Goal: Information Seeking & Learning: Learn about a topic

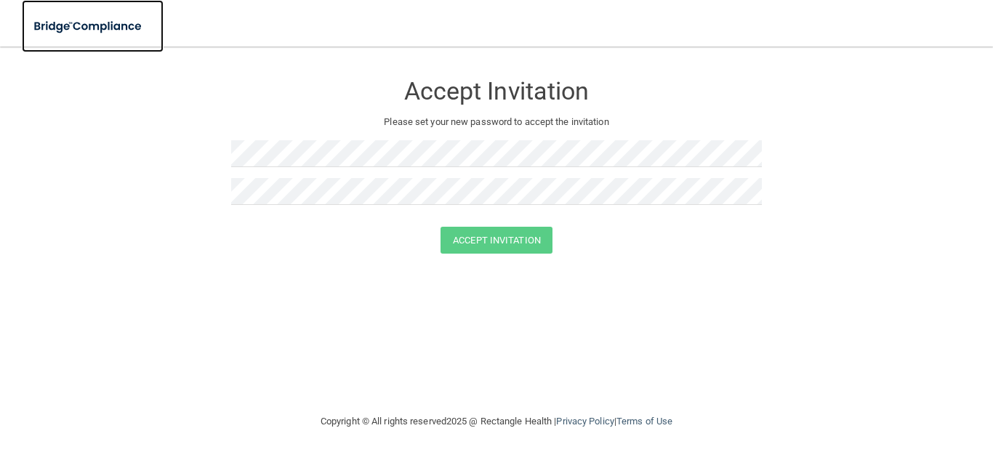
drag, startPoint x: 92, startPoint y: 31, endPoint x: 99, endPoint y: 38, distance: 9.8
click at [93, 32] on img at bounding box center [89, 27] width 134 height 30
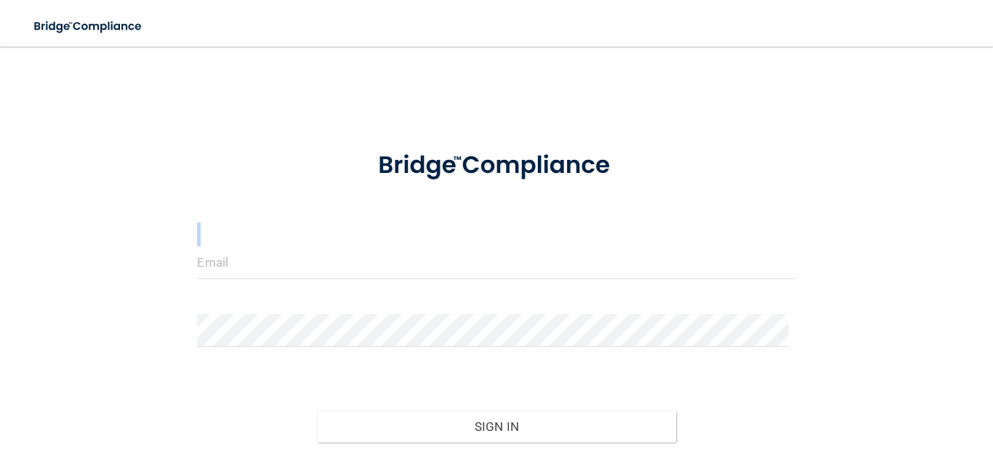
drag, startPoint x: 273, startPoint y: 248, endPoint x: 263, endPoint y: 263, distance: 17.8
click at [268, 255] on form "Invalid email/password. You don't have permission to access that page. Sign In …" at bounding box center [496, 325] width 599 height 382
click at [263, 263] on input "email" at bounding box center [496, 263] width 599 height 33
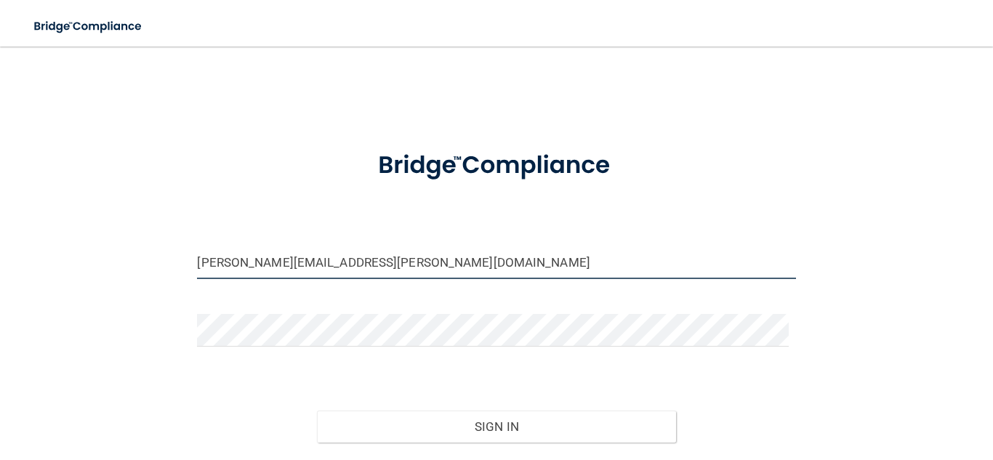
type input "[PERSON_NAME][EMAIL_ADDRESS][PERSON_NAME][DOMAIN_NAME]"
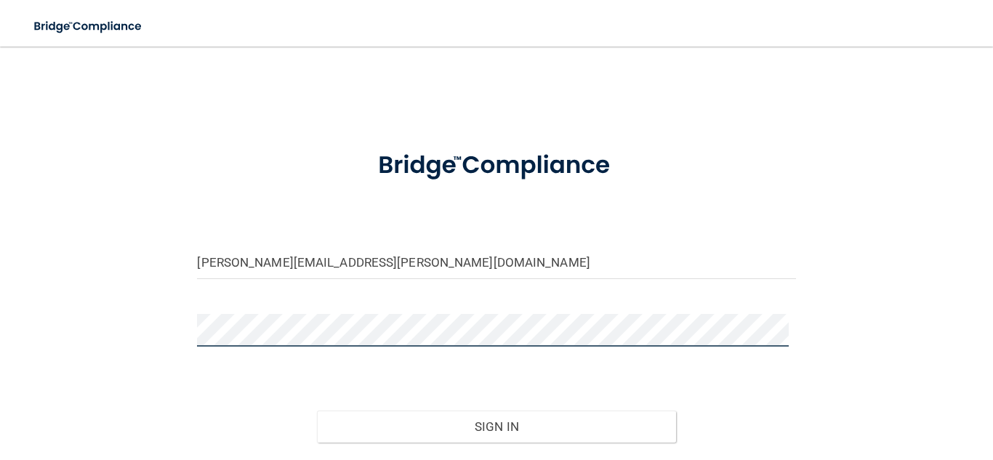
click at [317, 411] on button "Sign In" at bounding box center [496, 427] width 359 height 32
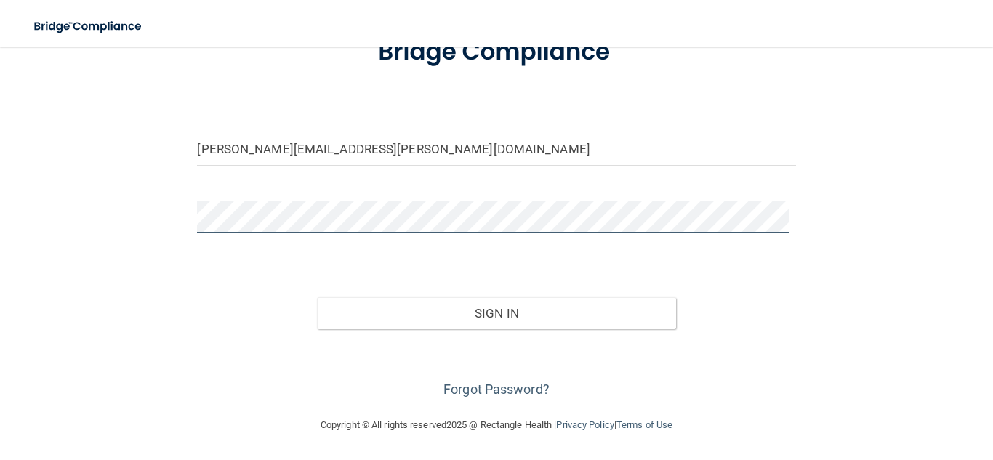
scroll to position [113, 0]
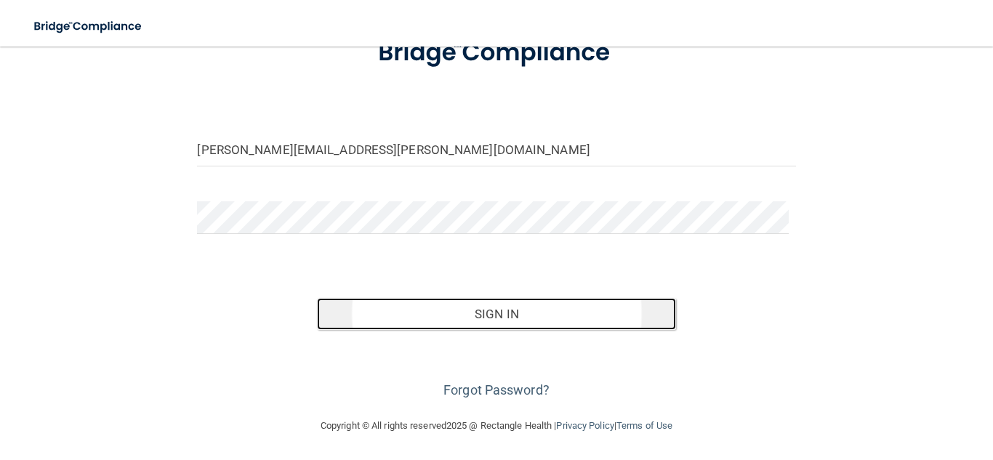
click at [451, 319] on button "Sign In" at bounding box center [496, 314] width 359 height 32
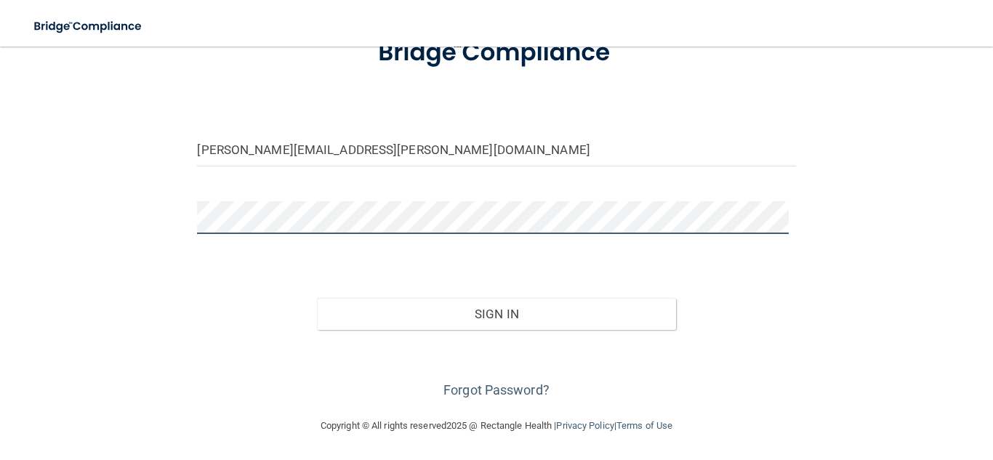
click at [317, 298] on button "Sign In" at bounding box center [496, 314] width 359 height 32
click at [143, 220] on div "erica.ritchie@expeditiondental.com Invalid email/password. You don't have permi…" at bounding box center [496, 175] width 935 height 455
click at [317, 298] on button "Sign In" at bounding box center [496, 314] width 359 height 32
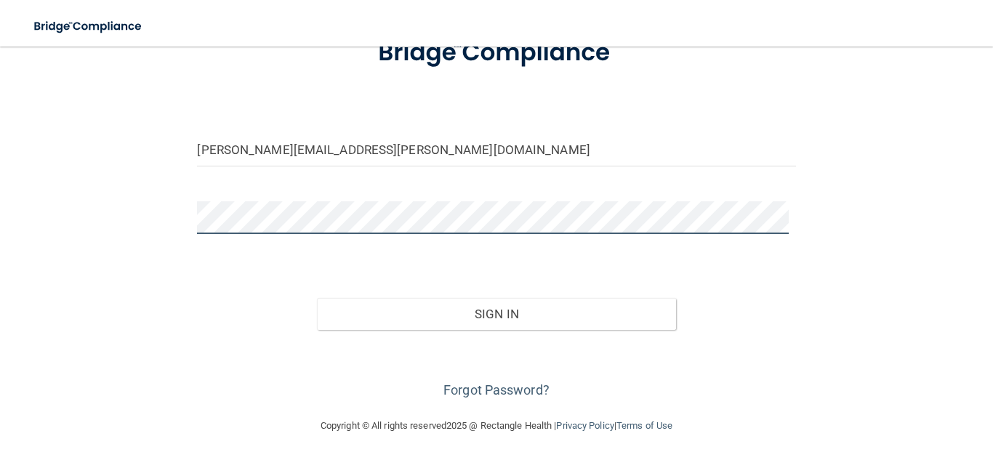
click at [317, 298] on button "Sign In" at bounding box center [496, 314] width 359 height 32
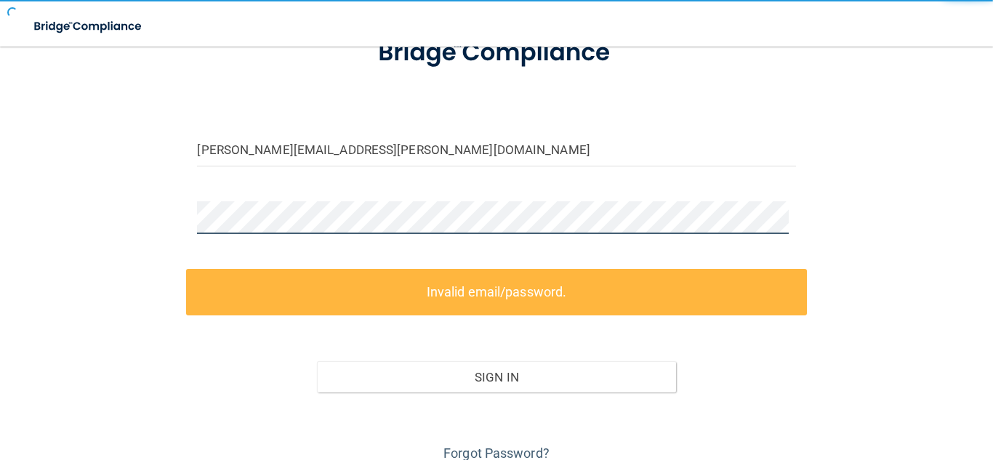
click at [317, 361] on button "Sign In" at bounding box center [496, 377] width 359 height 32
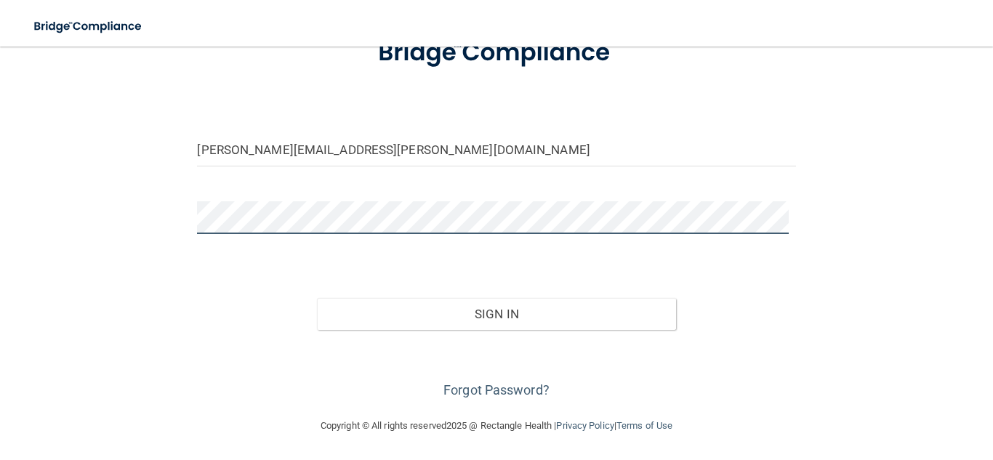
click at [317, 298] on button "Sign In" at bounding box center [496, 314] width 359 height 32
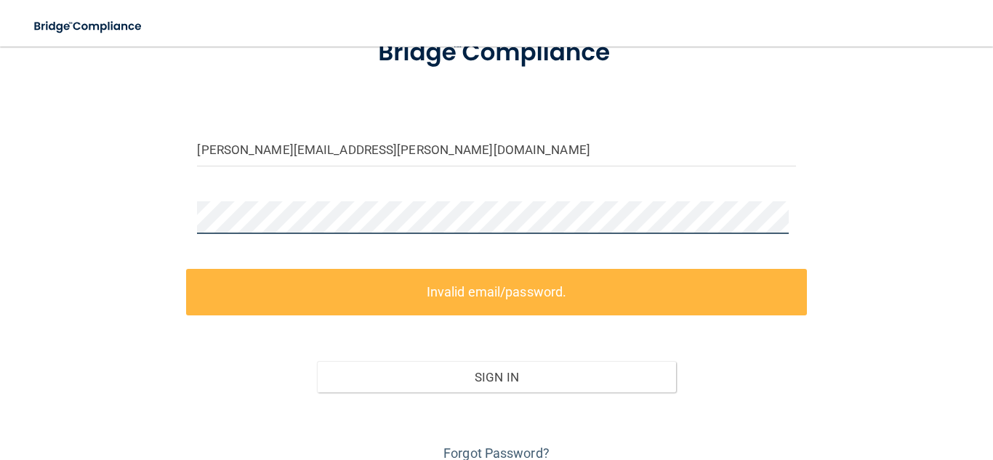
click at [317, 361] on button "Sign In" at bounding box center [496, 377] width 359 height 32
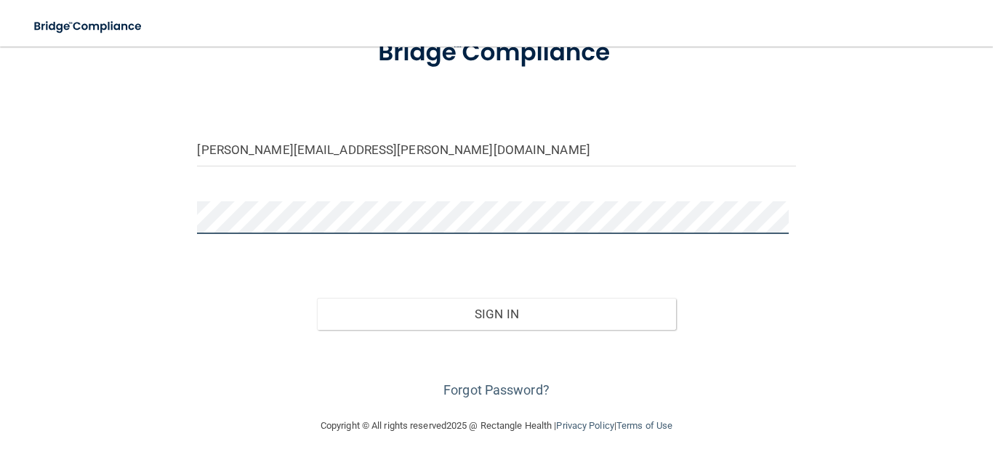
click at [317, 298] on button "Sign In" at bounding box center [496, 314] width 359 height 32
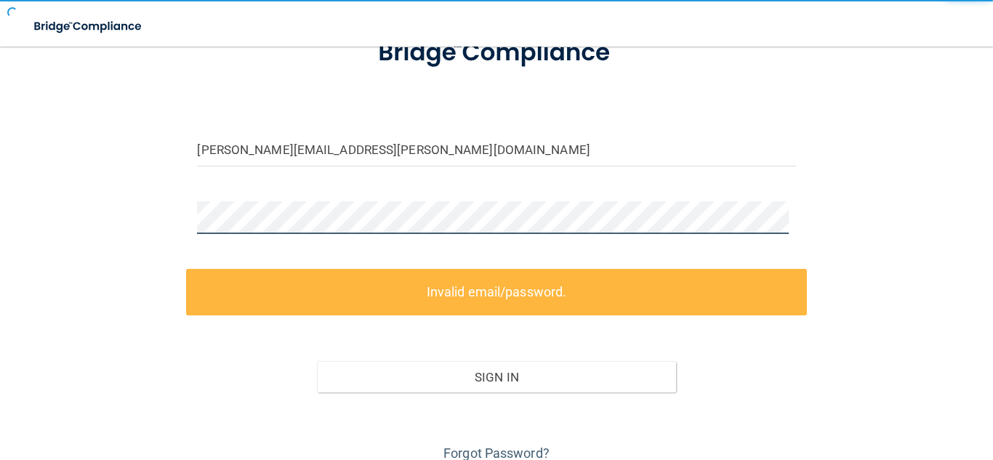
click at [317, 361] on button "Sign In" at bounding box center [496, 377] width 359 height 32
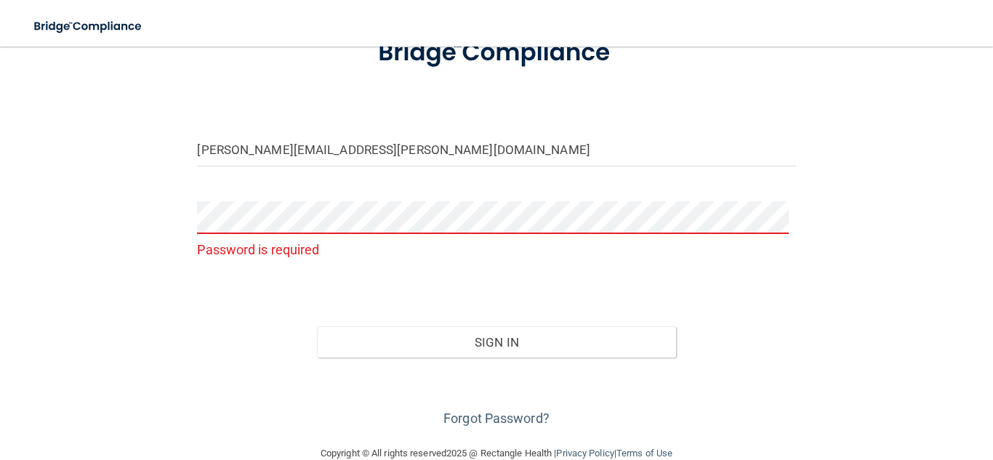
click at [930, 29] on nav "Toggle navigation Manage My Enterprise Manage My Location" at bounding box center [496, 23] width 993 height 47
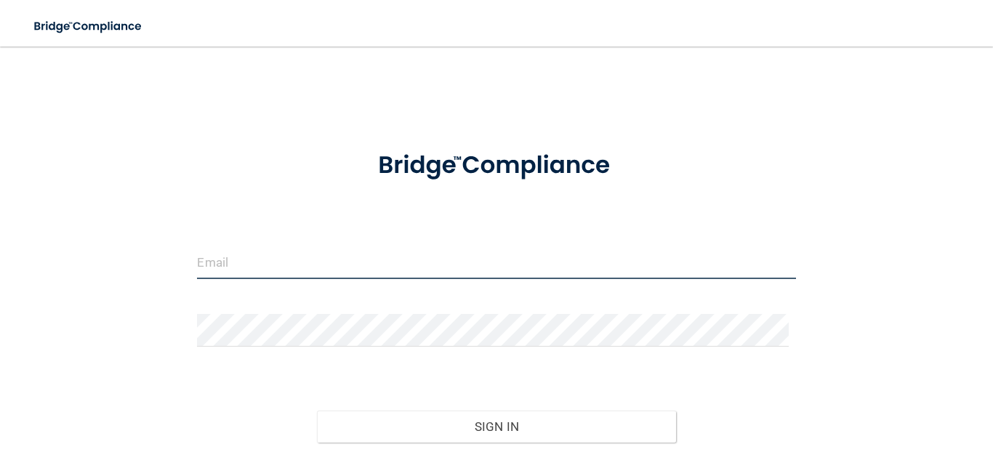
click at [236, 267] on input "email" at bounding box center [496, 263] width 599 height 33
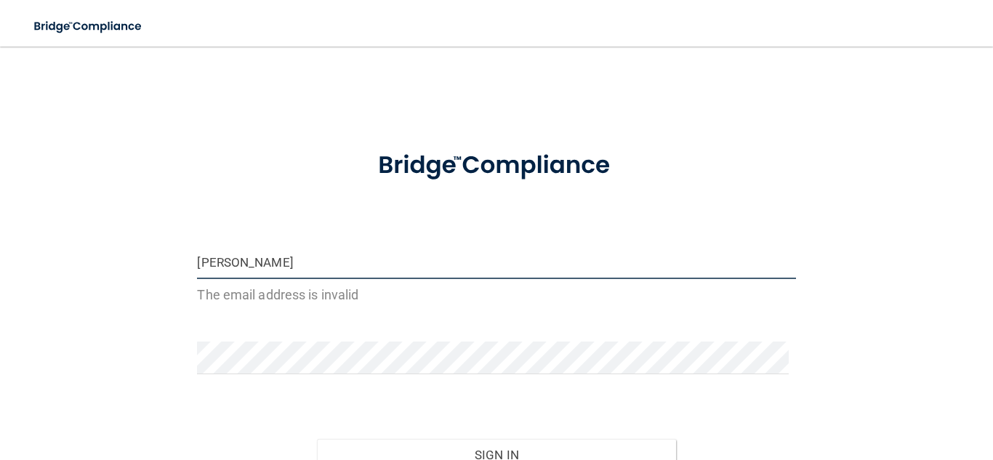
type input "[PERSON_NAME][EMAIL_ADDRESS][PERSON_NAME][DOMAIN_NAME]"
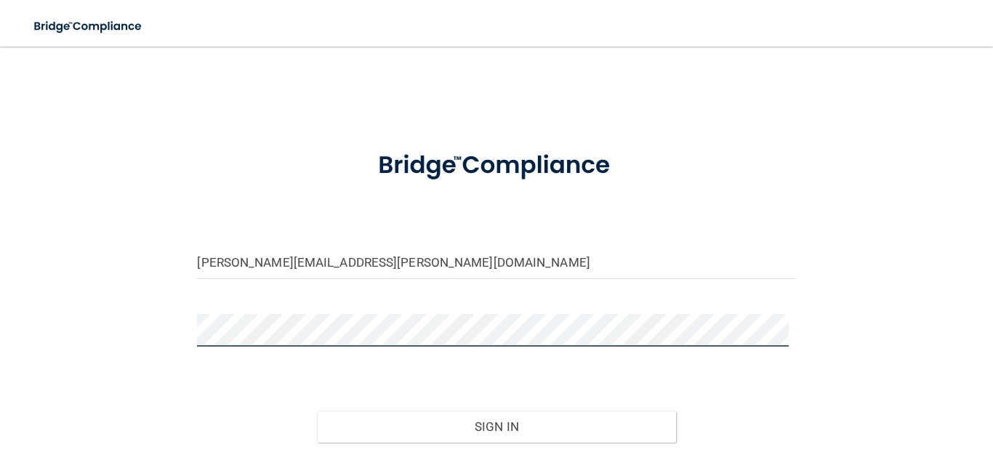
click at [317, 411] on button "Sign In" at bounding box center [496, 427] width 359 height 32
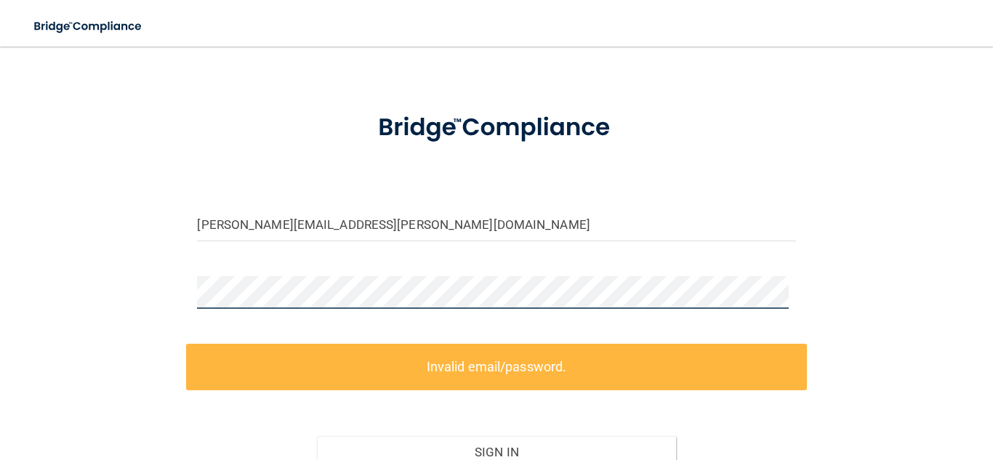
scroll to position [73, 0]
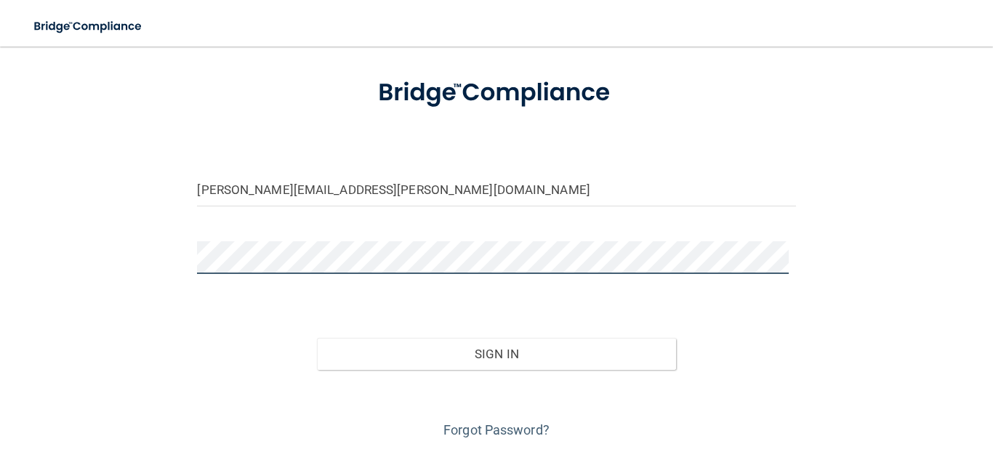
click at [317, 338] on button "Sign In" at bounding box center [496, 354] width 359 height 32
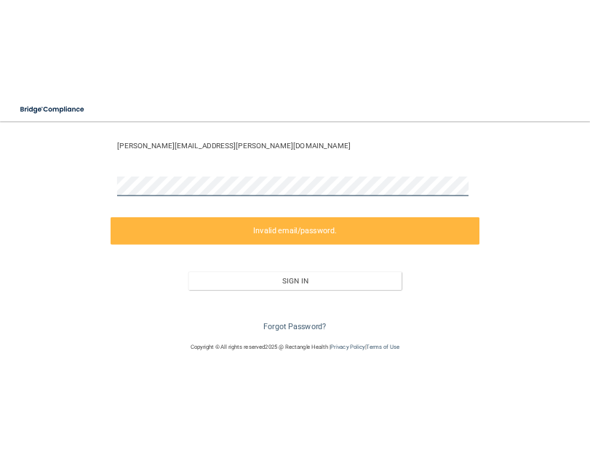
scroll to position [175, 0]
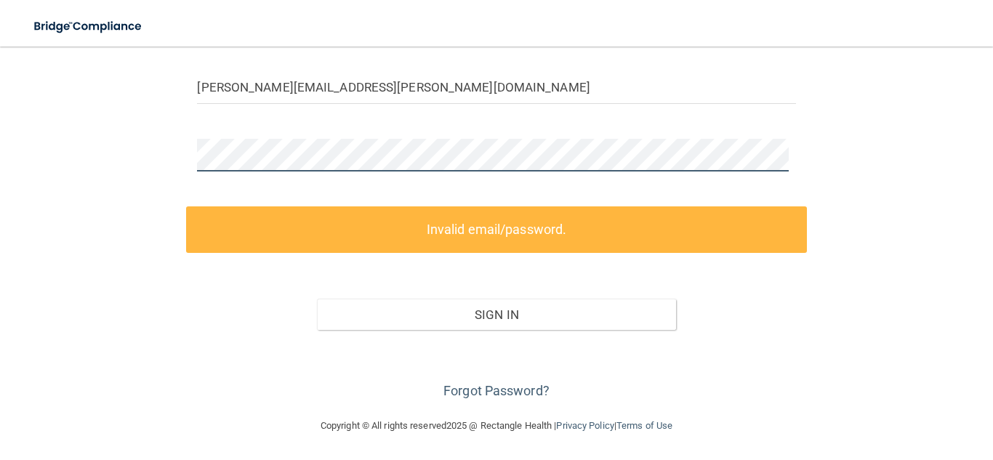
click at [186, 156] on div at bounding box center [496, 161] width 620 height 44
drag, startPoint x: 188, startPoint y: 156, endPoint x: 199, endPoint y: 335, distance: 179.3
click at [199, 335] on div "Forgot Password?" at bounding box center [496, 366] width 620 height 73
click at [180, 156] on div "erica.ritchie@expeditiondental.com Invalid email/password. You don't have permi…" at bounding box center [496, 144] width 935 height 517
click at [183, 145] on div "erica.ritchie@expeditiondental.com Invalid email/password. You don't have permi…" at bounding box center [496, 144] width 935 height 517
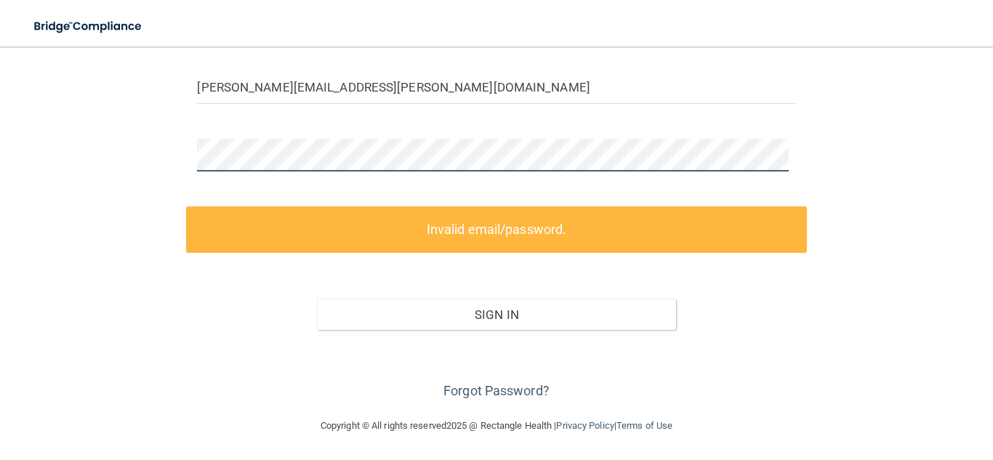
click at [136, 148] on div "erica.ritchie@expeditiondental.com Invalid email/password. You don't have permi…" at bounding box center [496, 144] width 935 height 517
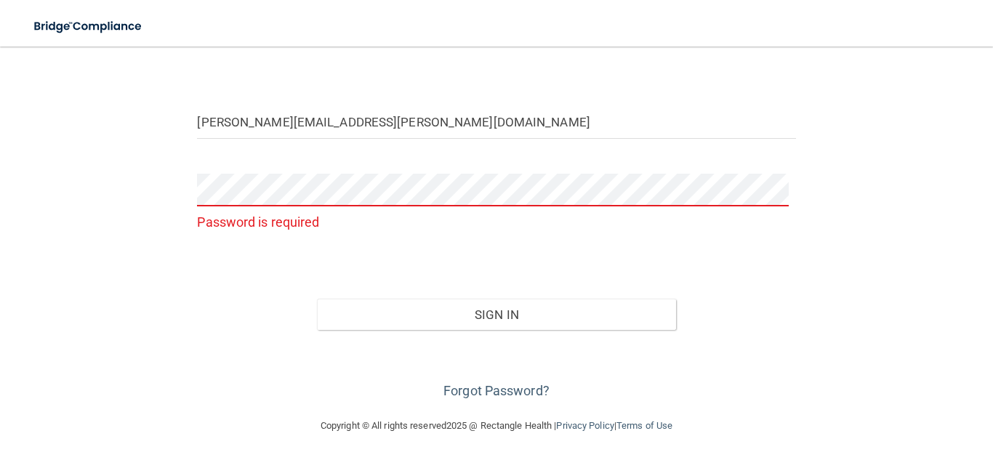
scroll to position [113, 0]
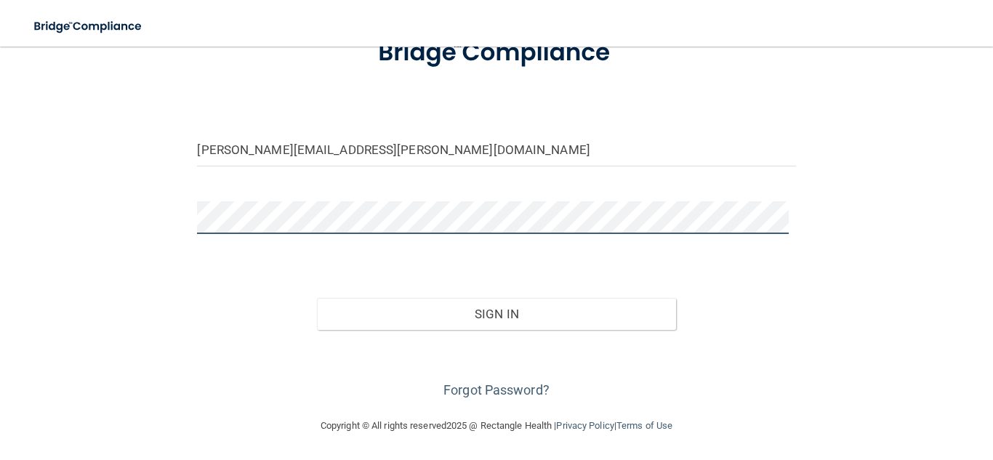
click at [317, 298] on button "Sign In" at bounding box center [496, 314] width 359 height 32
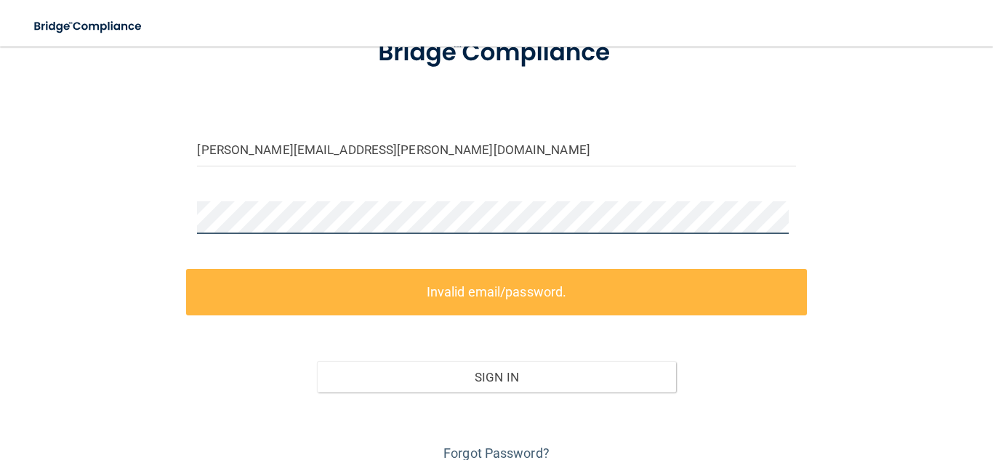
scroll to position [175, 0]
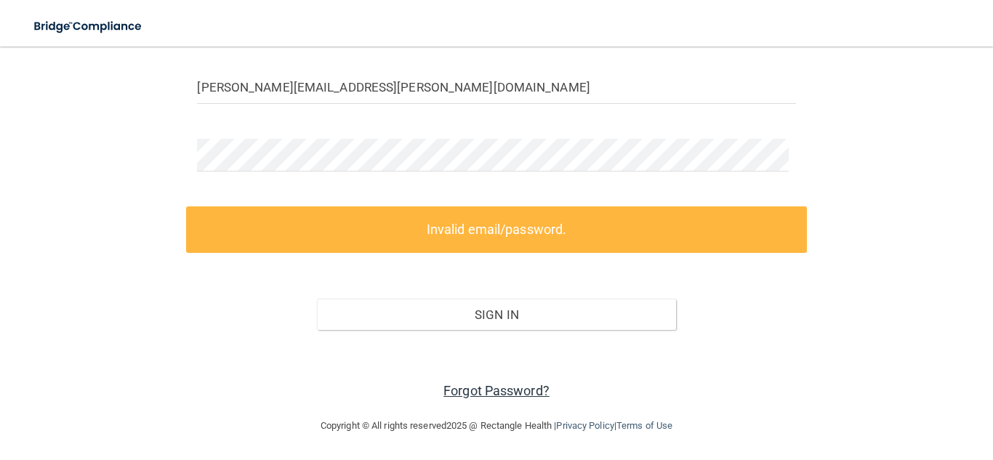
click at [476, 387] on link "Forgot Password?" at bounding box center [497, 390] width 106 height 15
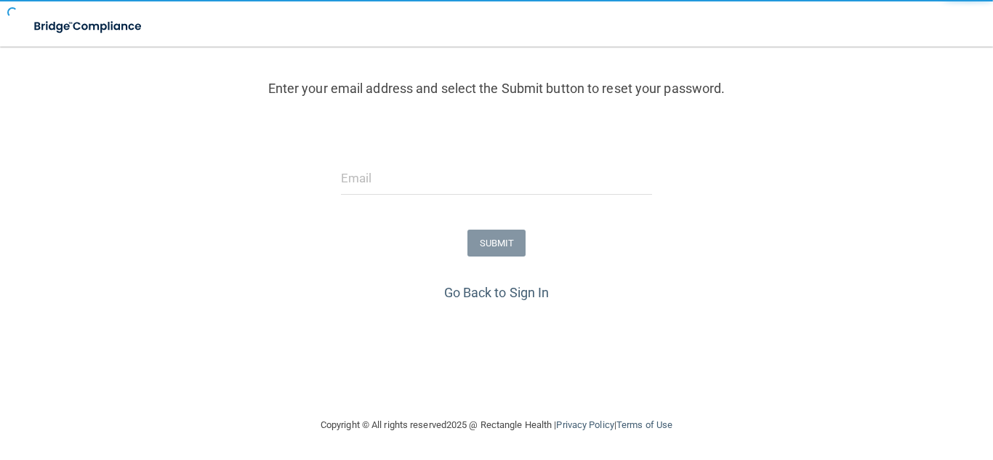
scroll to position [157, 0]
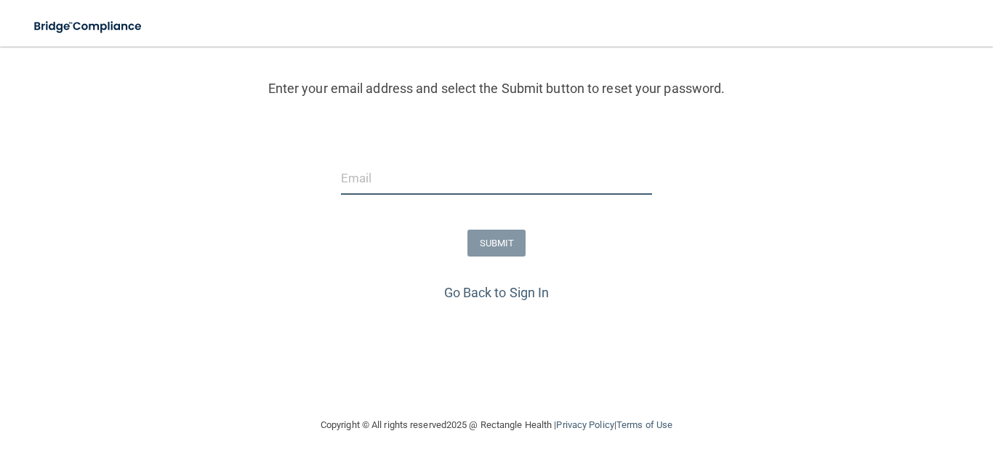
click at [384, 179] on input "email" at bounding box center [497, 178] width 312 height 33
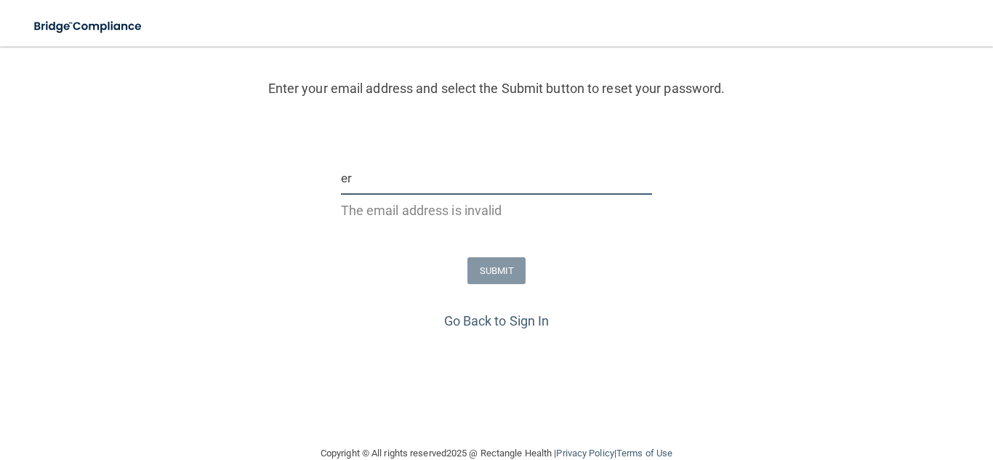
type input "[PERSON_NAME][EMAIL_ADDRESS][PERSON_NAME][DOMAIN_NAME]"
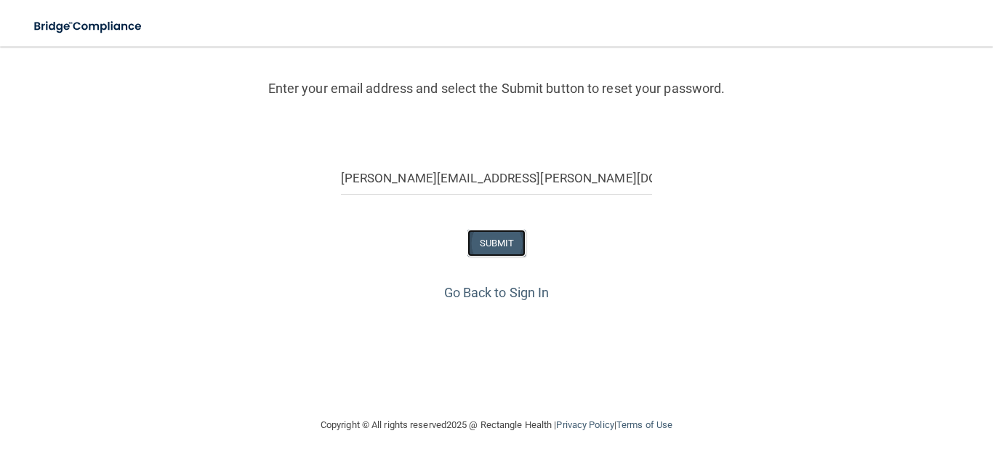
click at [485, 251] on button "SUBMIT" at bounding box center [497, 243] width 59 height 27
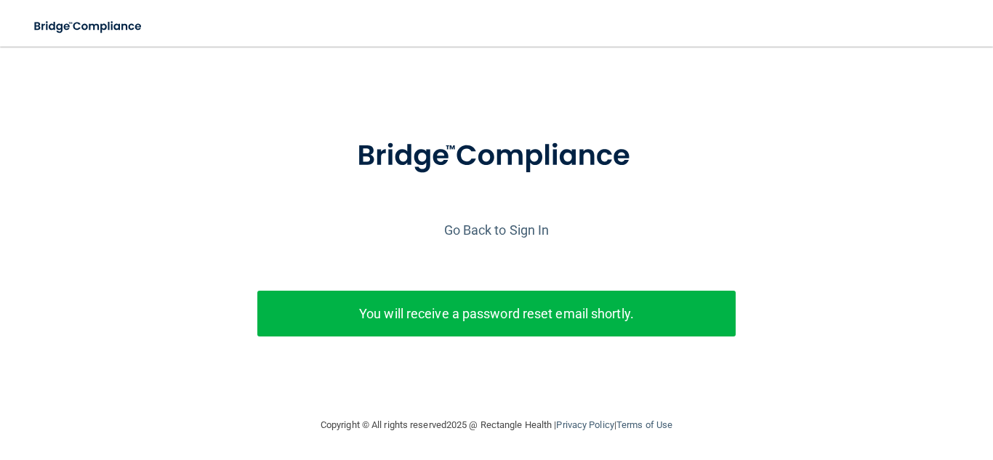
click at [545, 302] on p "You will receive a password reset email shortly." at bounding box center [496, 314] width 457 height 24
click at [530, 302] on p "You will receive a password reset email shortly." at bounding box center [496, 314] width 457 height 24
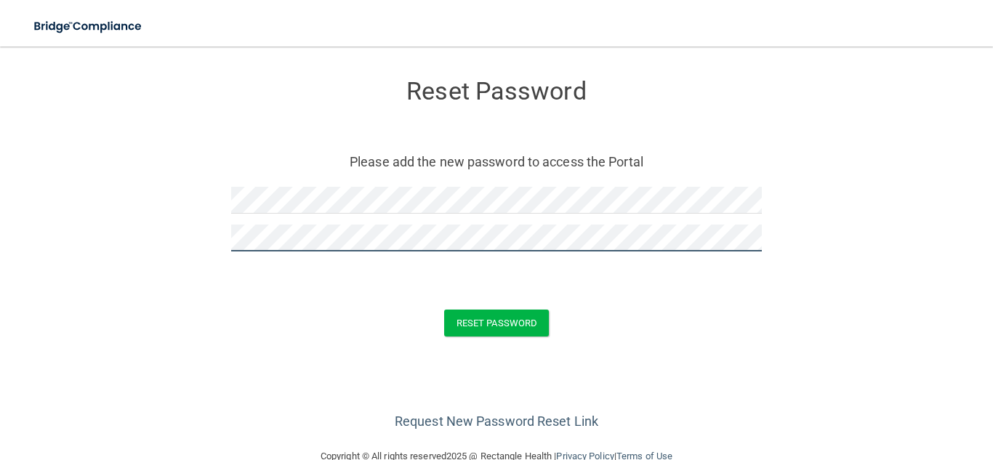
click at [444, 310] on button "Reset Password" at bounding box center [496, 323] width 105 height 27
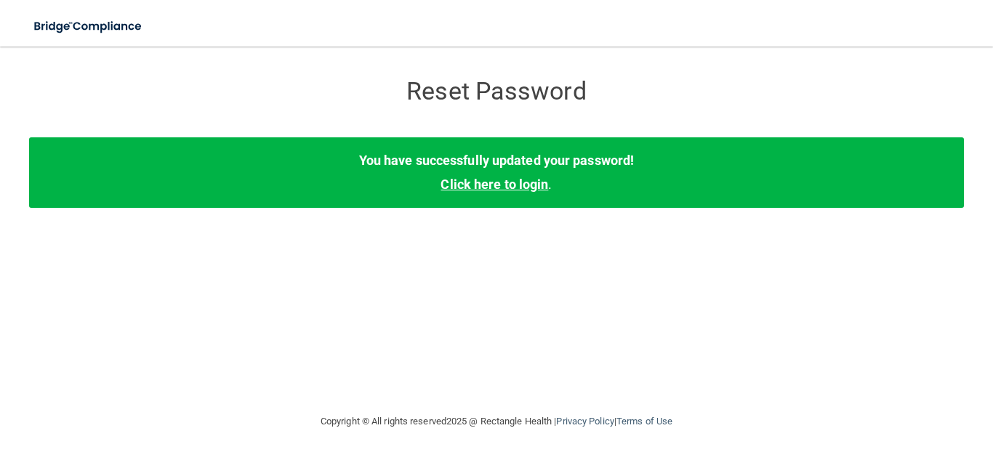
click at [513, 180] on div "You have successfully updated your password! Click here to login ." at bounding box center [496, 172] width 935 height 70
click at [503, 185] on link "Click here to login" at bounding box center [495, 184] width 108 height 15
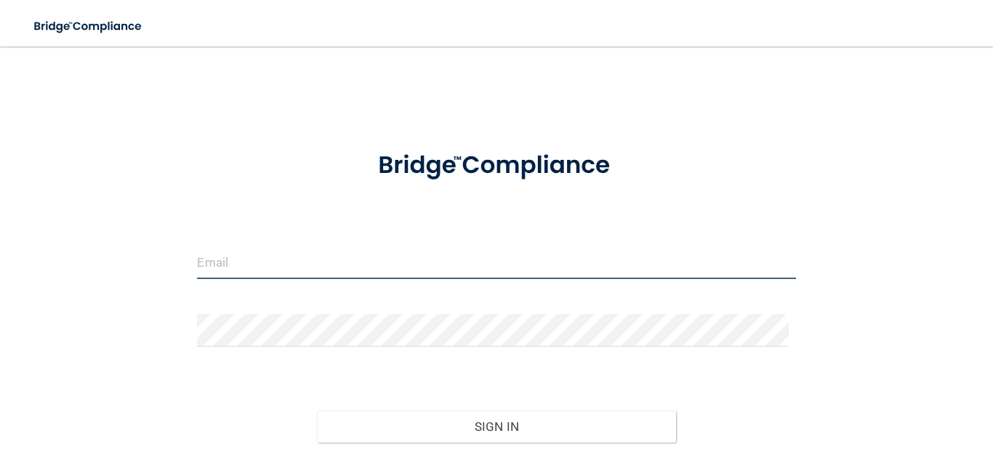
click at [221, 260] on input "email" at bounding box center [496, 263] width 599 height 33
type input "[PERSON_NAME][EMAIL_ADDRESS][PERSON_NAME][DOMAIN_NAME]"
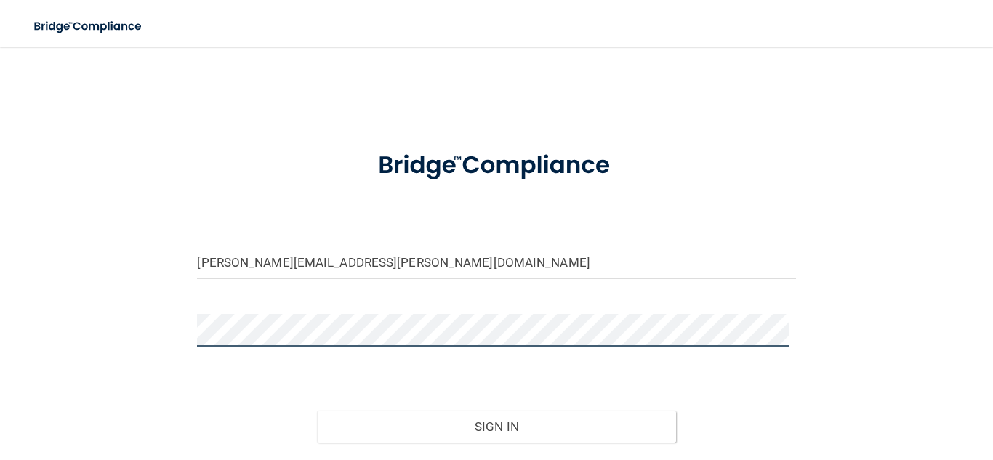
click at [317, 411] on button "Sign In" at bounding box center [496, 427] width 359 height 32
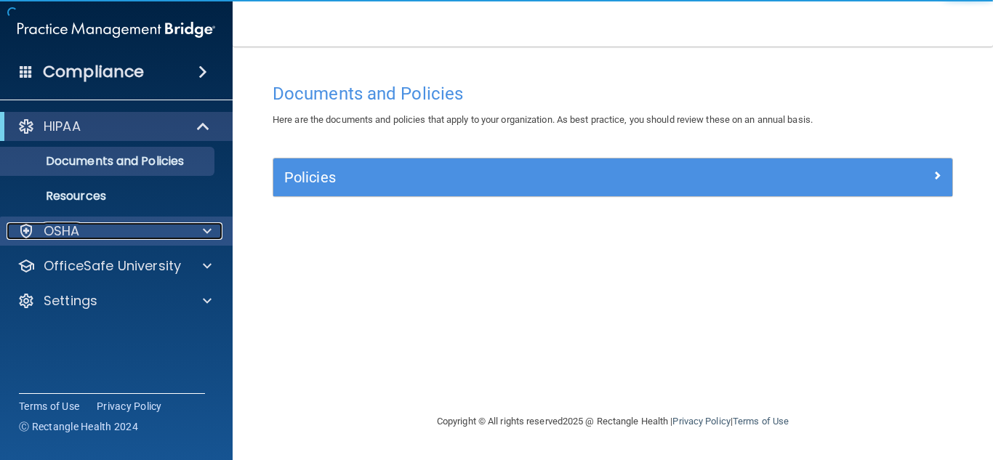
click at [109, 235] on div "OSHA" at bounding box center [97, 231] width 180 height 17
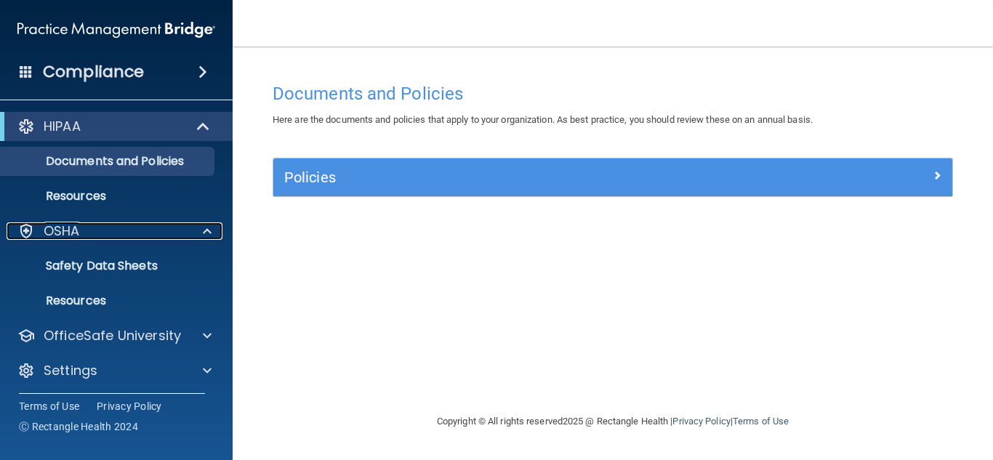
scroll to position [4, 0]
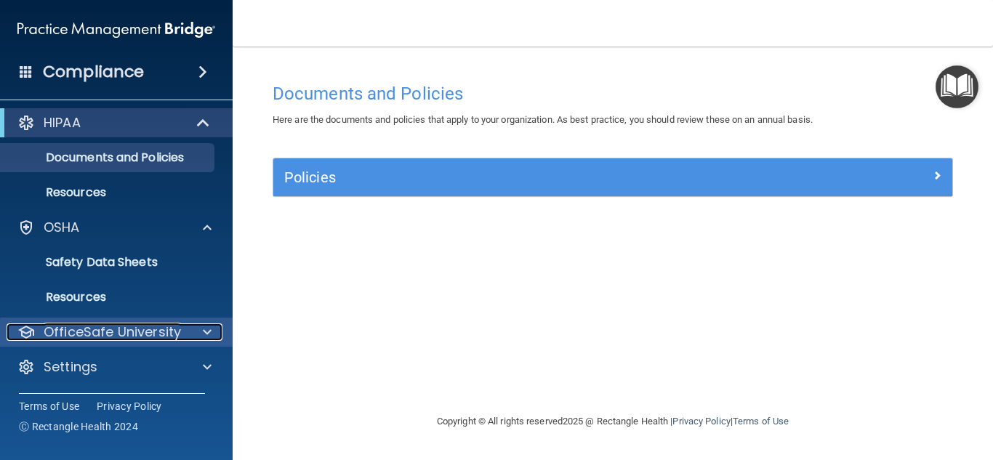
click at [122, 328] on p "OfficeSafe University" at bounding box center [112, 332] width 137 height 17
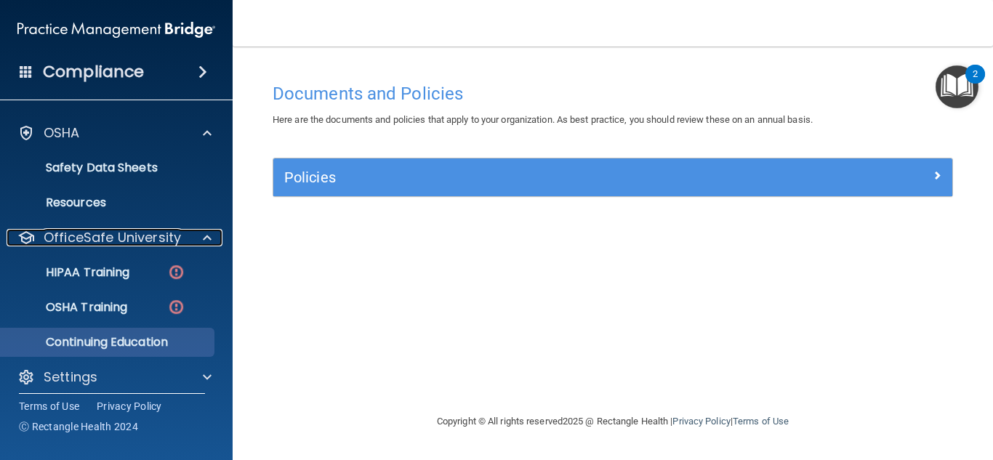
scroll to position [108, 0]
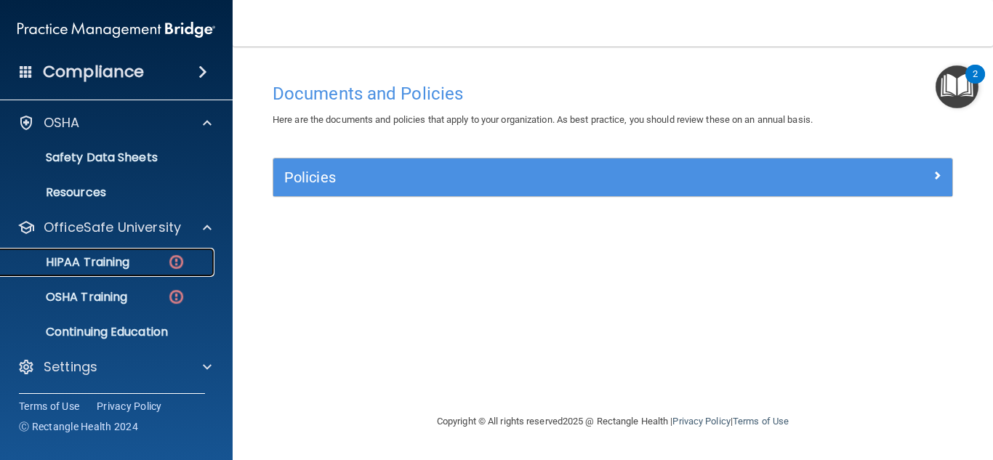
click at [94, 263] on p "HIPAA Training" at bounding box center [69, 262] width 120 height 15
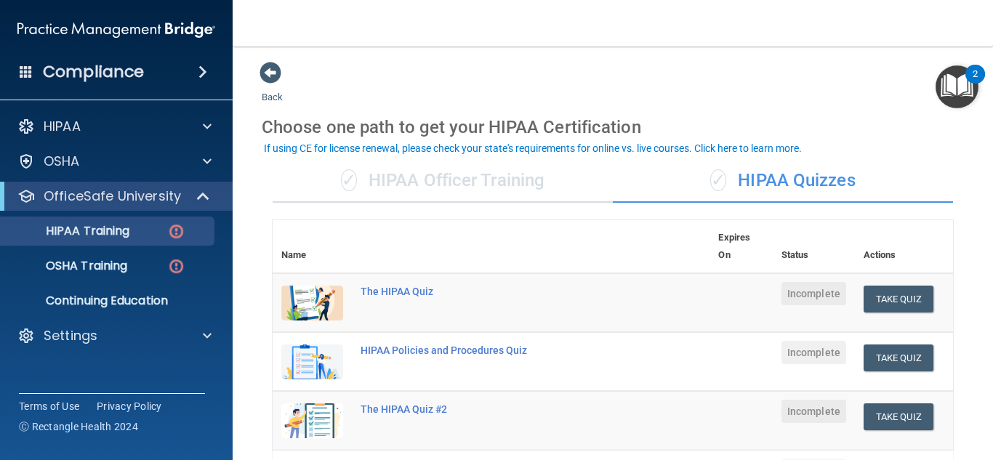
click at [732, 174] on div "✓ HIPAA Quizzes" at bounding box center [783, 181] width 340 height 44
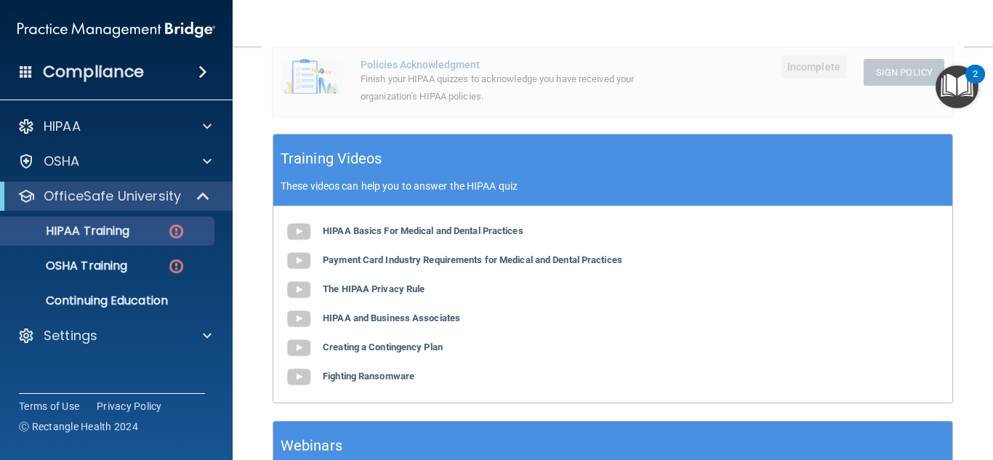
scroll to position [509, 0]
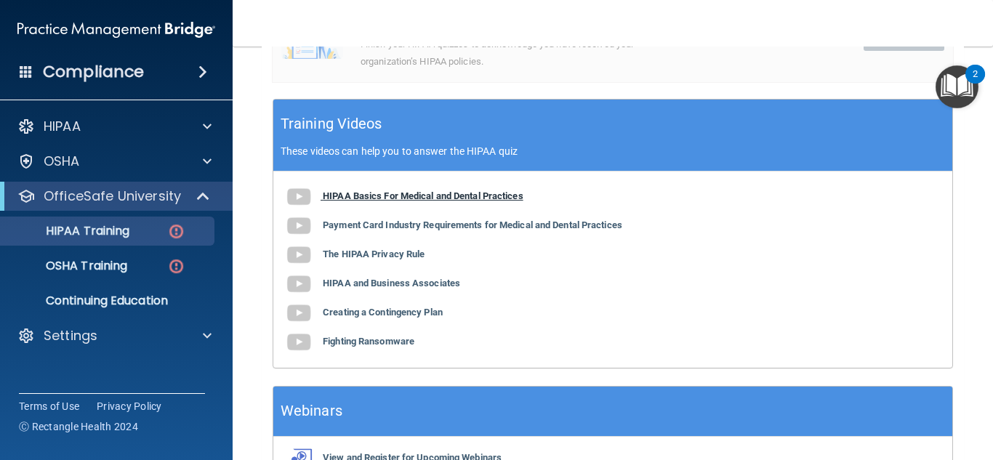
click at [394, 201] on b "HIPAA Basics For Medical and Dental Practices" at bounding box center [423, 196] width 201 height 11
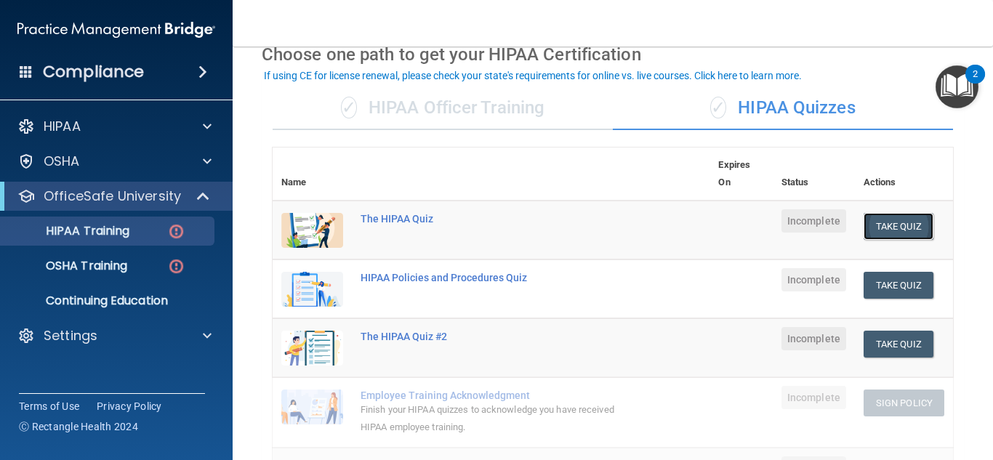
click at [870, 228] on button "Take Quiz" at bounding box center [899, 226] width 70 height 27
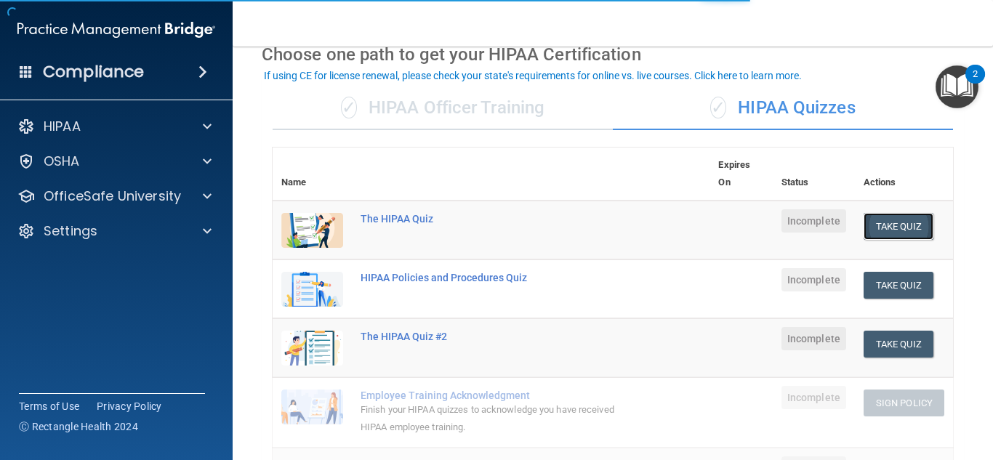
click at [895, 231] on button "Take Quiz" at bounding box center [899, 226] width 70 height 27
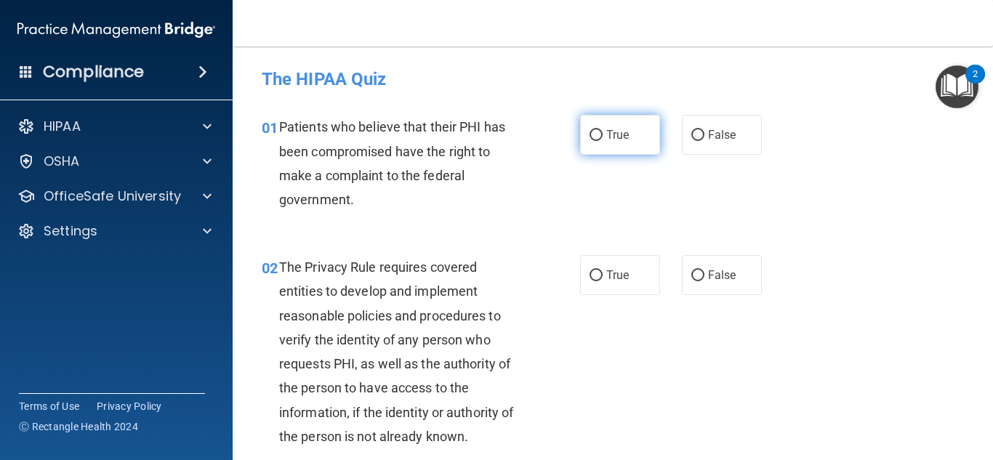
click at [600, 135] on label "True" at bounding box center [620, 135] width 80 height 40
click at [600, 135] on input "True" at bounding box center [596, 135] width 13 height 11
radio input "true"
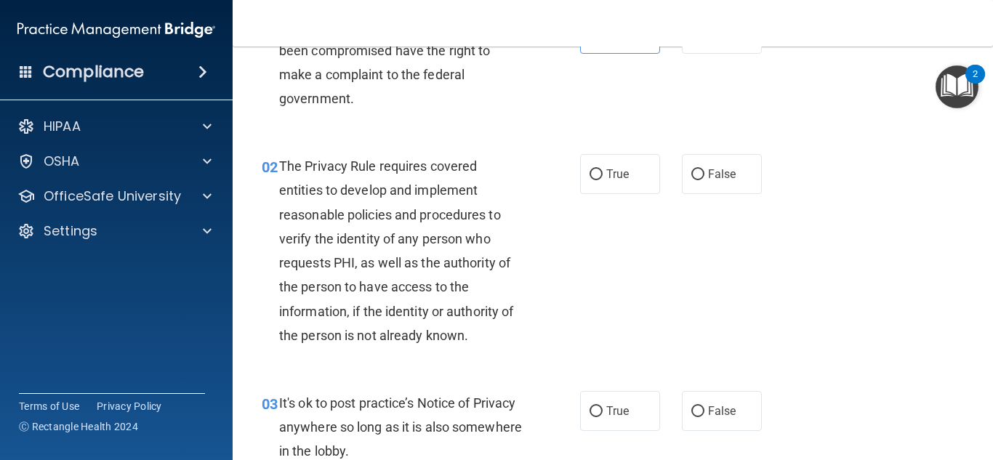
scroll to position [145, 0]
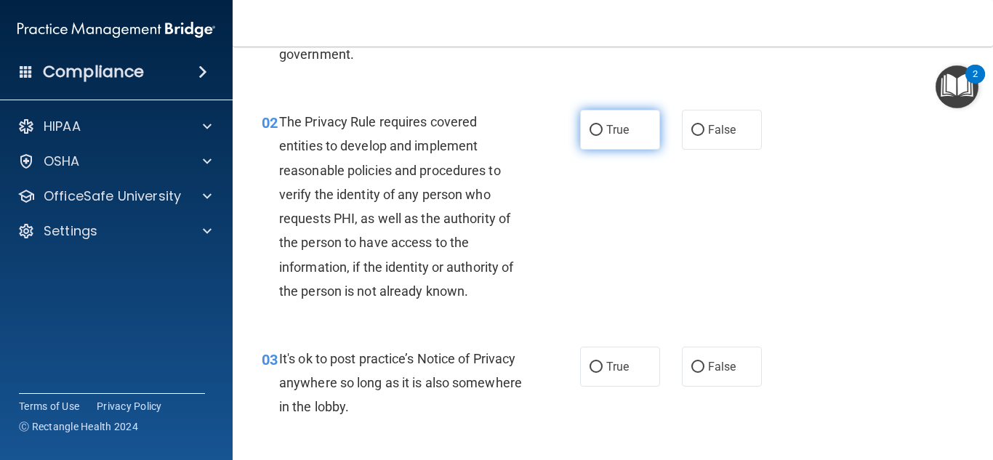
click at [596, 128] on input "True" at bounding box center [596, 130] width 13 height 11
radio input "true"
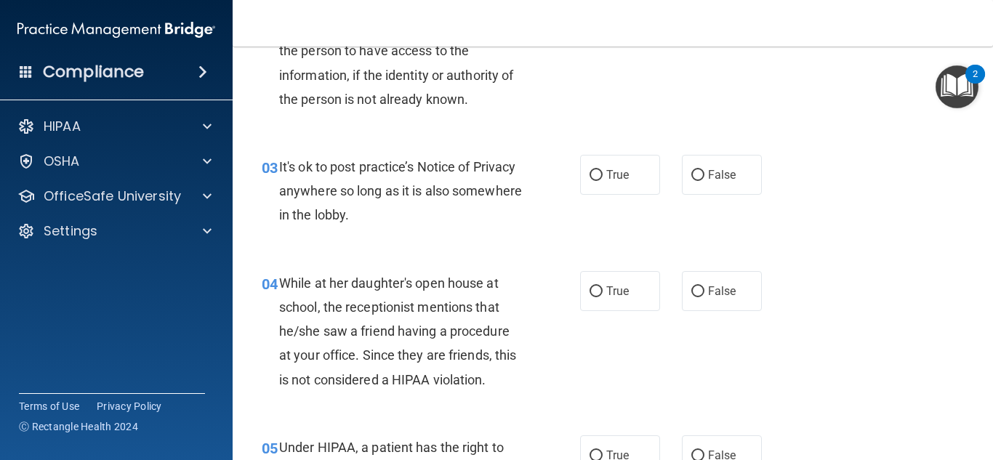
scroll to position [364, 0]
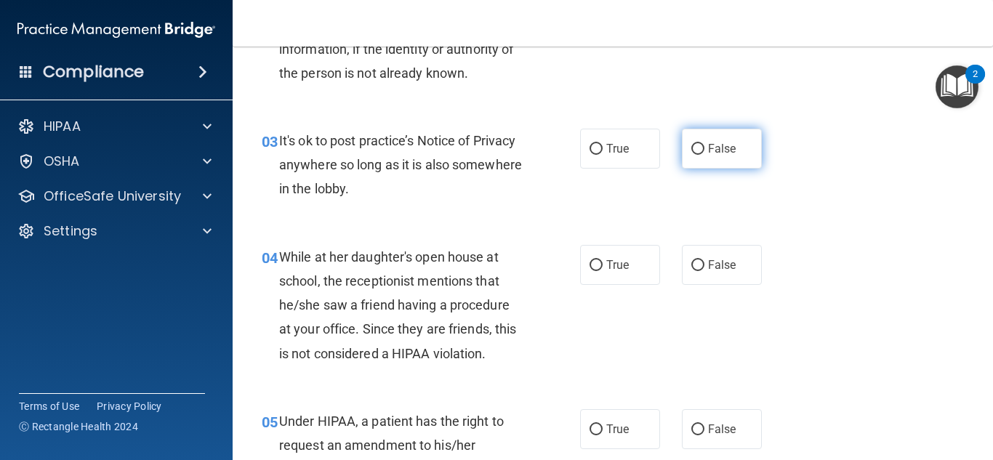
click at [711, 151] on span "False" at bounding box center [722, 149] width 28 height 14
click at [705, 151] on input "False" at bounding box center [698, 149] width 13 height 11
radio input "true"
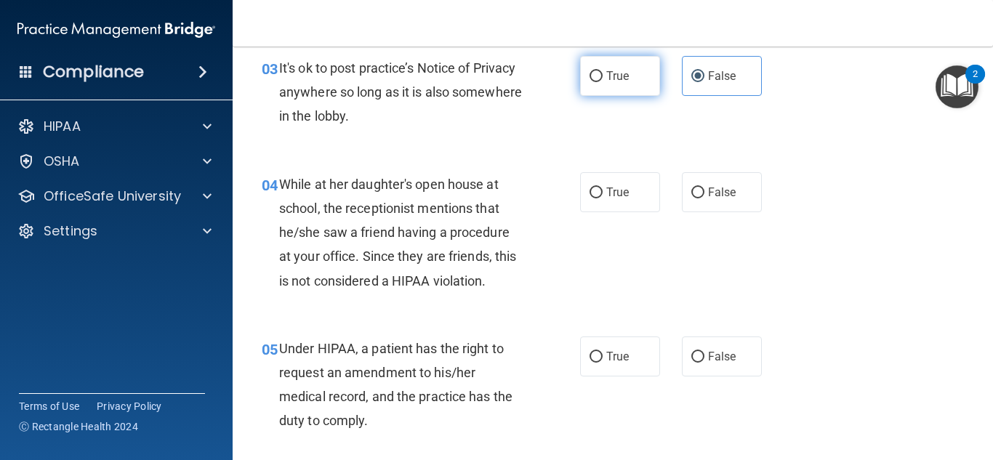
click at [607, 78] on span "True" at bounding box center [618, 76] width 23 height 14
click at [603, 78] on input "True" at bounding box center [596, 76] width 13 height 11
radio input "true"
radio input "false"
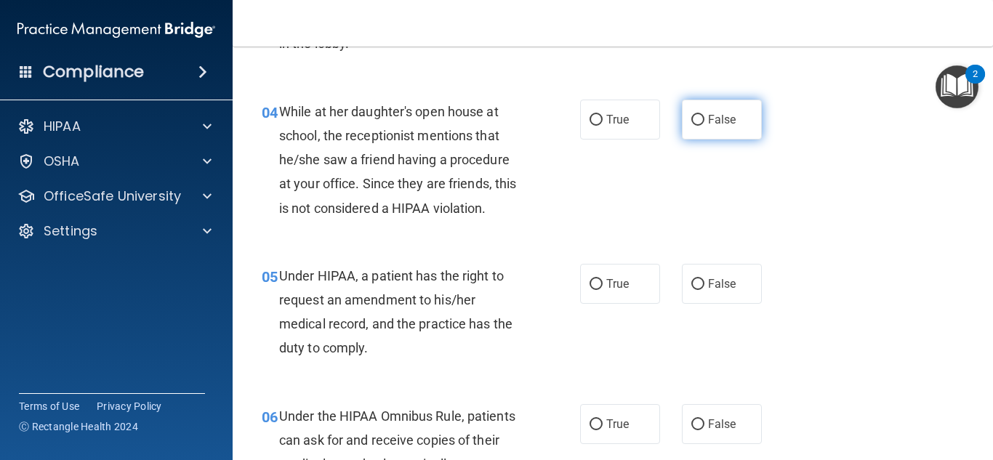
click at [697, 117] on input "False" at bounding box center [698, 120] width 13 height 11
radio input "true"
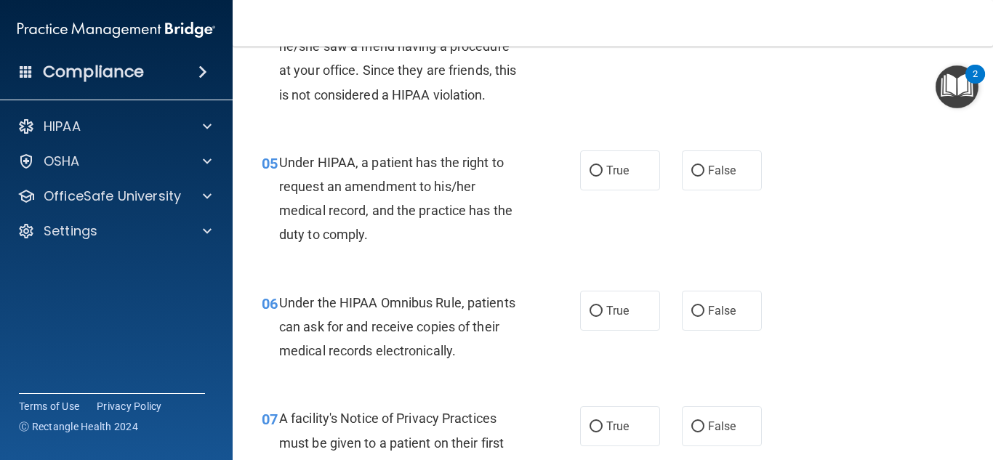
scroll to position [655, 0]
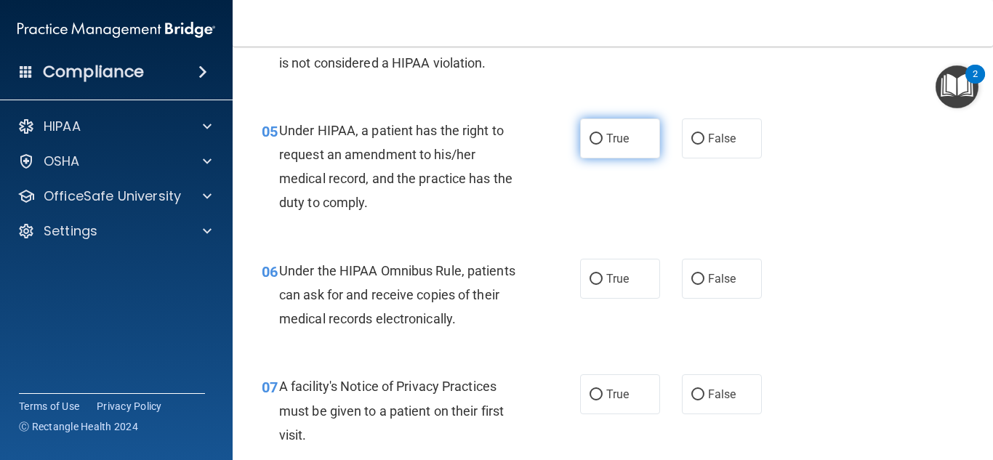
click at [620, 153] on label "True" at bounding box center [620, 139] width 80 height 40
click at [603, 145] on input "True" at bounding box center [596, 139] width 13 height 11
radio input "true"
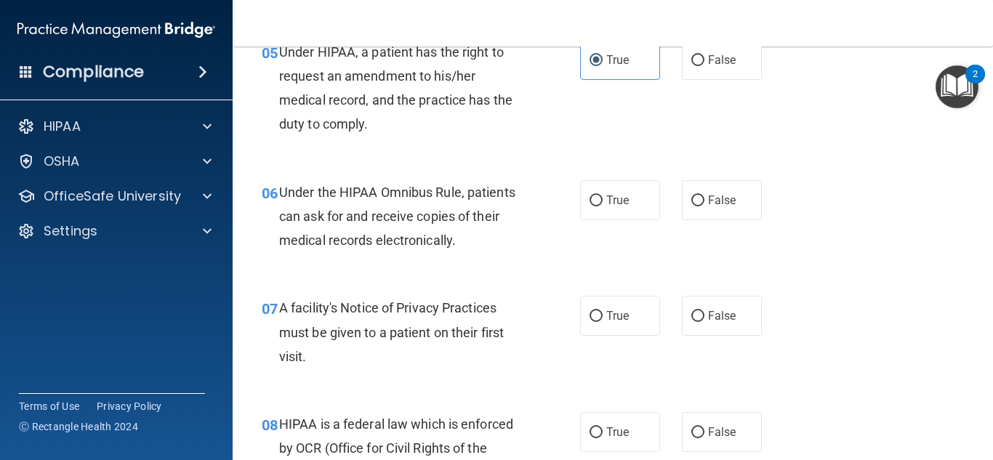
scroll to position [800, 0]
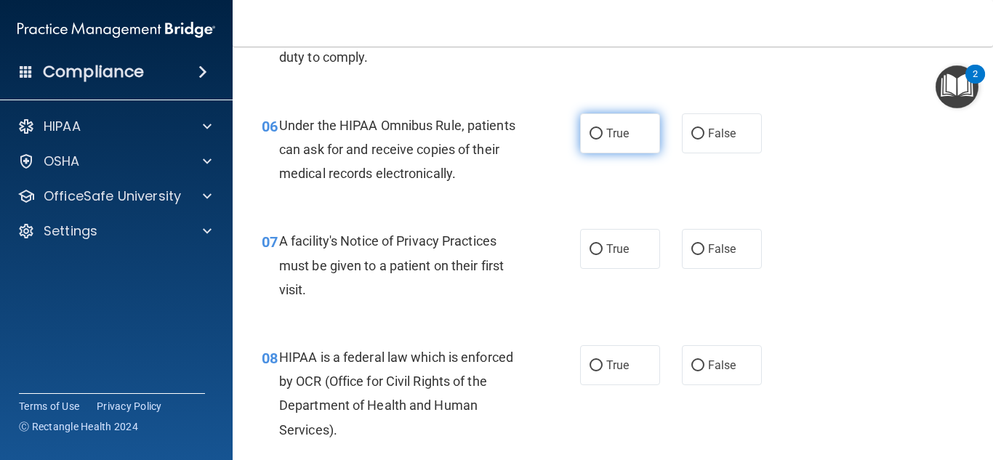
click at [585, 122] on label "True" at bounding box center [620, 133] width 80 height 40
click at [590, 129] on input "True" at bounding box center [596, 134] width 13 height 11
radio input "true"
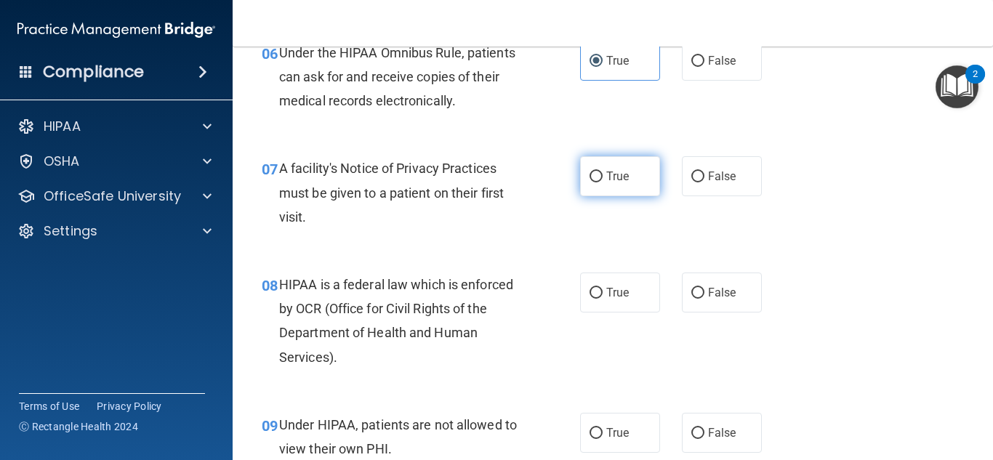
click at [590, 172] on input "True" at bounding box center [596, 177] width 13 height 11
radio input "true"
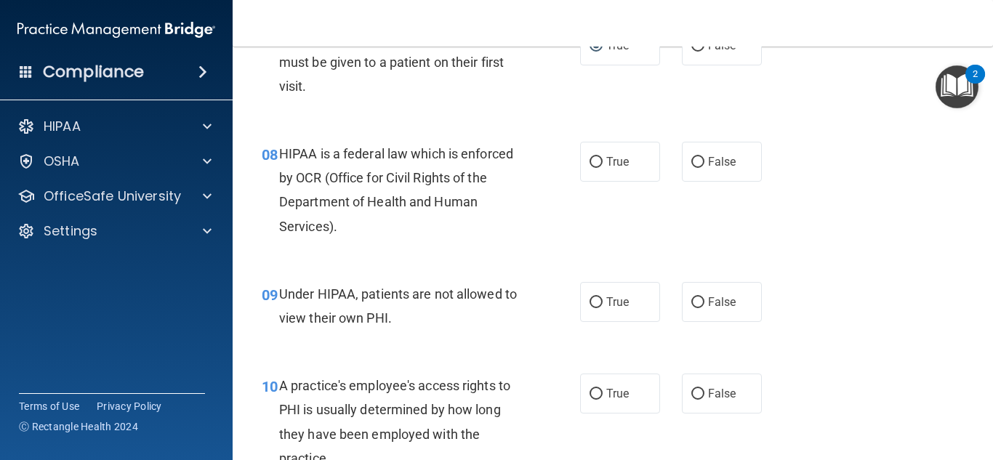
scroll to position [1018, 0]
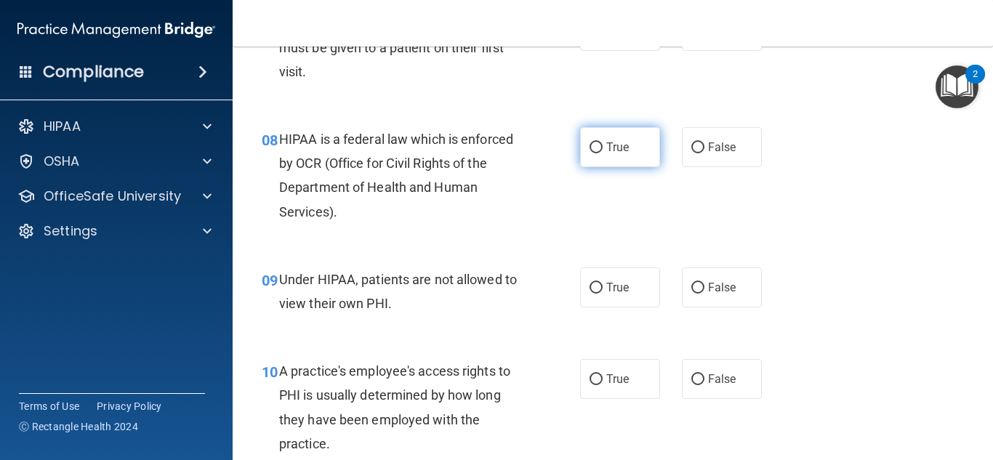
click at [607, 139] on label "True" at bounding box center [620, 147] width 80 height 40
click at [603, 143] on input "True" at bounding box center [596, 148] width 13 height 11
radio input "true"
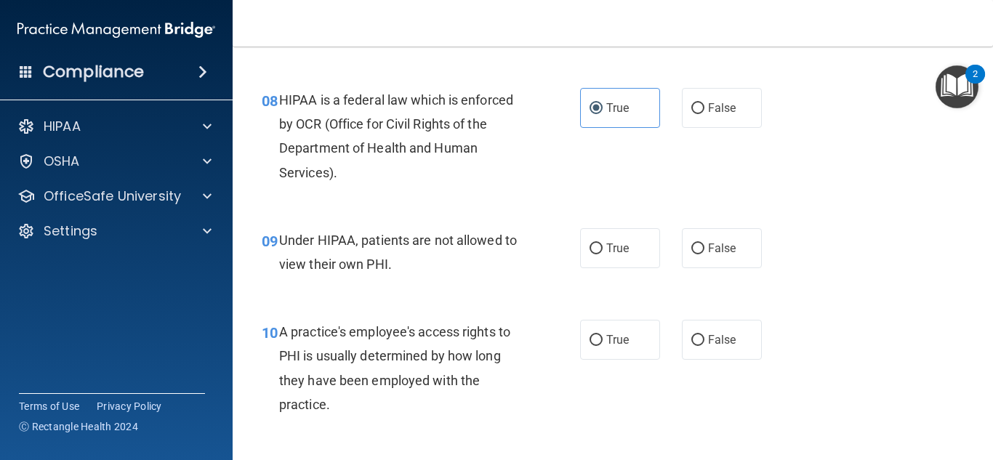
scroll to position [1091, 0]
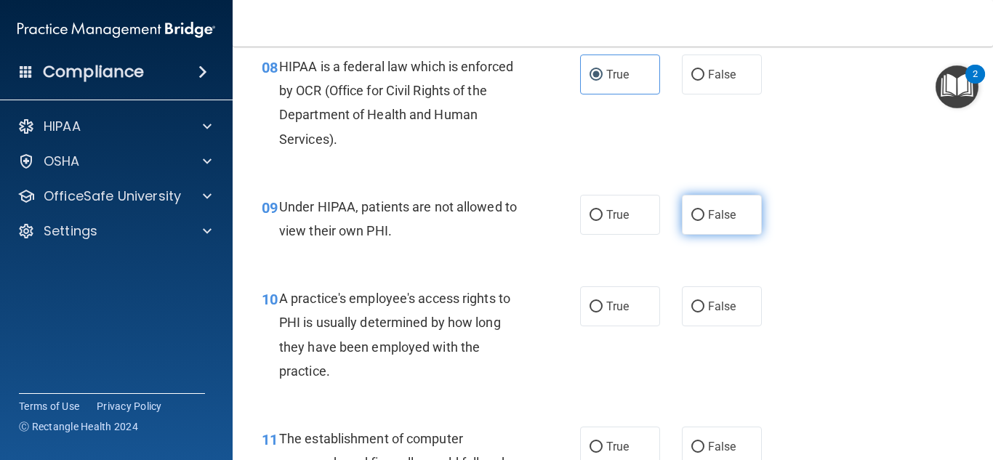
click at [736, 207] on label "False" at bounding box center [722, 215] width 80 height 40
click at [705, 210] on input "False" at bounding box center [698, 215] width 13 height 11
radio input "true"
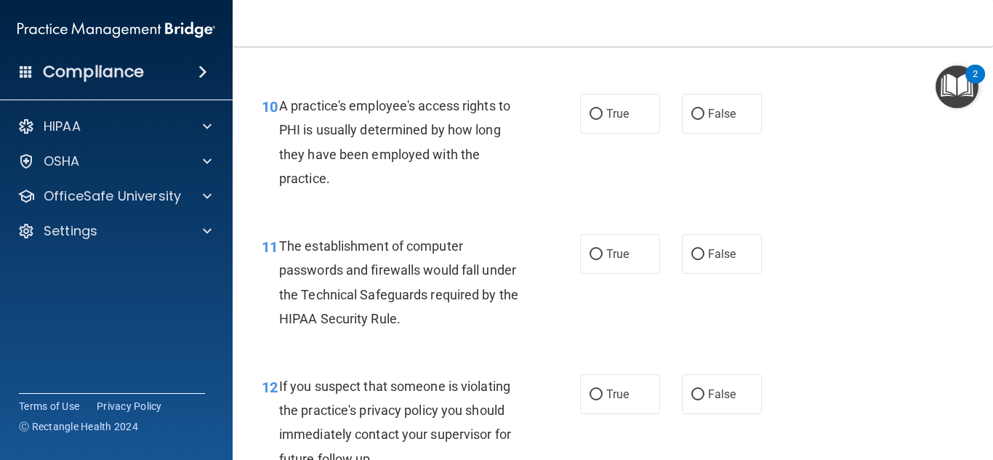
scroll to position [1309, 0]
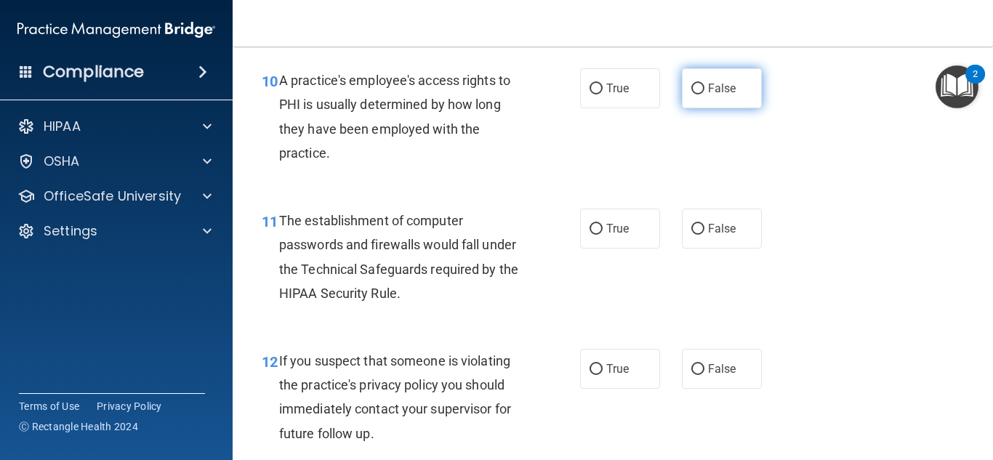
click at [708, 93] on span "False" at bounding box center [722, 88] width 28 height 14
click at [705, 93] on input "False" at bounding box center [698, 89] width 13 height 11
radio input "true"
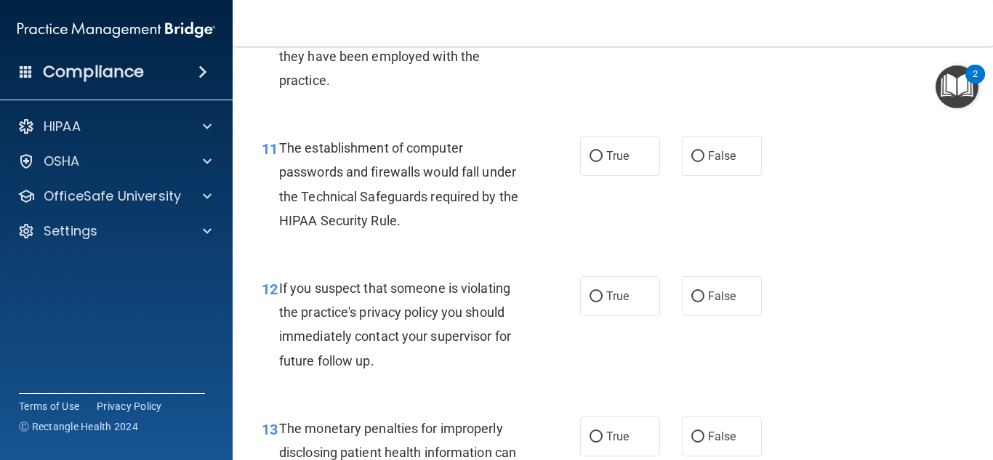
scroll to position [1455, 0]
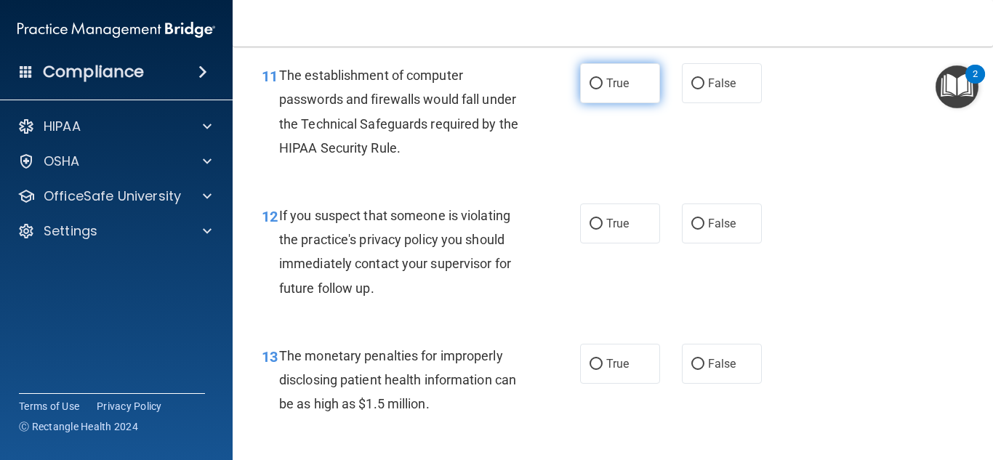
click at [590, 81] on input "True" at bounding box center [596, 84] width 13 height 11
radio input "true"
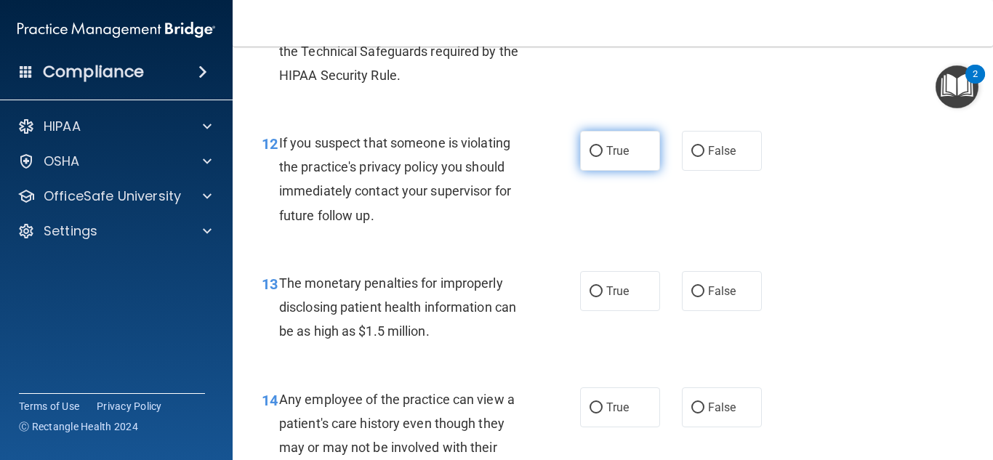
click at [598, 143] on label "True" at bounding box center [620, 151] width 80 height 40
click at [598, 146] on input "True" at bounding box center [596, 151] width 13 height 11
radio input "true"
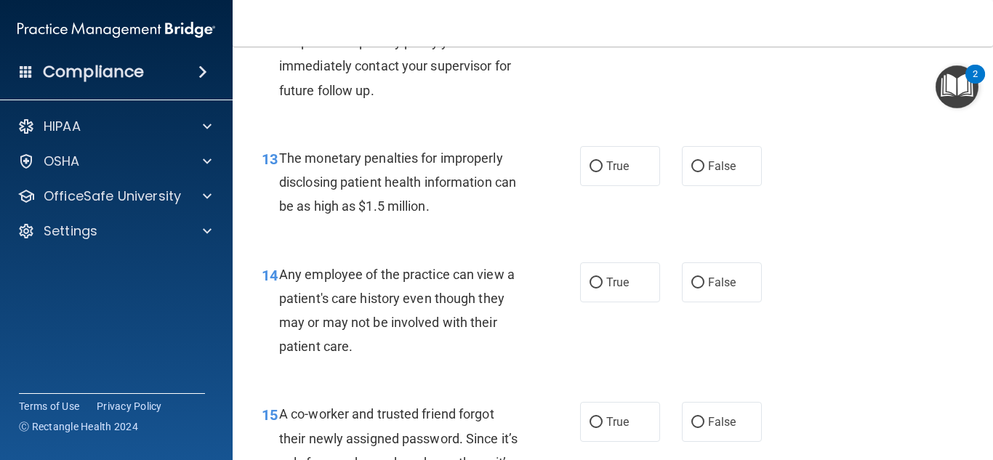
scroll to position [1673, 0]
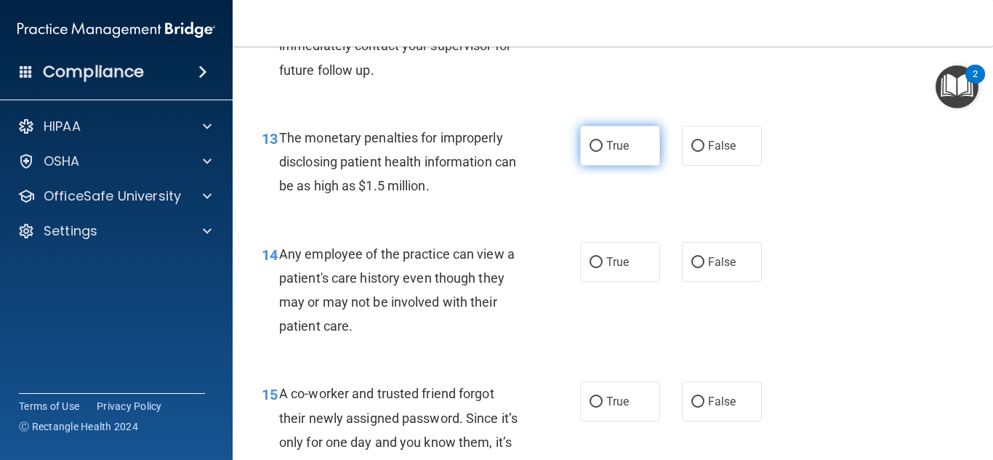
click at [615, 129] on label "True" at bounding box center [620, 146] width 80 height 40
click at [603, 141] on input "True" at bounding box center [596, 146] width 13 height 11
radio input "true"
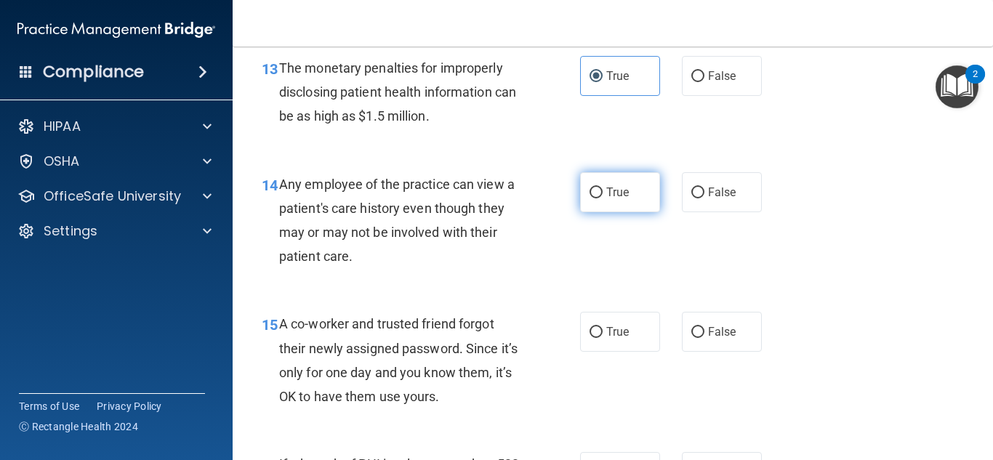
scroll to position [1745, 0]
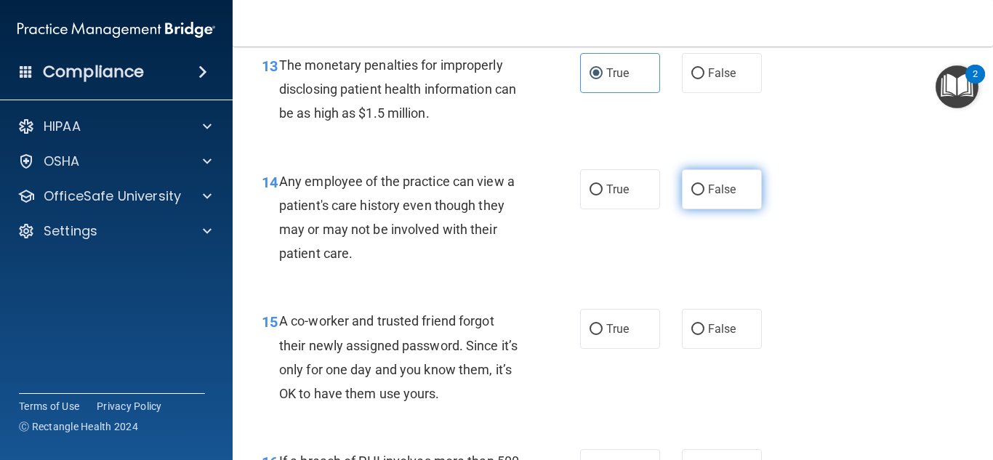
click at [682, 193] on label "False" at bounding box center [722, 189] width 80 height 40
click at [692, 193] on input "False" at bounding box center [698, 190] width 13 height 11
radio input "true"
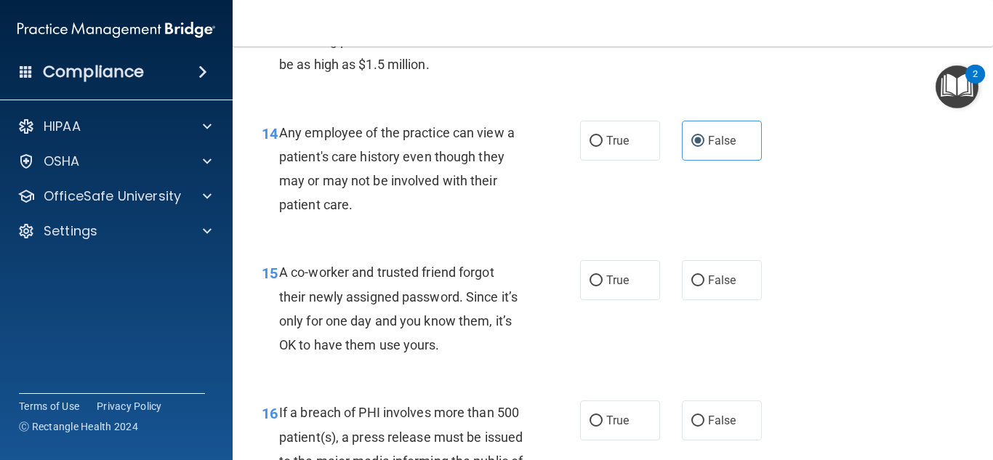
scroll to position [1818, 0]
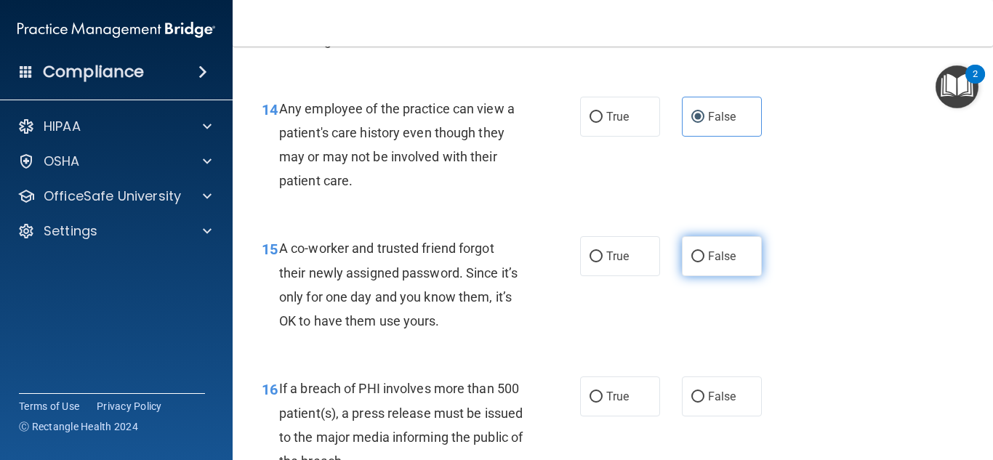
click at [701, 247] on label "False" at bounding box center [722, 256] width 80 height 40
click at [701, 252] on input "False" at bounding box center [698, 257] width 13 height 11
radio input "true"
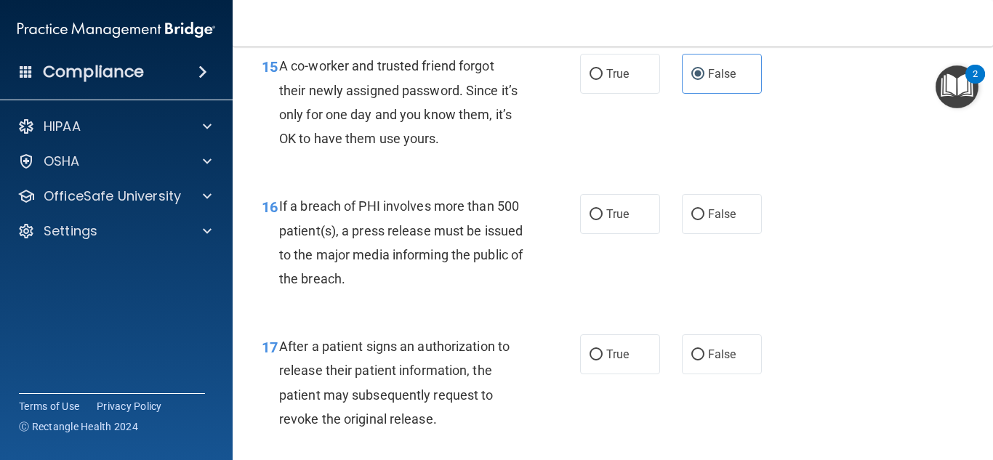
scroll to position [2036, 0]
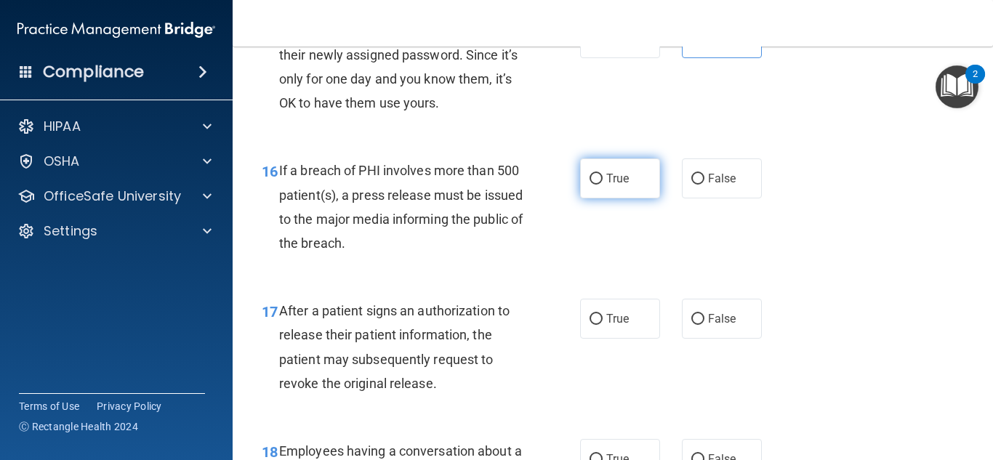
click at [607, 179] on span "True" at bounding box center [618, 179] width 23 height 14
click at [601, 179] on input "True" at bounding box center [596, 179] width 13 height 11
radio input "true"
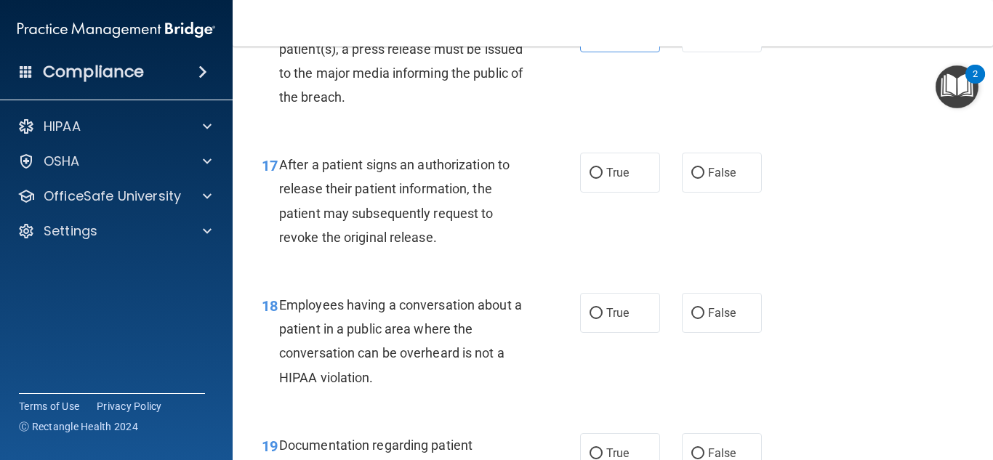
scroll to position [2182, 0]
click at [719, 166] on label "False" at bounding box center [722, 173] width 80 height 40
click at [705, 169] on input "False" at bounding box center [698, 174] width 13 height 11
radio input "true"
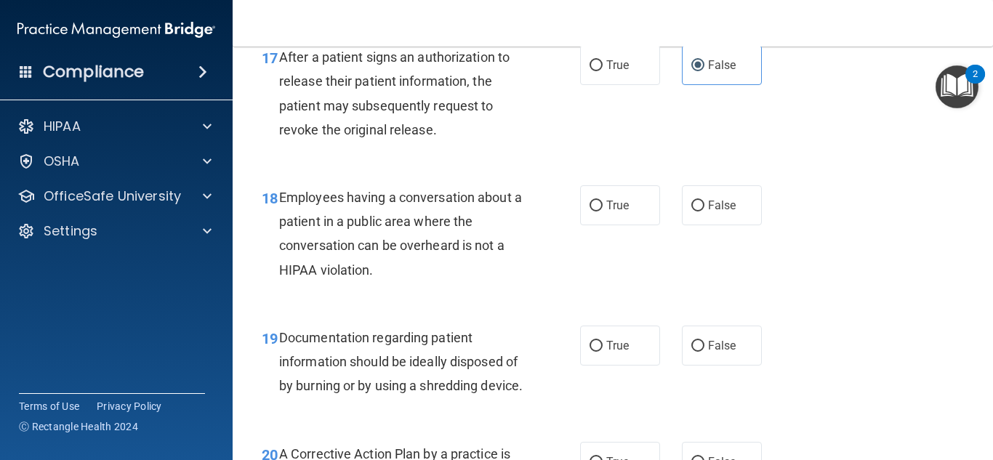
scroll to position [2327, 0]
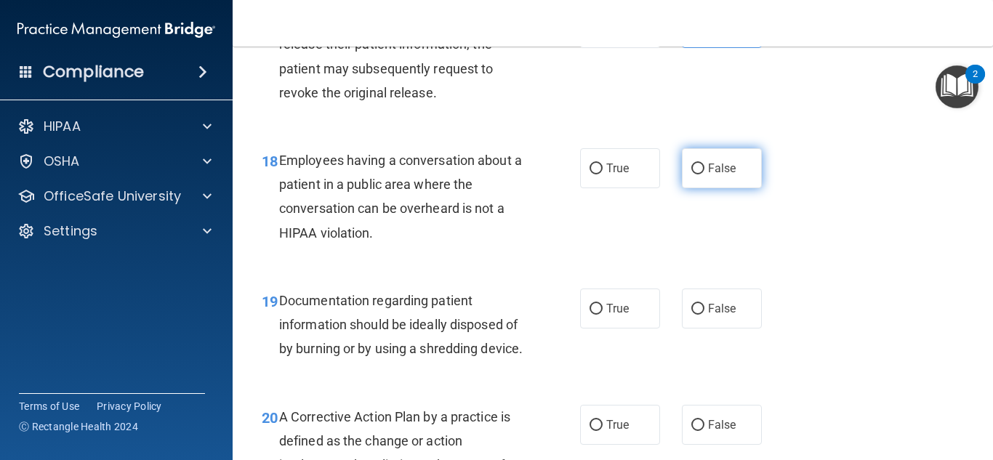
click at [722, 149] on label "False" at bounding box center [722, 168] width 80 height 40
click at [705, 164] on input "False" at bounding box center [698, 169] width 13 height 11
radio input "true"
click at [708, 166] on span "False" at bounding box center [722, 168] width 28 height 14
click at [705, 166] on input "False" at bounding box center [698, 169] width 13 height 11
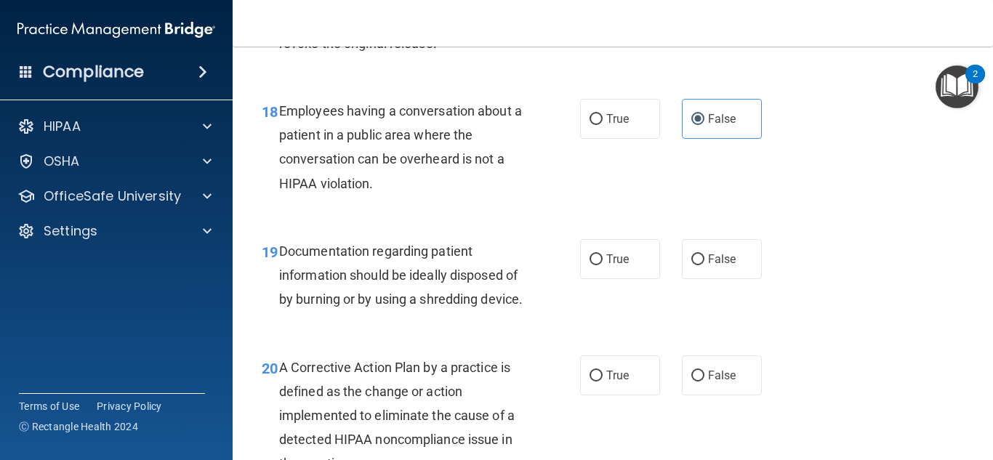
scroll to position [2400, 0]
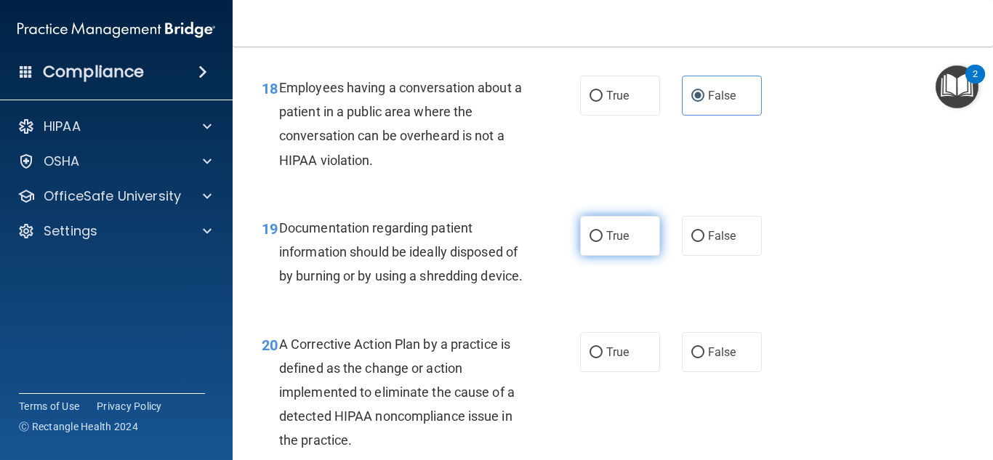
click at [609, 245] on label "True" at bounding box center [620, 236] width 80 height 40
click at [603, 242] on input "True" at bounding box center [596, 236] width 13 height 11
radio input "true"
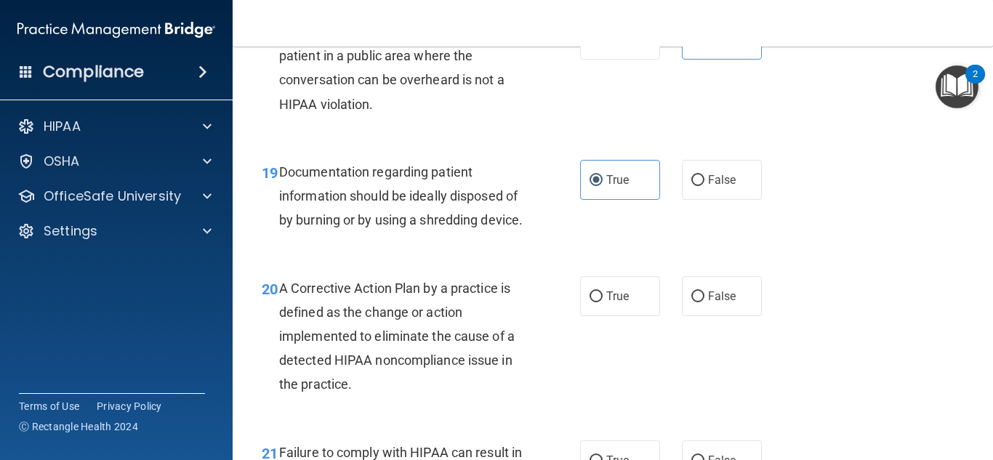
scroll to position [2618, 0]
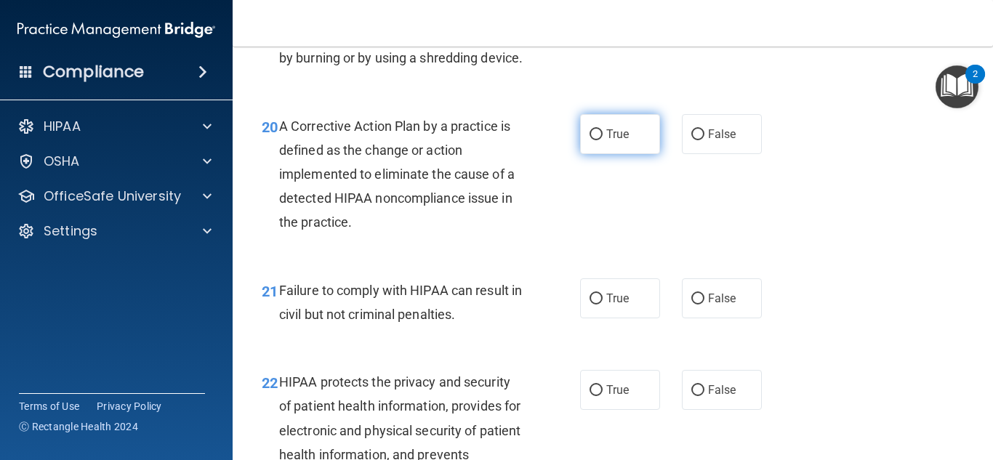
click at [623, 154] on label "True" at bounding box center [620, 134] width 80 height 40
click at [603, 140] on input "True" at bounding box center [596, 134] width 13 height 11
radio input "true"
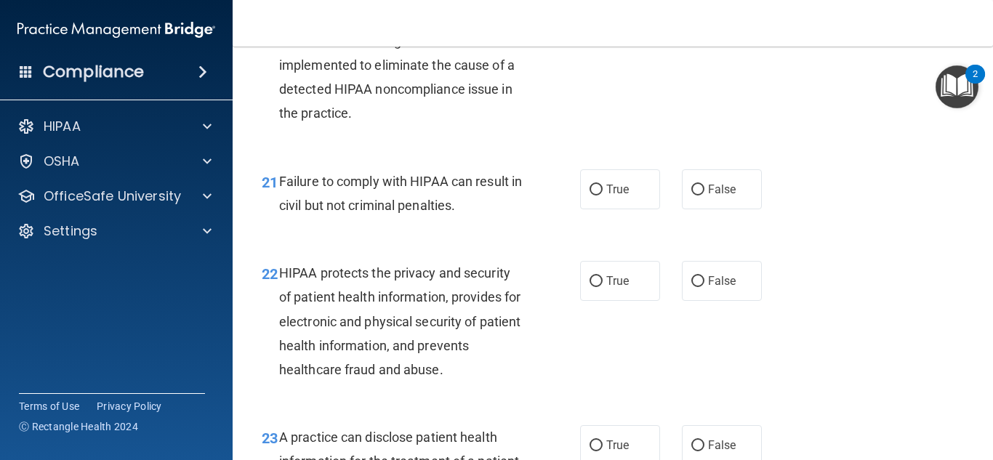
scroll to position [2764, 0]
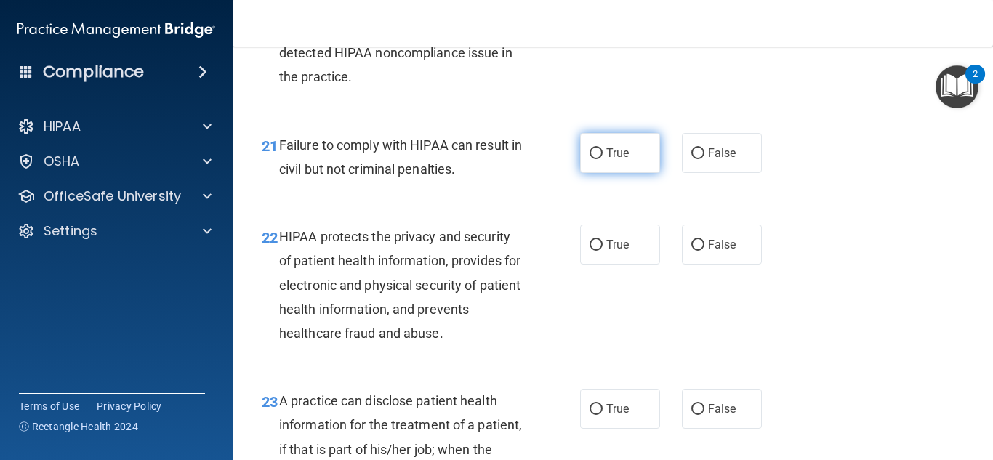
click at [641, 173] on label "True" at bounding box center [620, 153] width 80 height 40
click at [603, 159] on input "True" at bounding box center [596, 153] width 13 height 11
radio input "true"
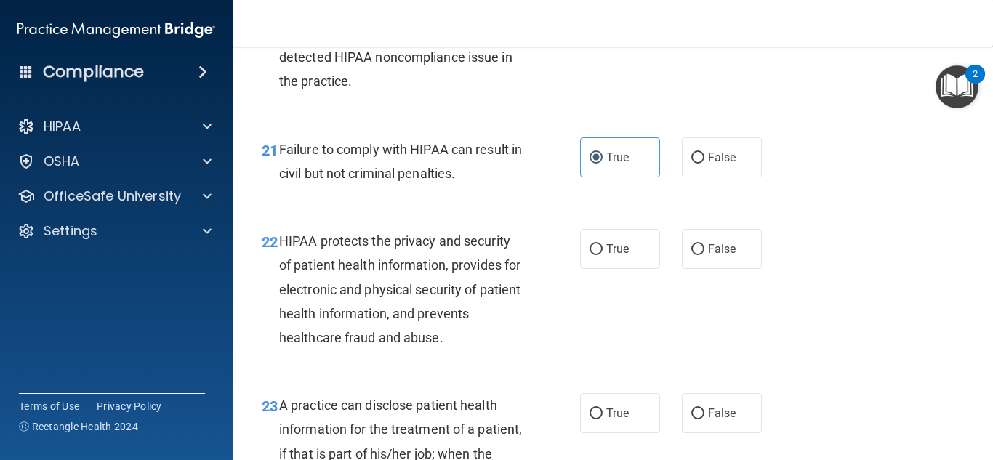
scroll to position [2691, 0]
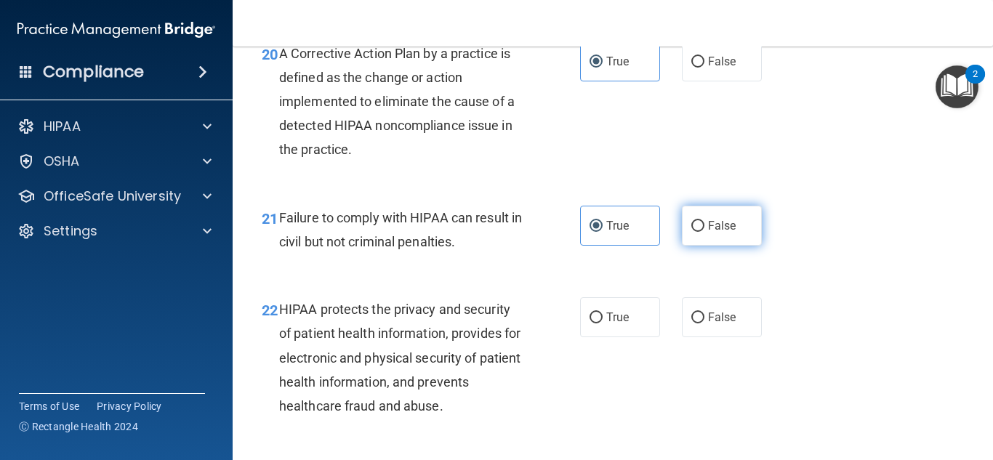
click at [690, 235] on label "False" at bounding box center [722, 226] width 80 height 40
click at [692, 232] on input "False" at bounding box center [698, 226] width 13 height 11
radio input "true"
radio input "false"
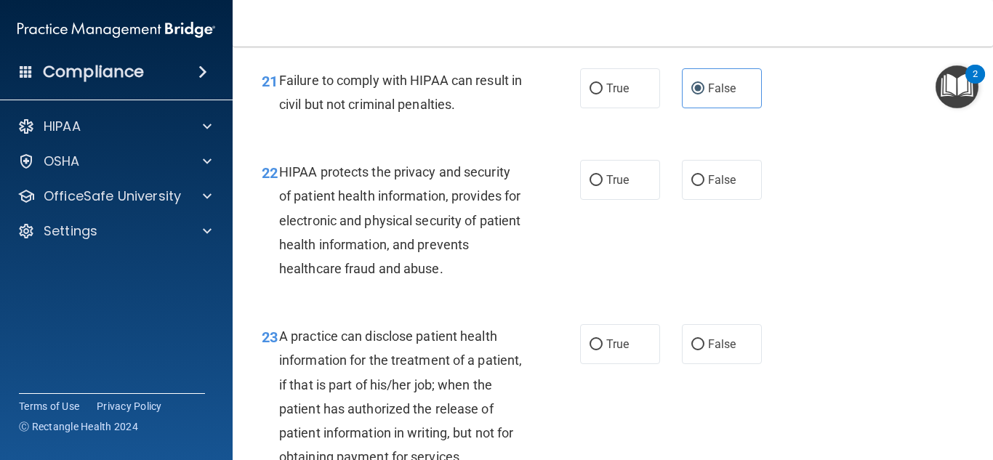
scroll to position [2836, 0]
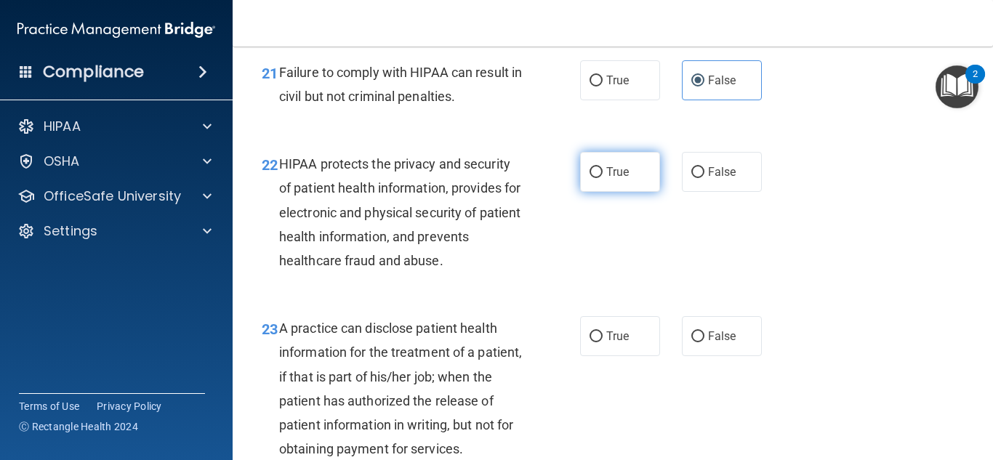
click at [604, 192] on label "True" at bounding box center [620, 172] width 80 height 40
click at [603, 178] on input "True" at bounding box center [596, 172] width 13 height 11
radio input "true"
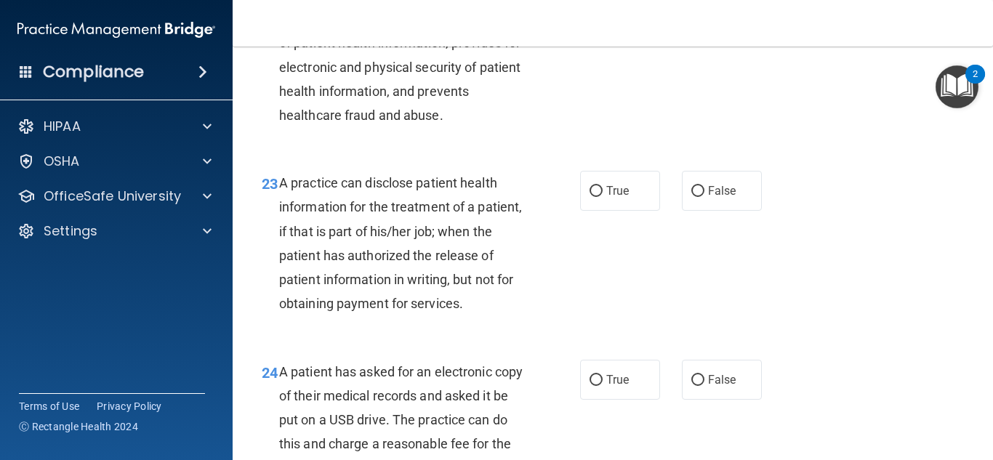
scroll to position [3055, 0]
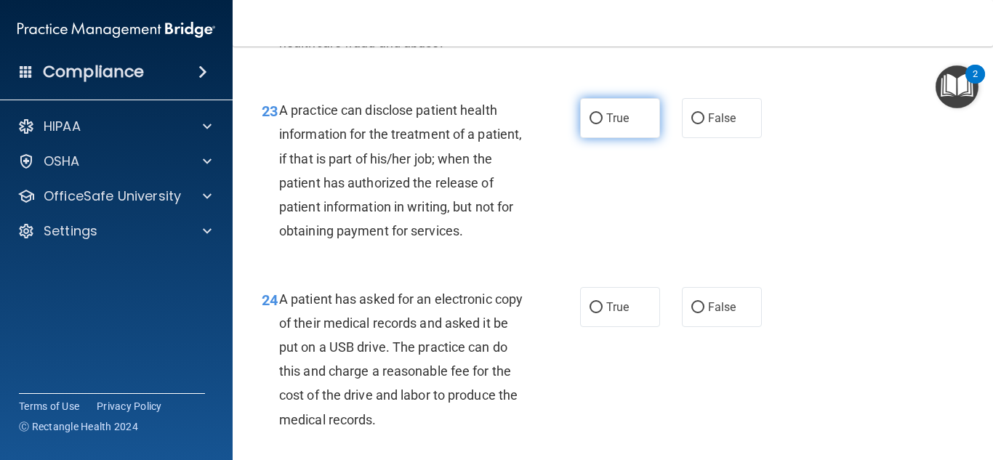
click at [615, 125] on span "True" at bounding box center [618, 118] width 23 height 14
click at [603, 124] on input "True" at bounding box center [596, 118] width 13 height 11
radio input "true"
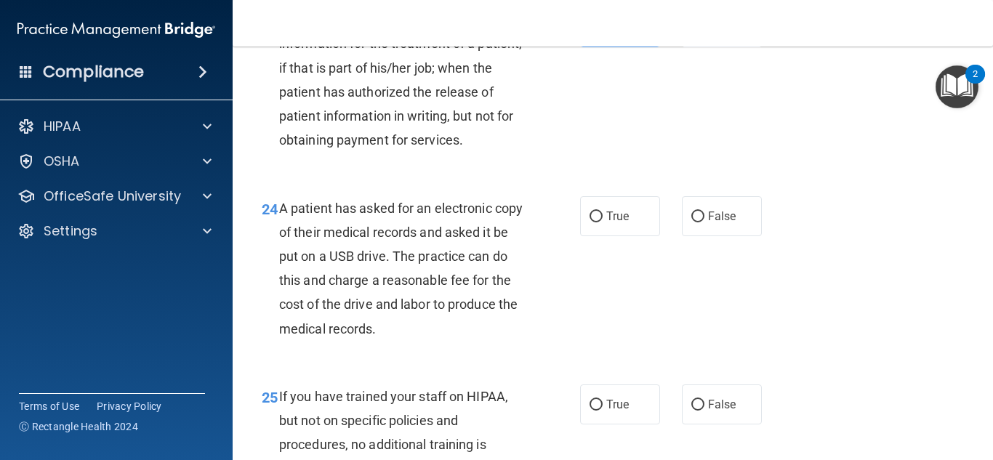
scroll to position [3285, 0]
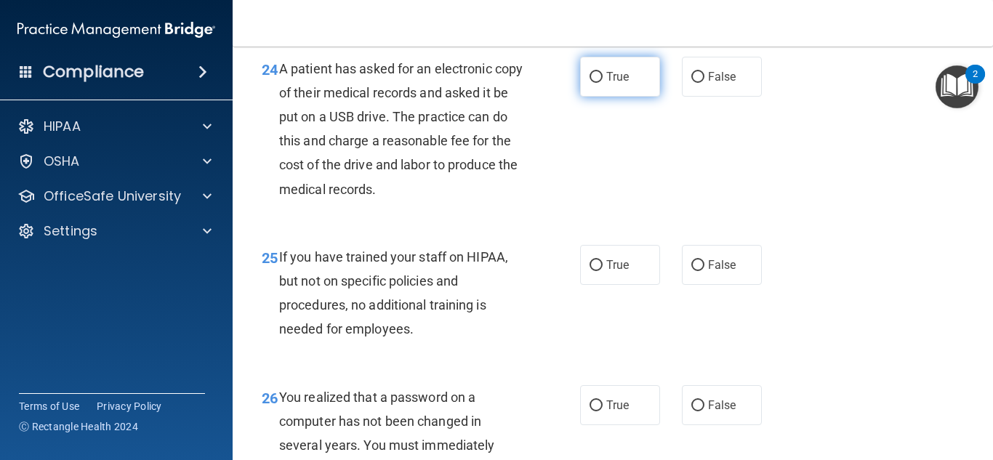
click at [623, 97] on label "True" at bounding box center [620, 77] width 80 height 40
click at [603, 83] on input "True" at bounding box center [596, 77] width 13 height 11
radio input "true"
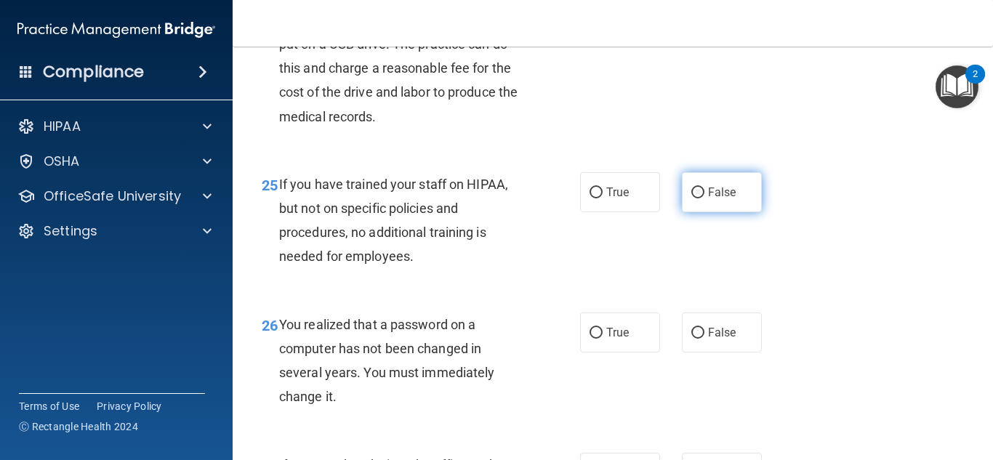
click at [698, 212] on label "False" at bounding box center [722, 192] width 80 height 40
click at [698, 199] on input "False" at bounding box center [698, 193] width 13 height 11
radio input "true"
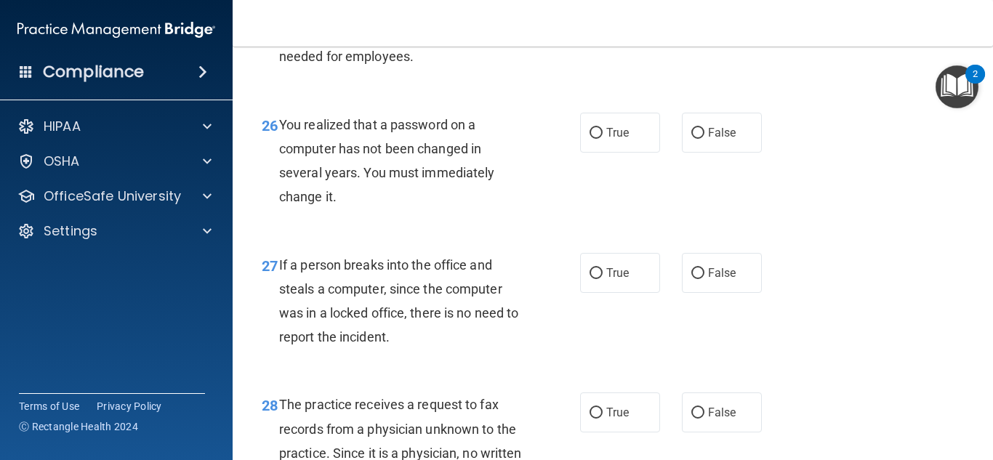
scroll to position [3576, 0]
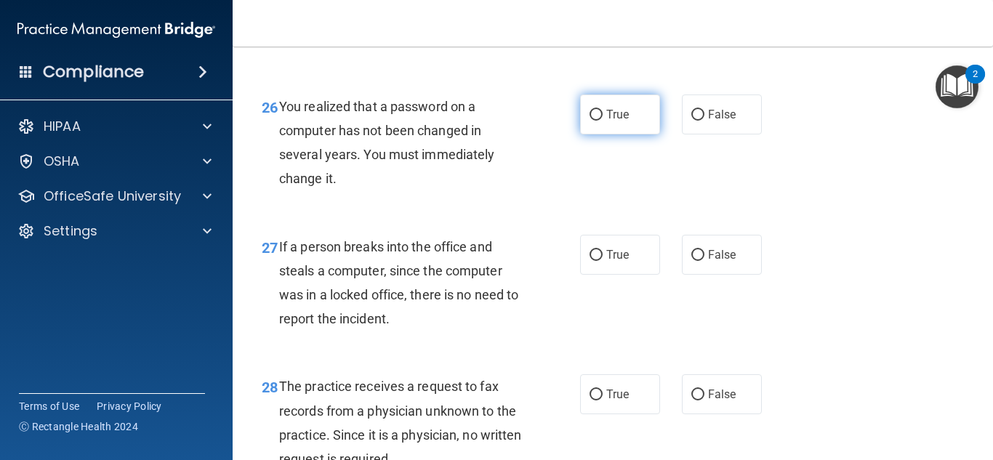
click at [601, 135] on label "True" at bounding box center [620, 115] width 80 height 40
click at [601, 121] on input "True" at bounding box center [596, 115] width 13 height 11
radio input "true"
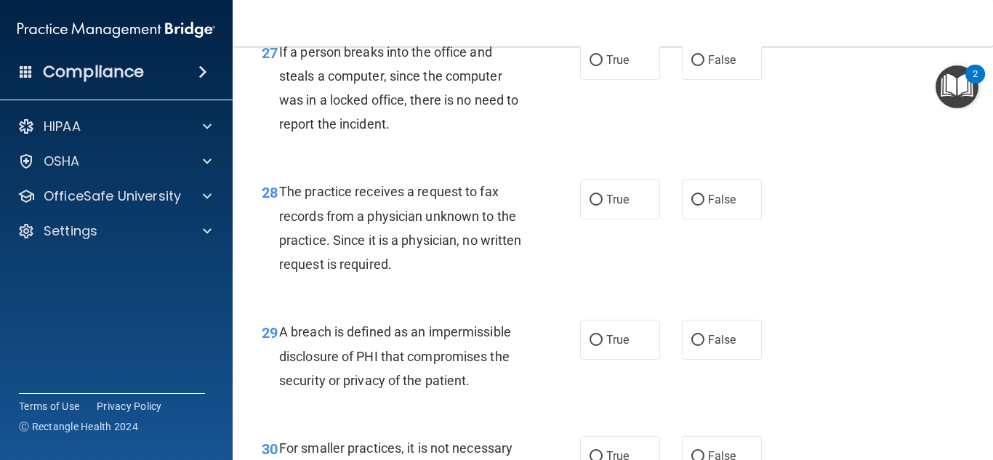
scroll to position [3794, 0]
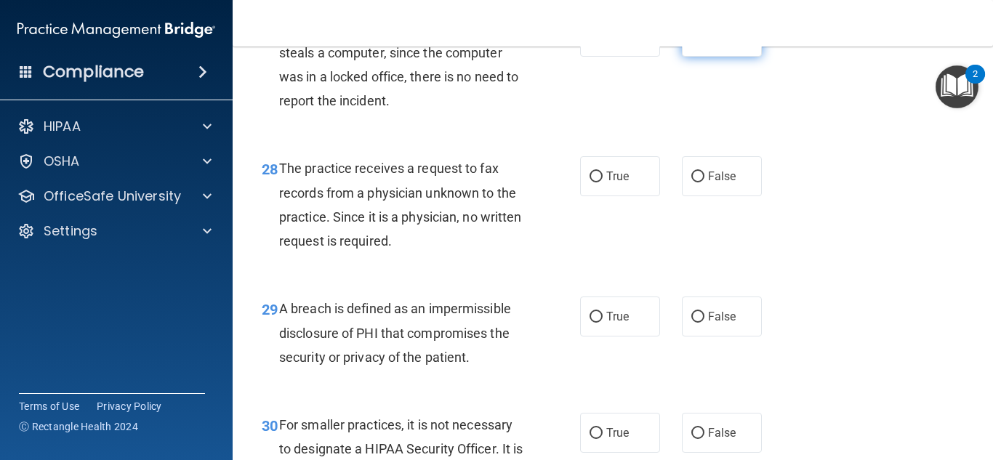
click at [695, 43] on input "False" at bounding box center [698, 37] width 13 height 11
radio input "true"
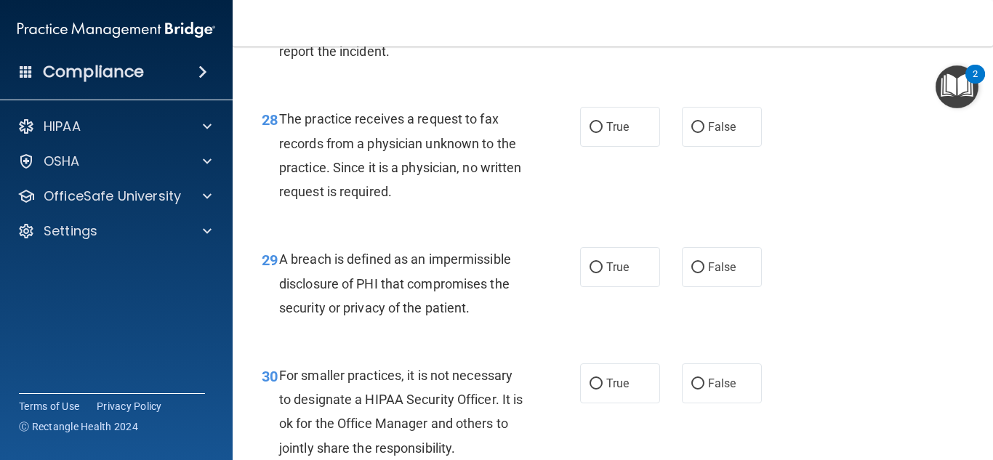
scroll to position [3940, 0]
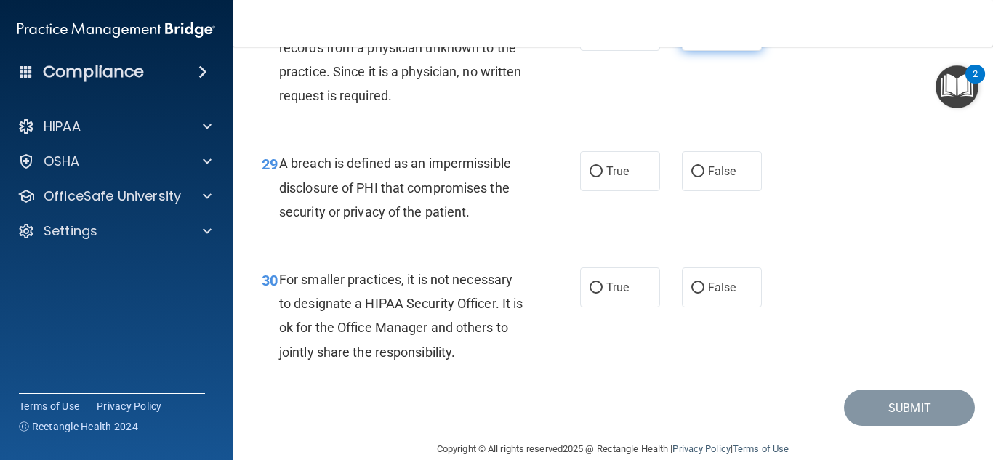
click at [697, 51] on label "False" at bounding box center [722, 31] width 80 height 40
click at [697, 37] on input "False" at bounding box center [698, 31] width 13 height 11
radio input "true"
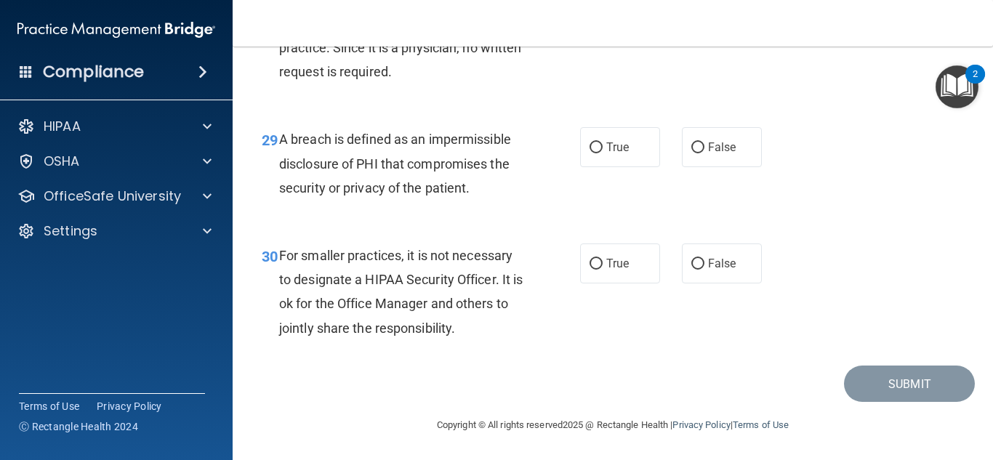
scroll to position [4012, 0]
click at [597, 141] on label "True" at bounding box center [620, 147] width 80 height 40
click at [597, 143] on input "True" at bounding box center [596, 148] width 13 height 11
radio input "true"
click at [714, 267] on span "False" at bounding box center [722, 264] width 28 height 14
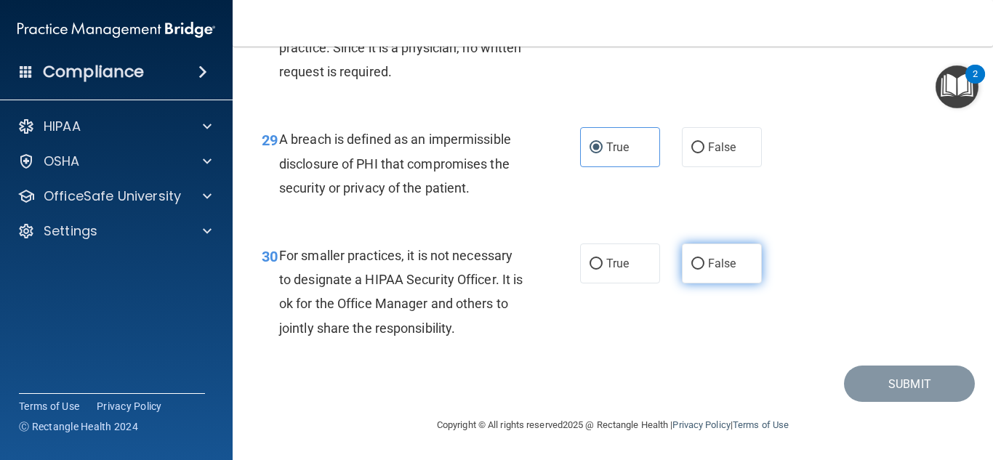
click at [705, 267] on input "False" at bounding box center [698, 264] width 13 height 11
radio input "true"
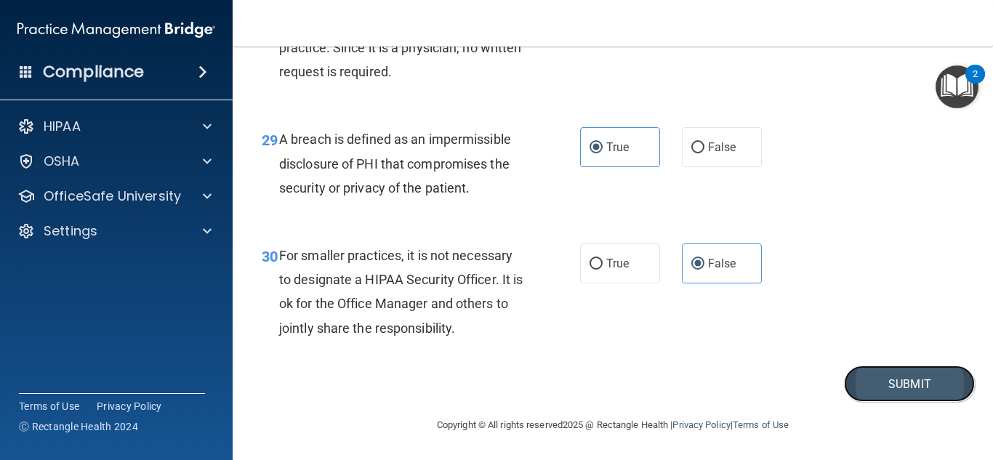
click at [902, 382] on button "Submit" at bounding box center [909, 384] width 131 height 37
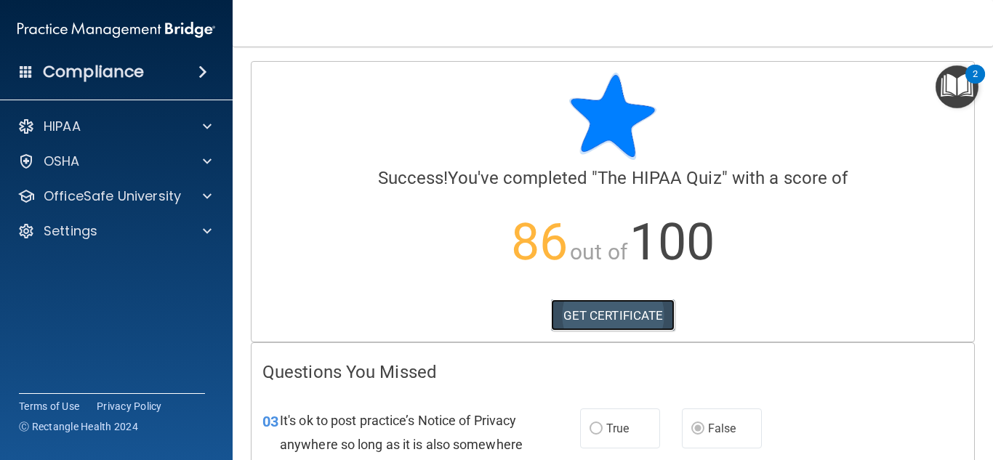
click at [600, 310] on link "GET CERTIFICATE" at bounding box center [613, 316] width 124 height 32
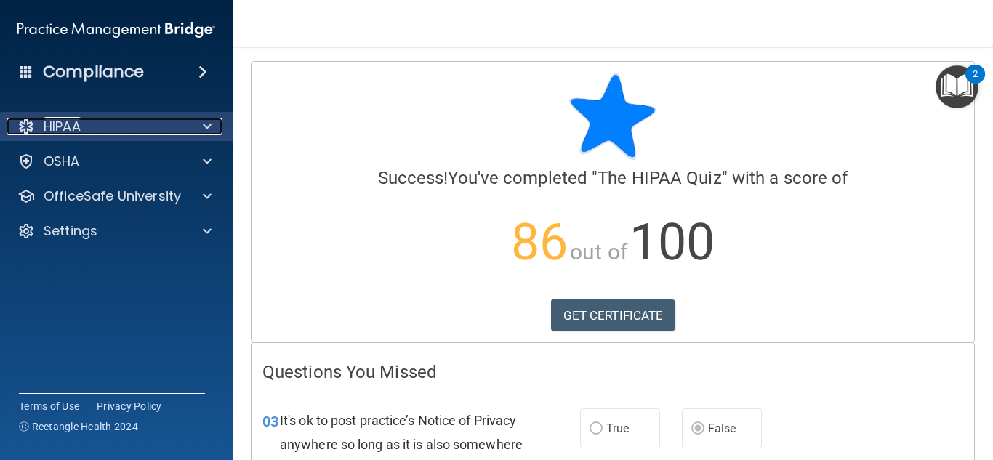
click at [83, 125] on div "HIPAA" at bounding box center [97, 126] width 180 height 17
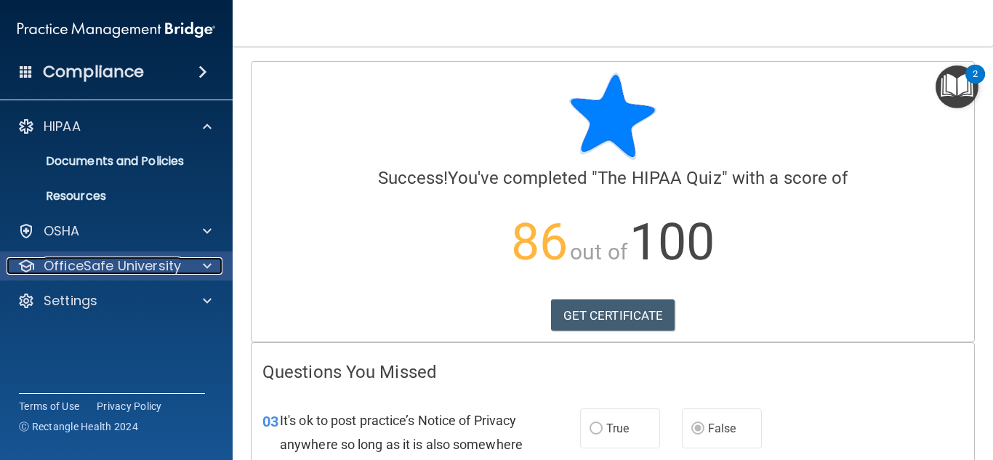
click at [114, 268] on p "OfficeSafe University" at bounding box center [112, 265] width 137 height 17
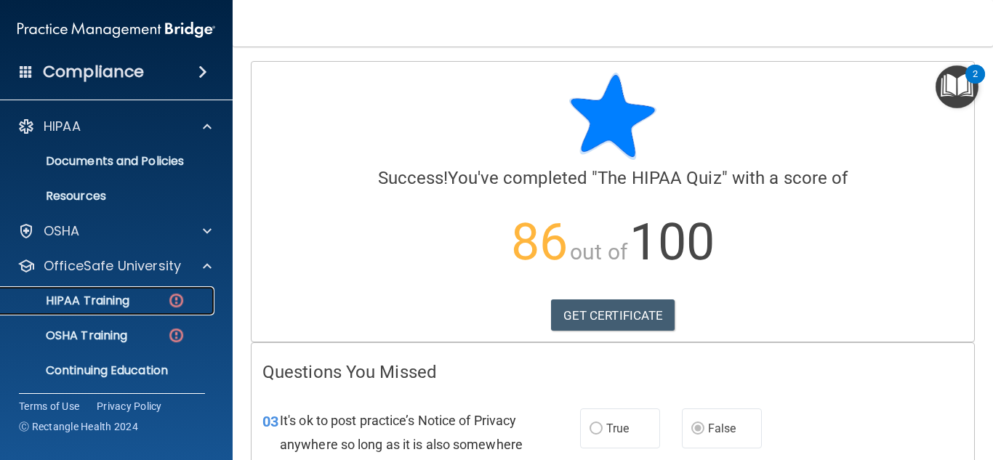
click at [137, 300] on div "HIPAA Training" at bounding box center [108, 301] width 199 height 15
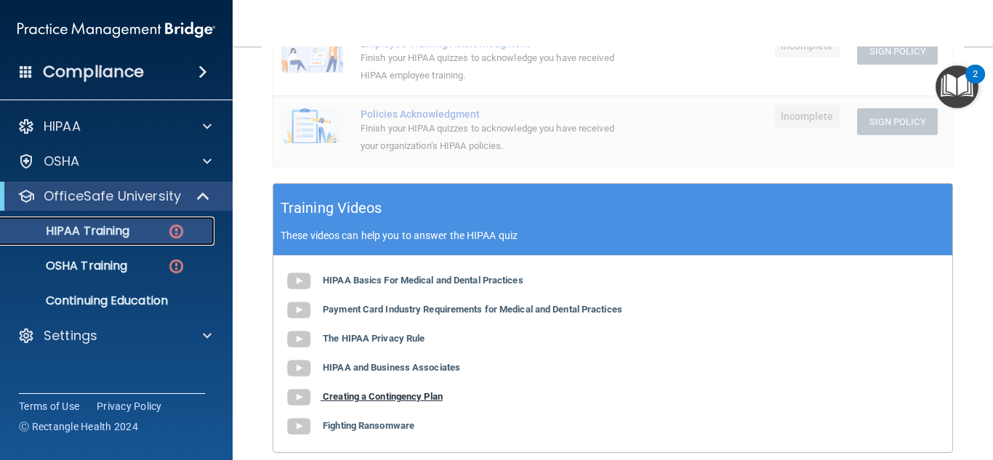
scroll to position [471, 0]
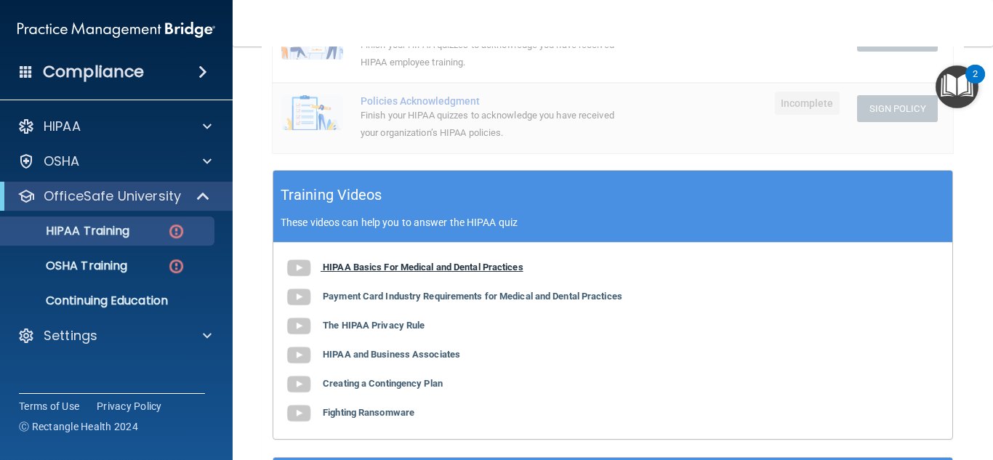
click at [378, 262] on b "HIPAA Basics For Medical and Dental Practices" at bounding box center [423, 267] width 201 height 11
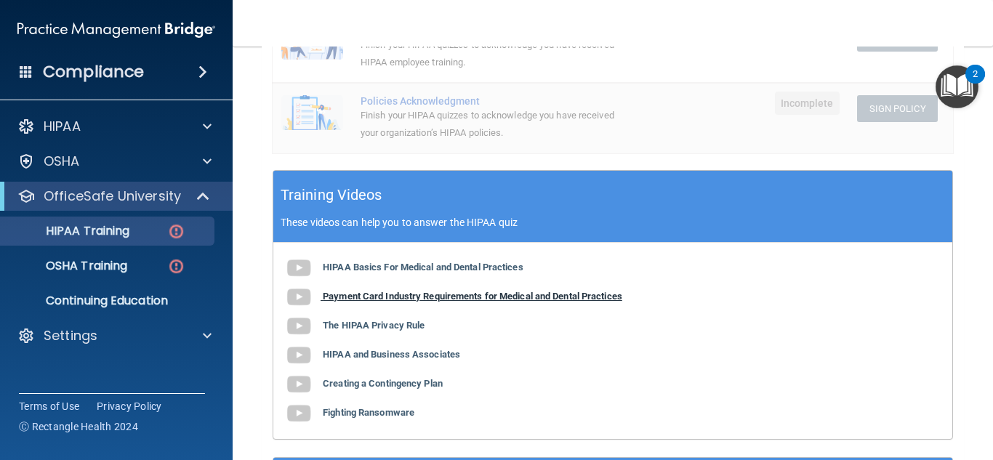
click at [388, 291] on b "Payment Card Industry Requirements for Medical and Dental Practices" at bounding box center [473, 296] width 300 height 11
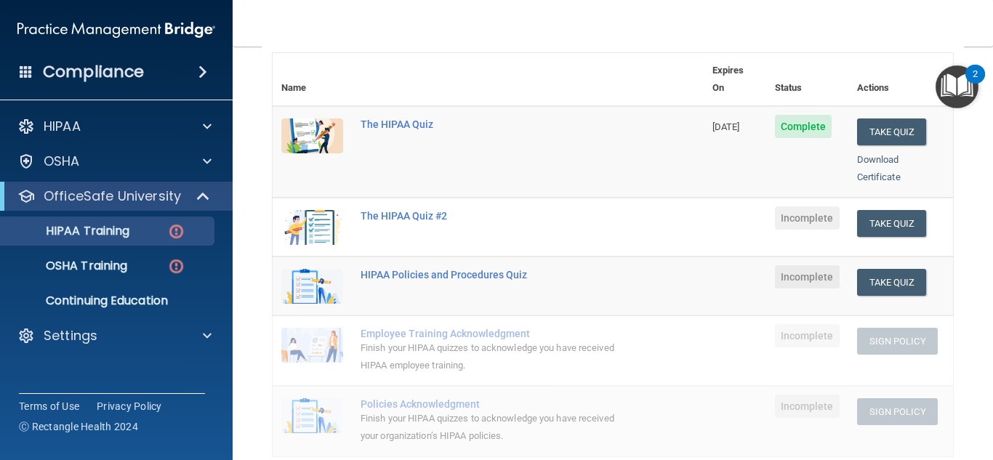
scroll to position [107, 0]
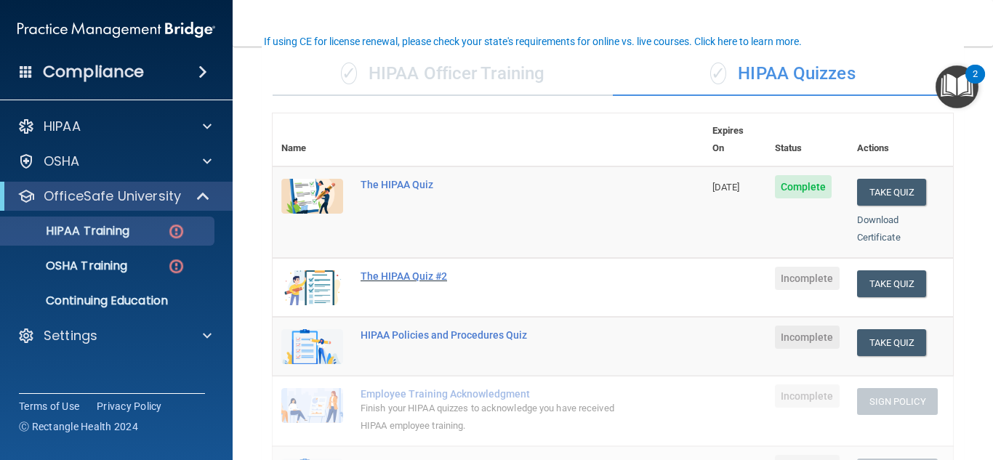
click at [417, 271] on div "The HIPAA Quiz #2" at bounding box center [496, 277] width 271 height 12
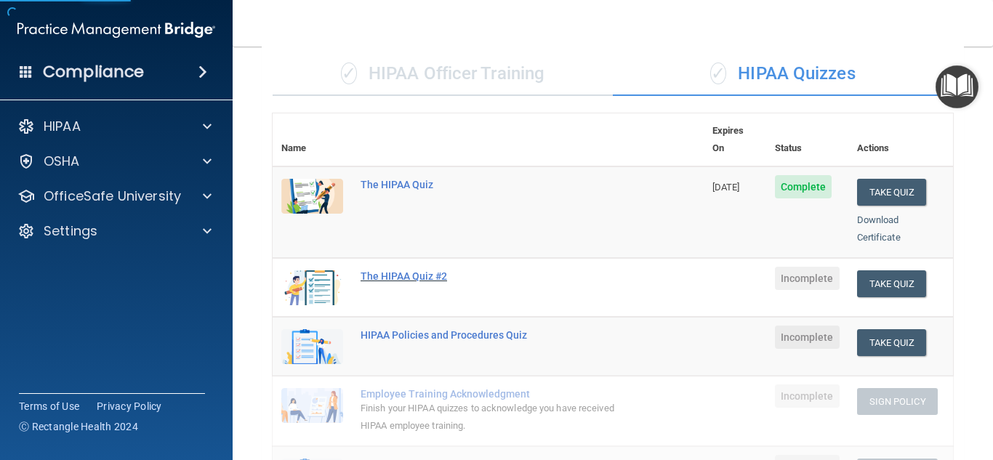
click at [416, 271] on div "The HIPAA Quiz #2" at bounding box center [496, 277] width 271 height 12
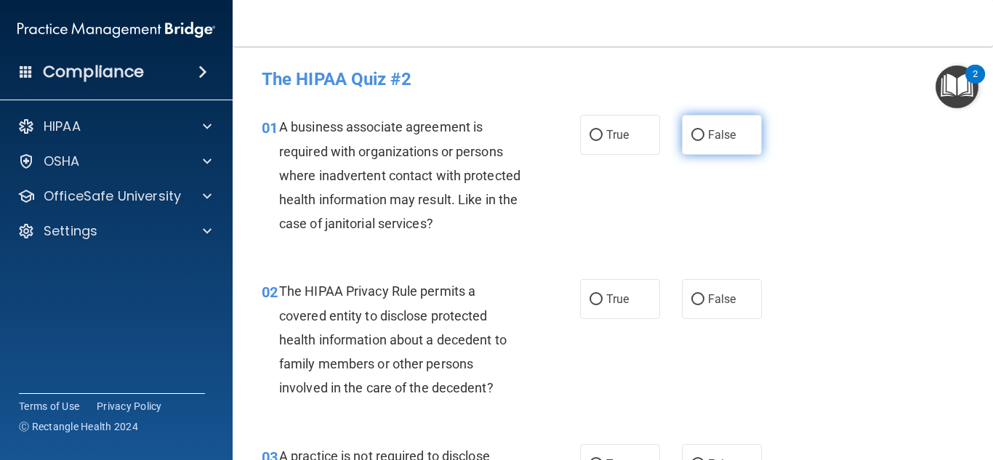
click at [716, 121] on label "False" at bounding box center [722, 135] width 80 height 40
click at [705, 130] on input "False" at bounding box center [698, 135] width 13 height 11
radio input "true"
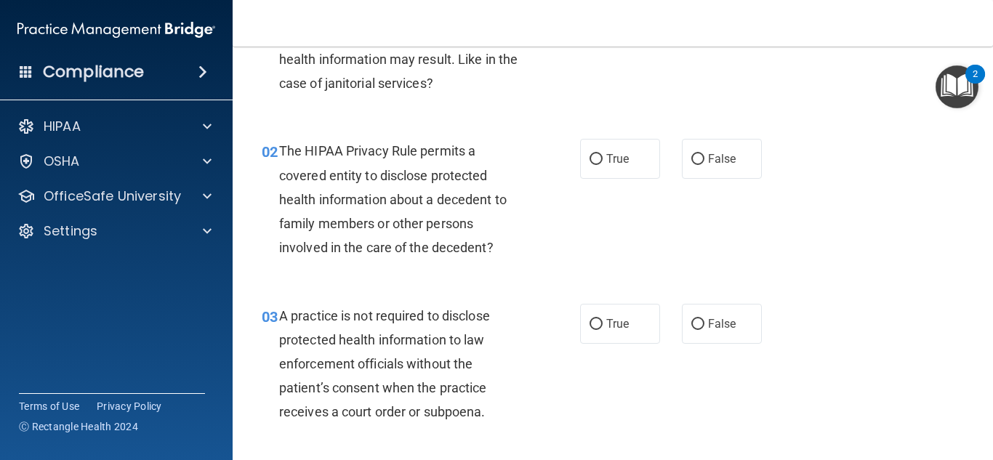
scroll to position [145, 0]
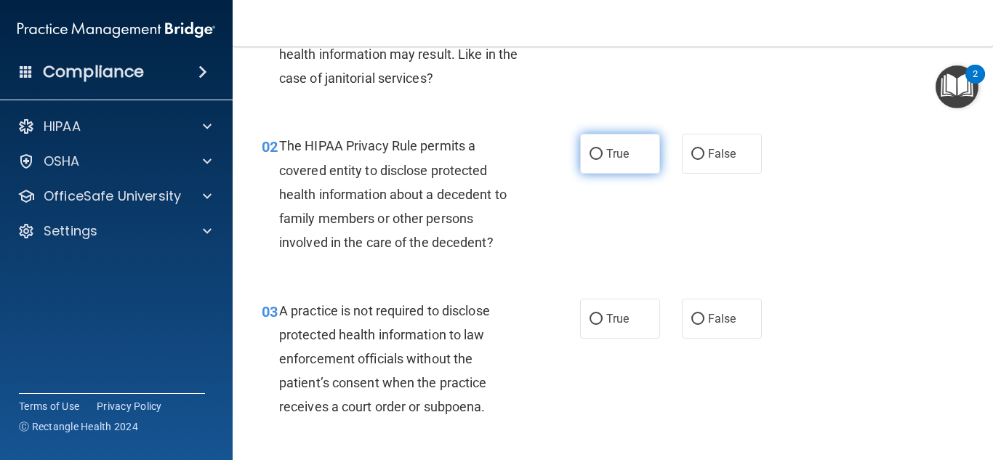
click at [602, 144] on label "True" at bounding box center [620, 154] width 80 height 40
click at [602, 149] on input "True" at bounding box center [596, 154] width 13 height 11
radio input "true"
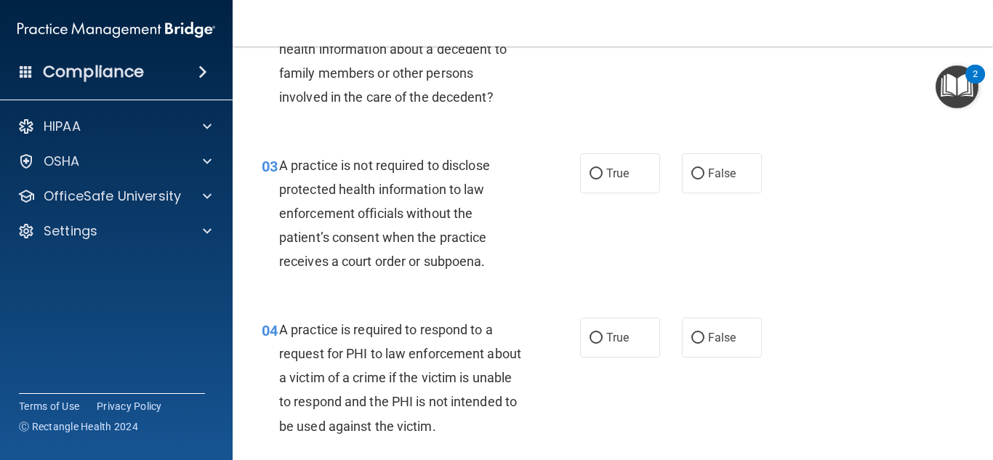
scroll to position [364, 0]
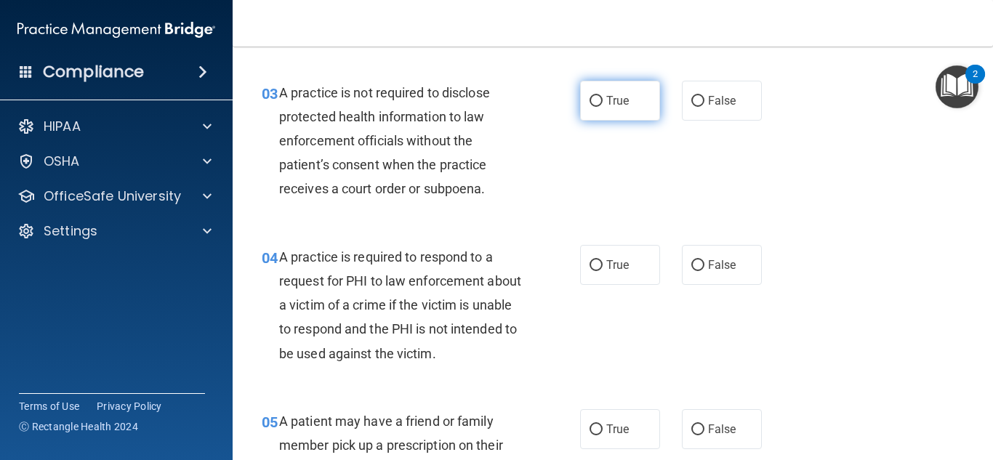
click at [597, 97] on input "True" at bounding box center [596, 101] width 13 height 11
radio input "true"
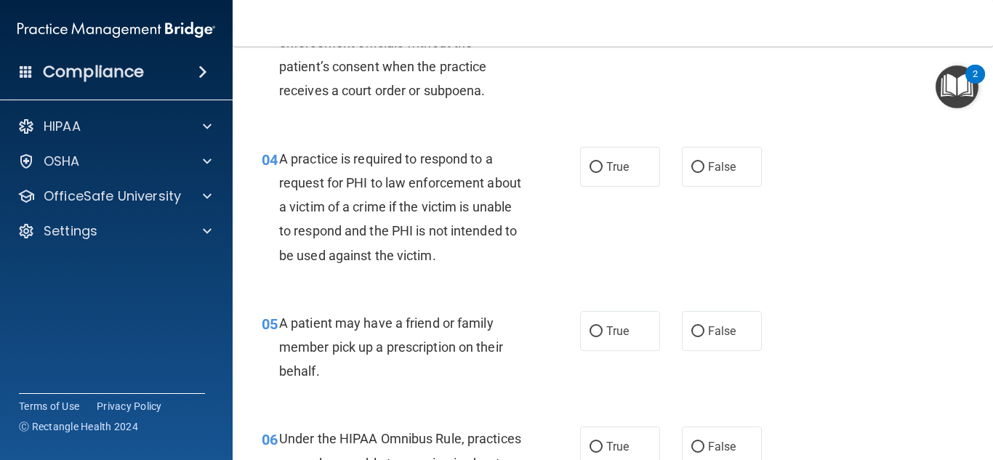
scroll to position [509, 0]
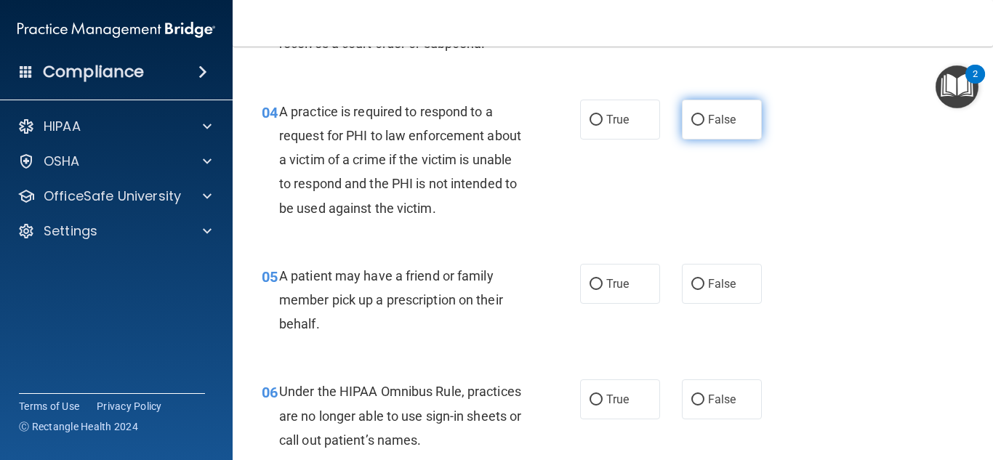
click at [711, 125] on span "False" at bounding box center [722, 120] width 28 height 14
click at [705, 125] on input "False" at bounding box center [698, 120] width 13 height 11
radio input "true"
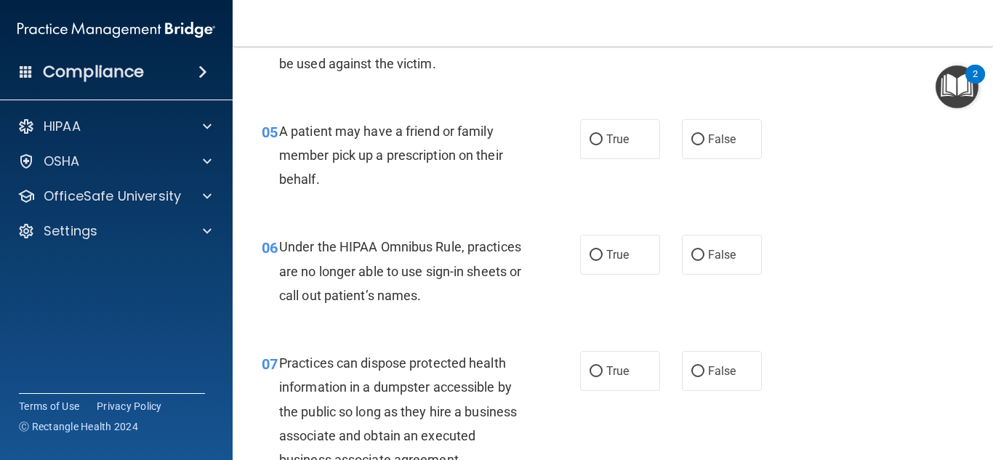
scroll to position [655, 0]
click at [609, 148] on label "True" at bounding box center [620, 139] width 80 height 40
click at [603, 145] on input "True" at bounding box center [596, 139] width 13 height 11
radio input "true"
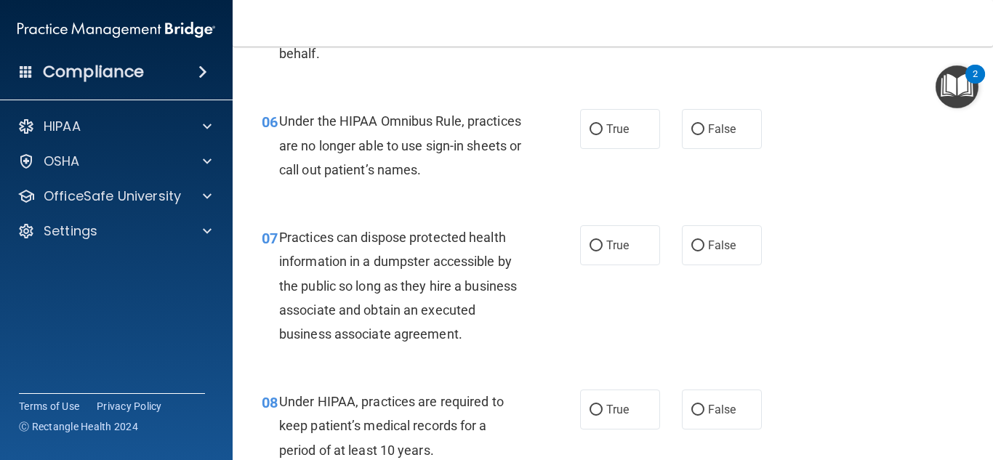
scroll to position [800, 0]
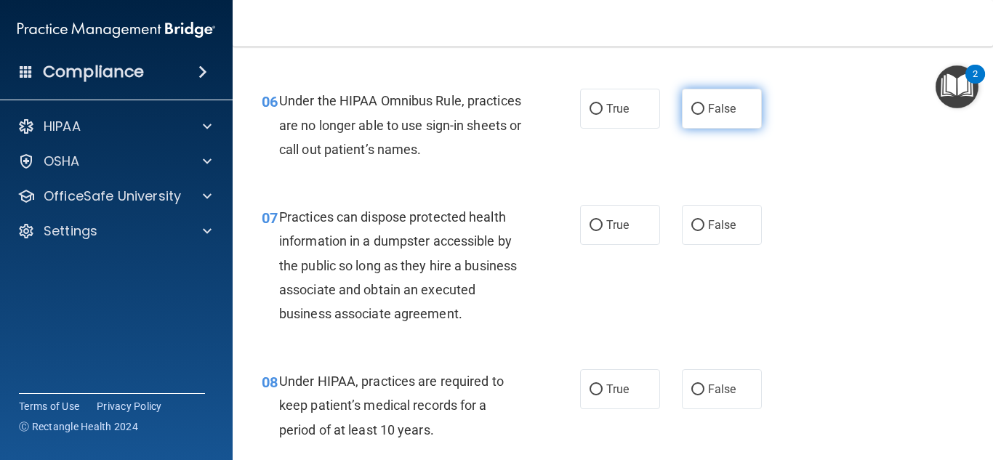
click at [708, 105] on span "False" at bounding box center [722, 109] width 28 height 14
click at [705, 105] on input "False" at bounding box center [698, 109] width 13 height 11
radio input "true"
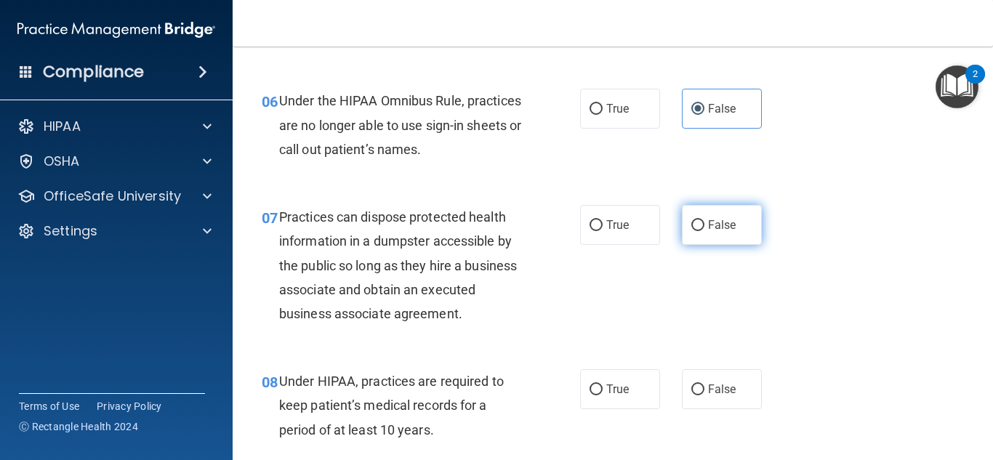
click at [732, 229] on label "False" at bounding box center [722, 225] width 80 height 40
click at [705, 229] on input "False" at bounding box center [698, 225] width 13 height 11
radio input "true"
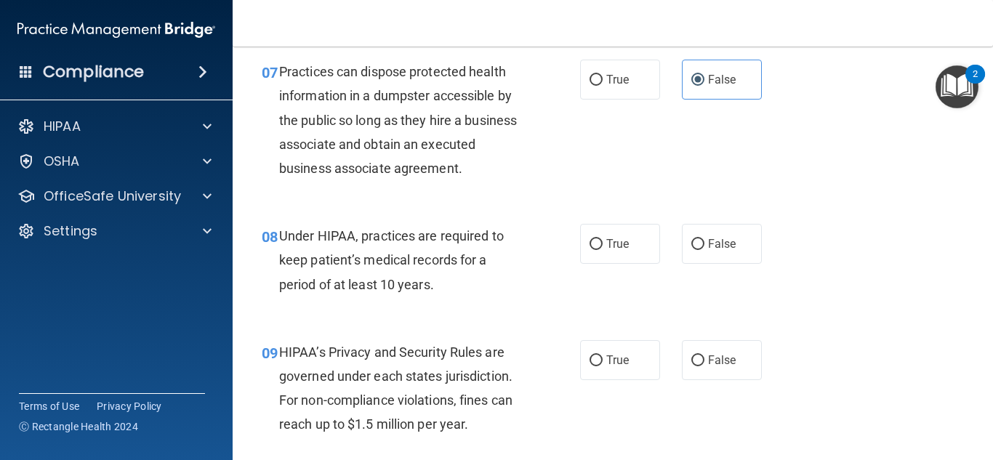
scroll to position [1018, 0]
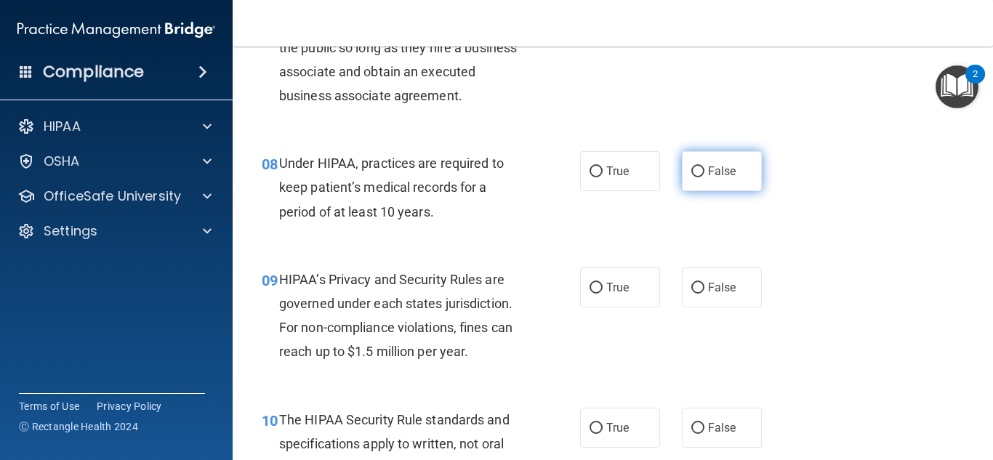
click at [703, 170] on label "False" at bounding box center [722, 171] width 80 height 40
click at [703, 170] on input "False" at bounding box center [698, 172] width 13 height 11
radio input "true"
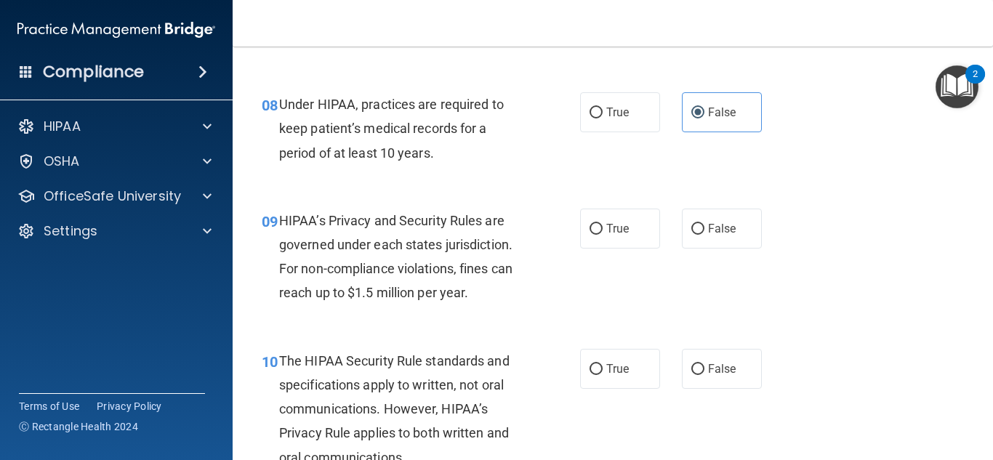
scroll to position [1091, 0]
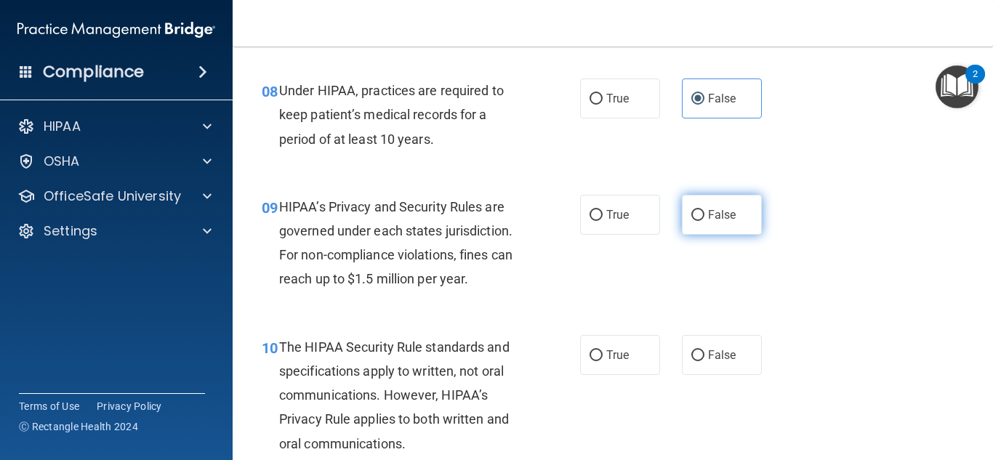
click at [705, 209] on label "False" at bounding box center [722, 215] width 80 height 40
click at [705, 210] on input "False" at bounding box center [698, 215] width 13 height 11
radio input "true"
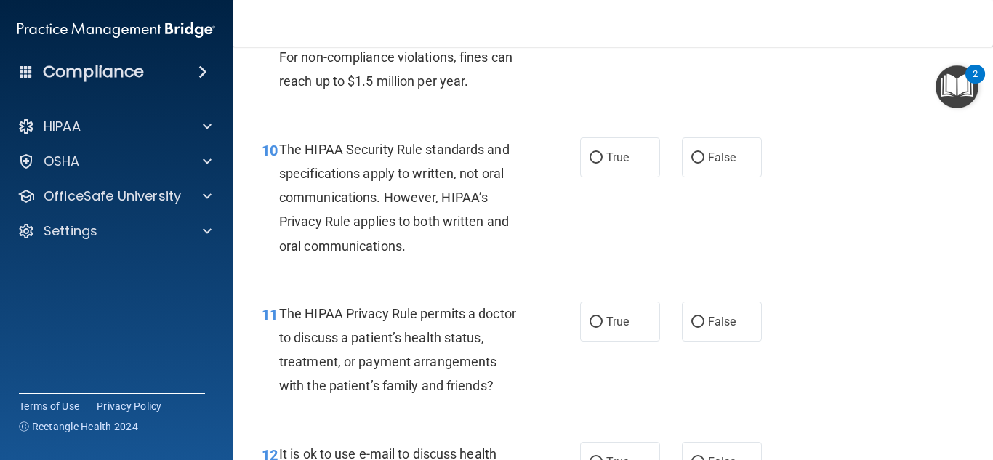
scroll to position [1309, 0]
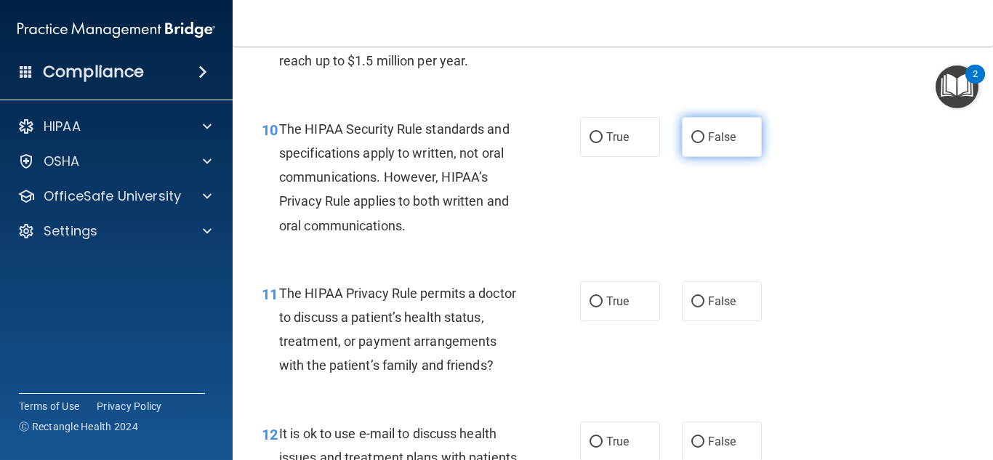
click at [708, 143] on span "False" at bounding box center [722, 137] width 28 height 14
click at [705, 143] on input "False" at bounding box center [698, 137] width 13 height 11
radio input "true"
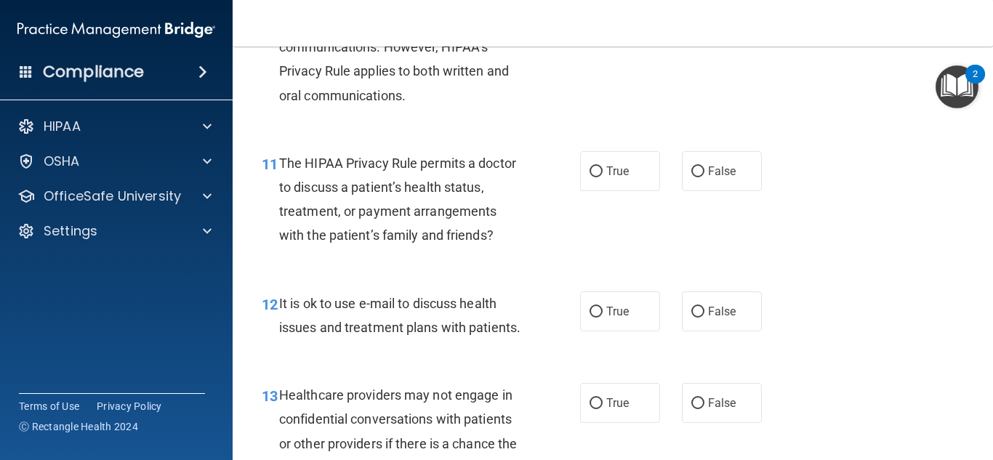
scroll to position [1455, 0]
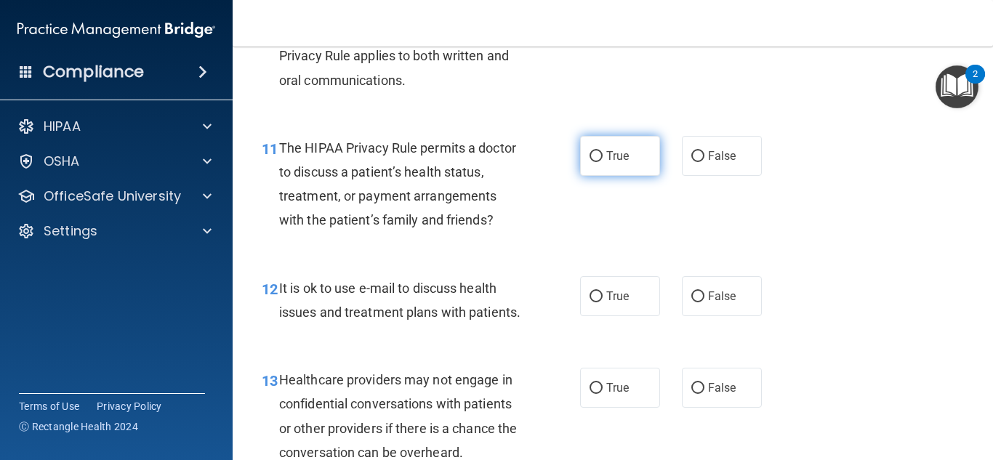
click at [590, 164] on label "True" at bounding box center [620, 156] width 80 height 40
click at [590, 162] on input "True" at bounding box center [596, 156] width 13 height 11
radio input "true"
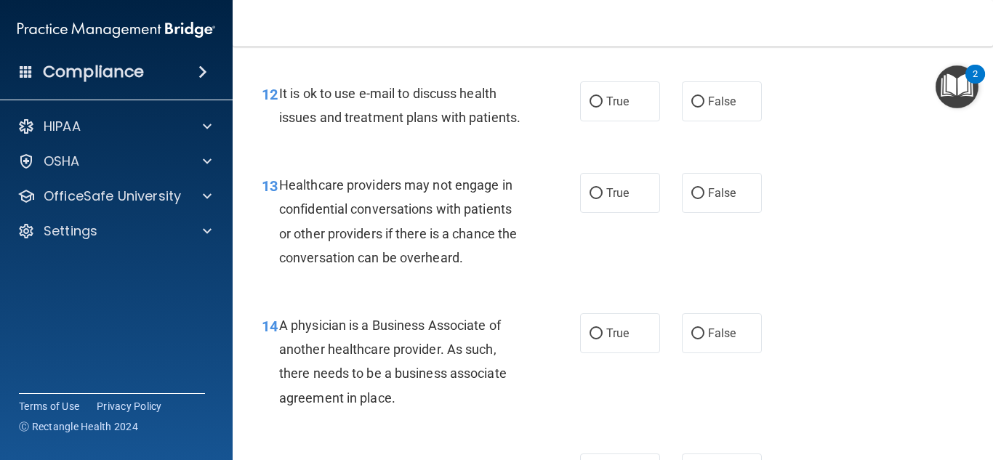
scroll to position [1673, 0]
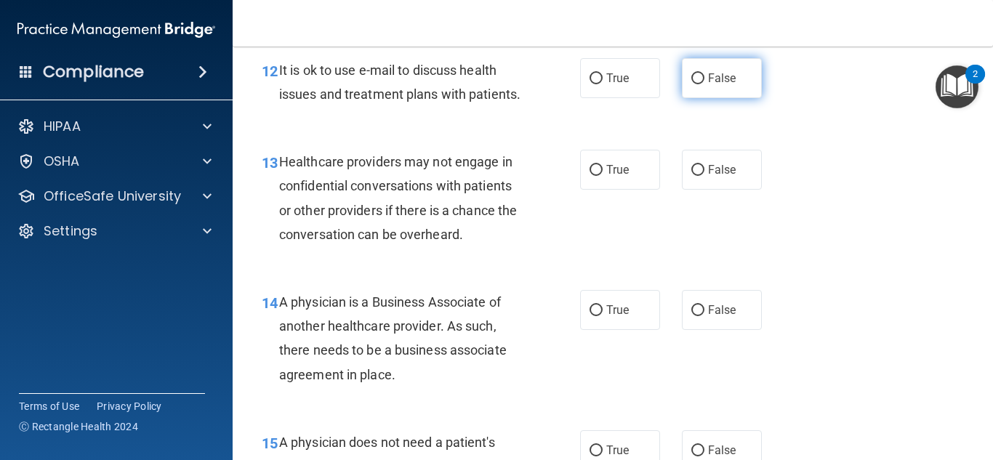
click at [705, 81] on label "False" at bounding box center [722, 78] width 80 height 40
click at [705, 81] on input "False" at bounding box center [698, 78] width 13 height 11
radio input "true"
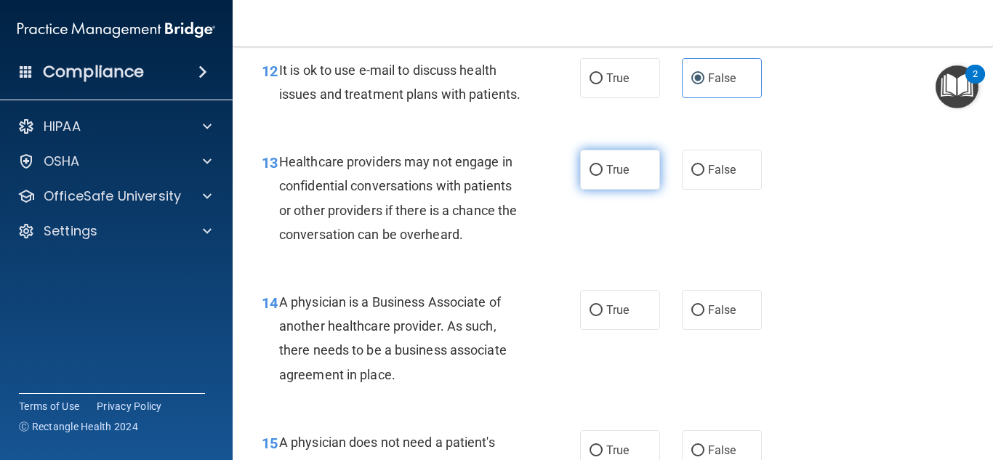
click at [609, 177] on span "True" at bounding box center [618, 170] width 23 height 14
click at [603, 176] on input "True" at bounding box center [596, 170] width 13 height 11
radio input "true"
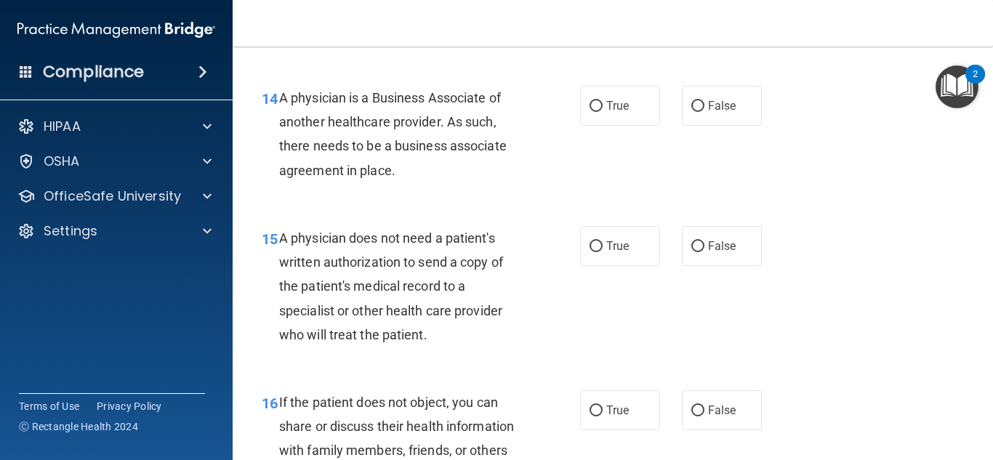
scroll to position [1891, 0]
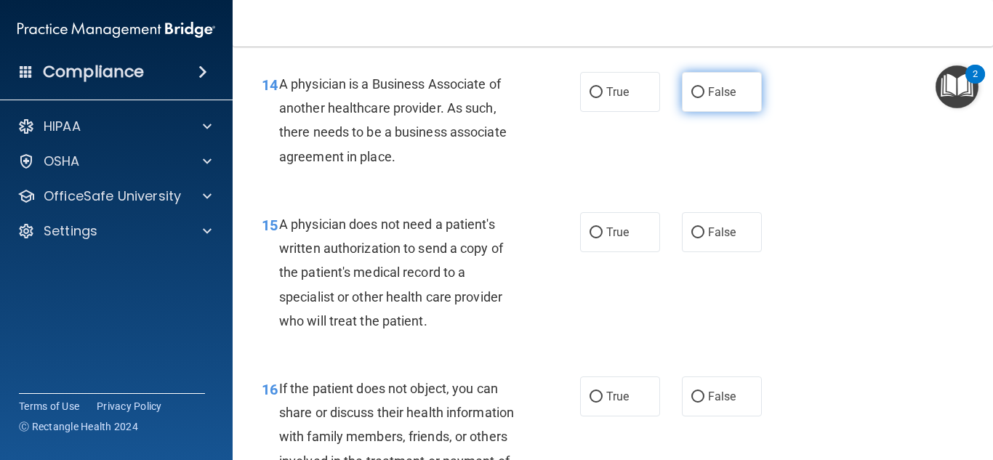
click at [699, 112] on label "False" at bounding box center [722, 92] width 80 height 40
click at [699, 98] on input "False" at bounding box center [698, 92] width 13 height 11
radio input "true"
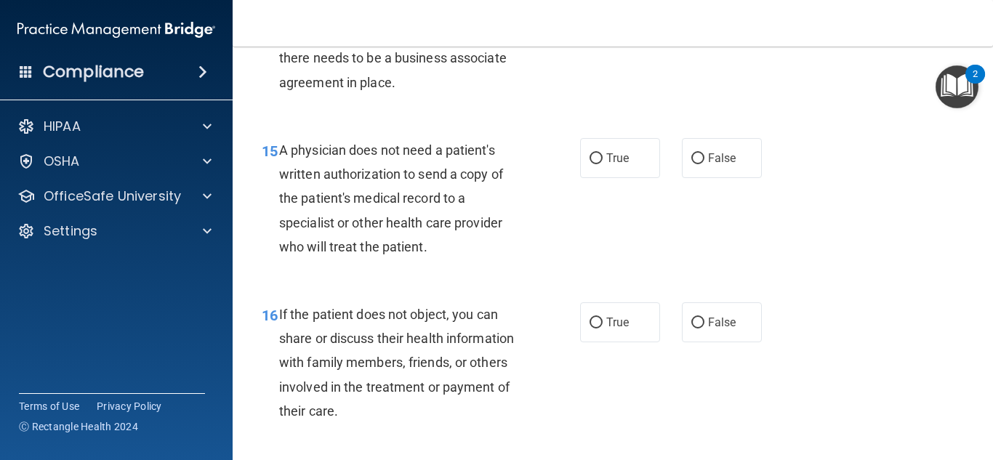
scroll to position [2036, 0]
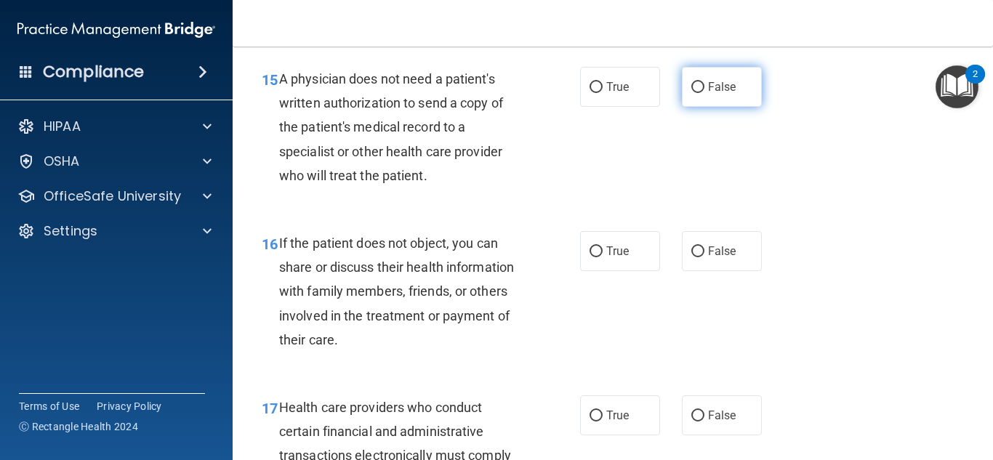
click at [694, 93] on input "False" at bounding box center [698, 87] width 13 height 11
radio input "true"
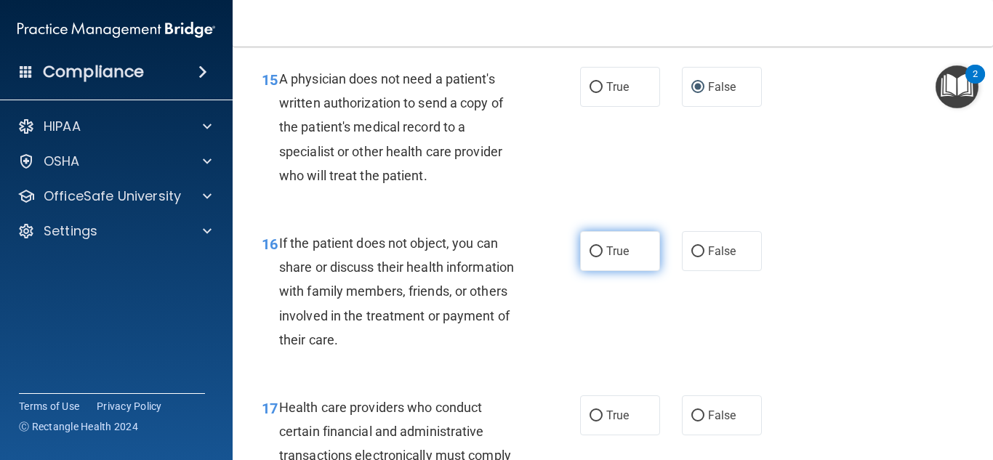
click at [622, 258] on span "True" at bounding box center [618, 251] width 23 height 14
click at [603, 257] on input "True" at bounding box center [596, 252] width 13 height 11
radio input "true"
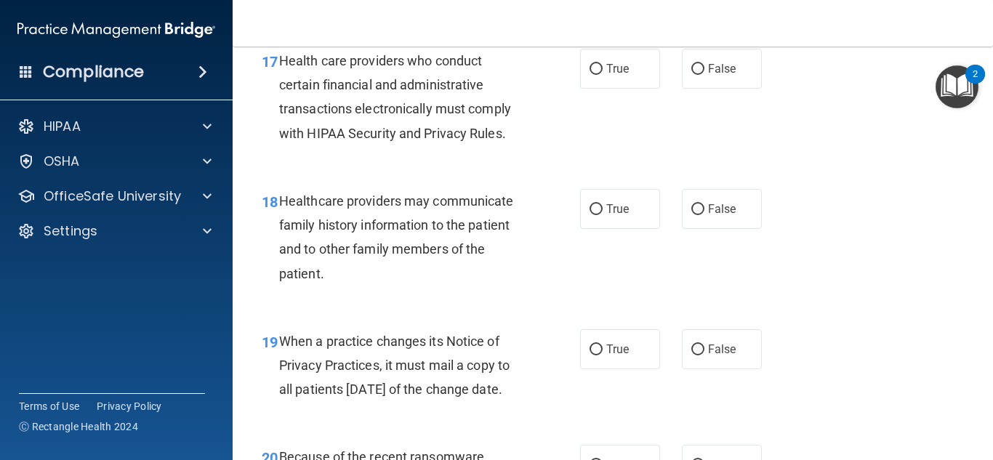
scroll to position [2400, 0]
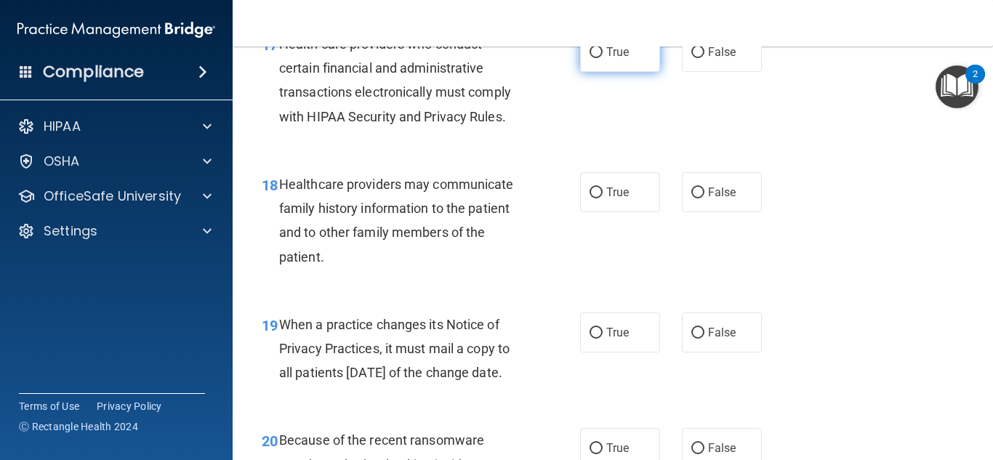
click at [582, 72] on label "True" at bounding box center [620, 52] width 80 height 40
click at [590, 58] on input "True" at bounding box center [596, 52] width 13 height 11
radio input "true"
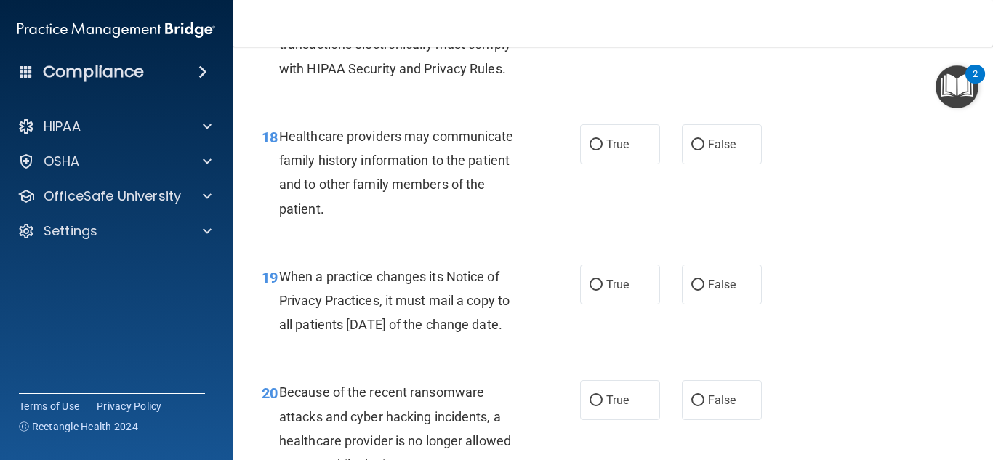
scroll to position [2473, 0]
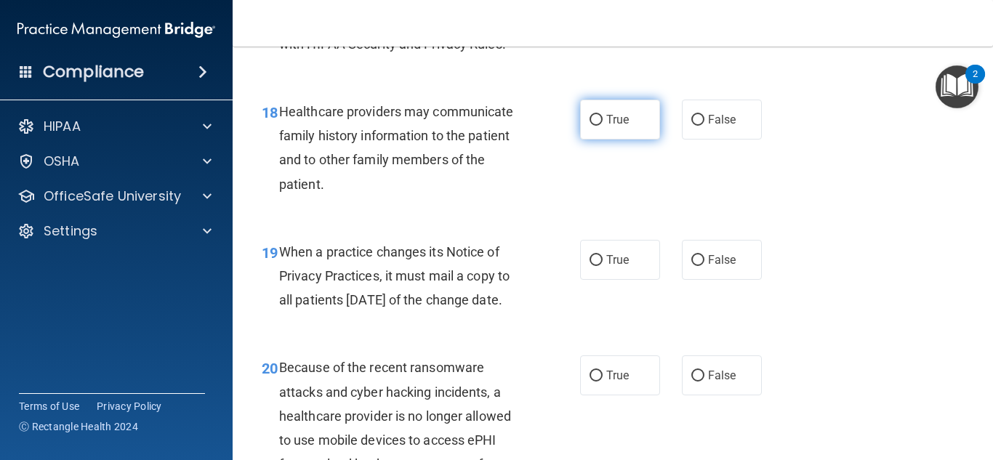
click at [601, 140] on label "True" at bounding box center [620, 120] width 80 height 40
click at [601, 126] on input "True" at bounding box center [596, 120] width 13 height 11
radio input "true"
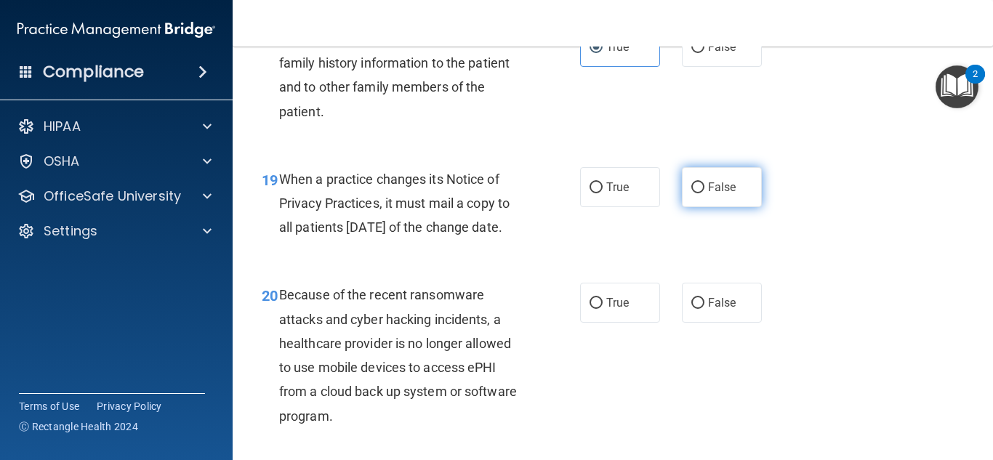
click at [731, 207] on label "False" at bounding box center [722, 187] width 80 height 40
click at [705, 193] on input "False" at bounding box center [698, 188] width 13 height 11
radio input "true"
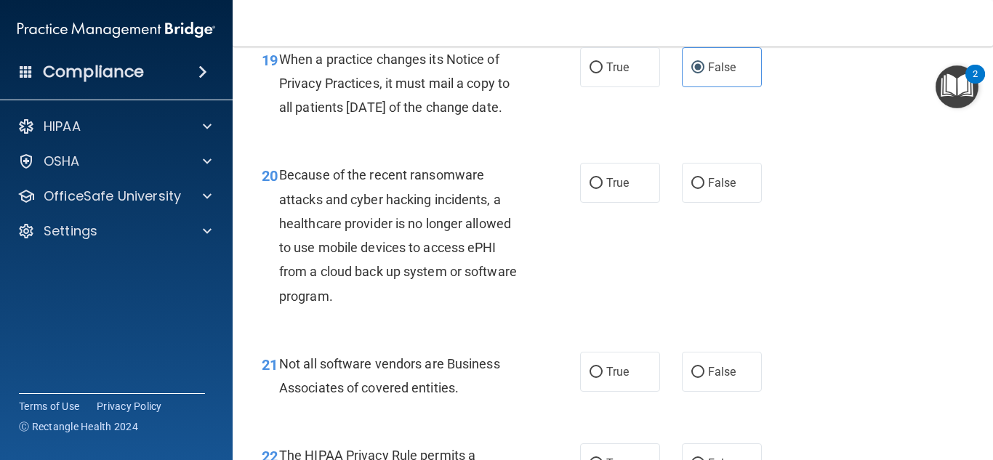
scroll to position [2691, 0]
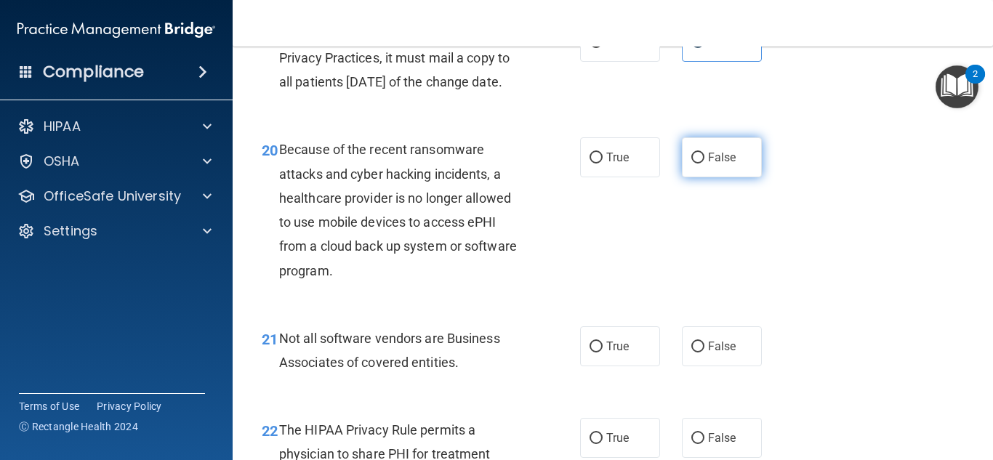
click at [716, 164] on span "False" at bounding box center [722, 158] width 28 height 14
click at [705, 164] on input "False" at bounding box center [698, 158] width 13 height 11
radio input "true"
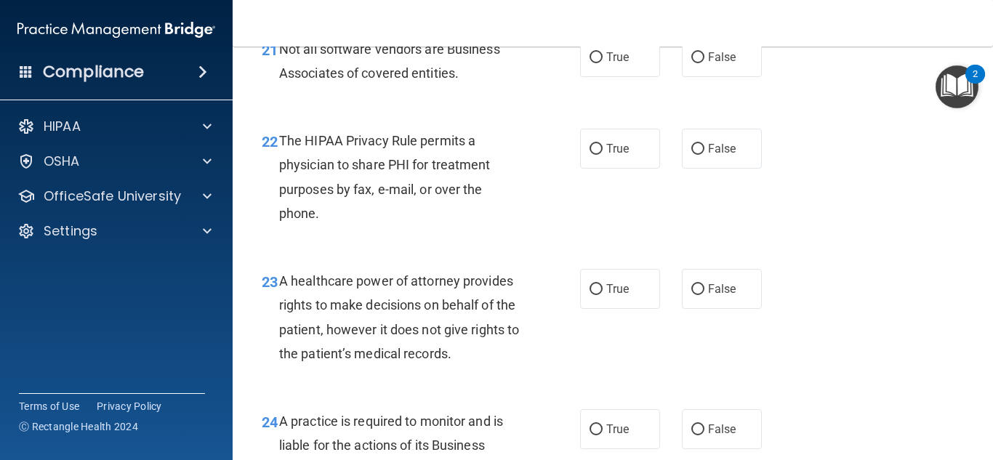
scroll to position [2982, 0]
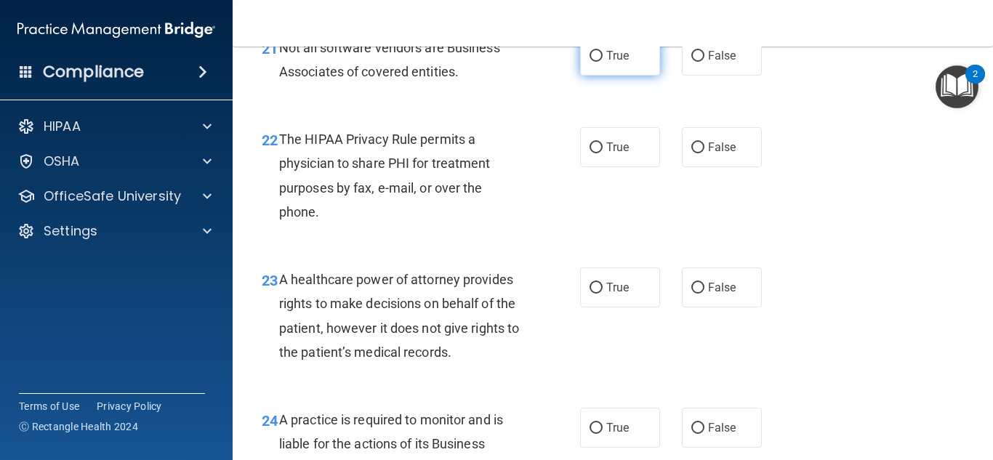
click at [610, 63] on span "True" at bounding box center [618, 56] width 23 height 14
click at [603, 62] on input "True" at bounding box center [596, 56] width 13 height 11
radio input "true"
click at [593, 153] on input "True" at bounding box center [596, 148] width 13 height 11
radio input "true"
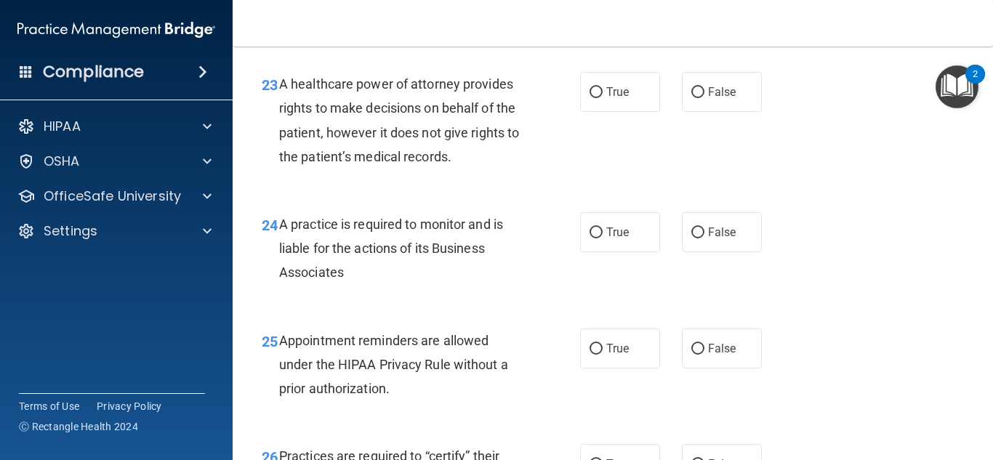
scroll to position [3200, 0]
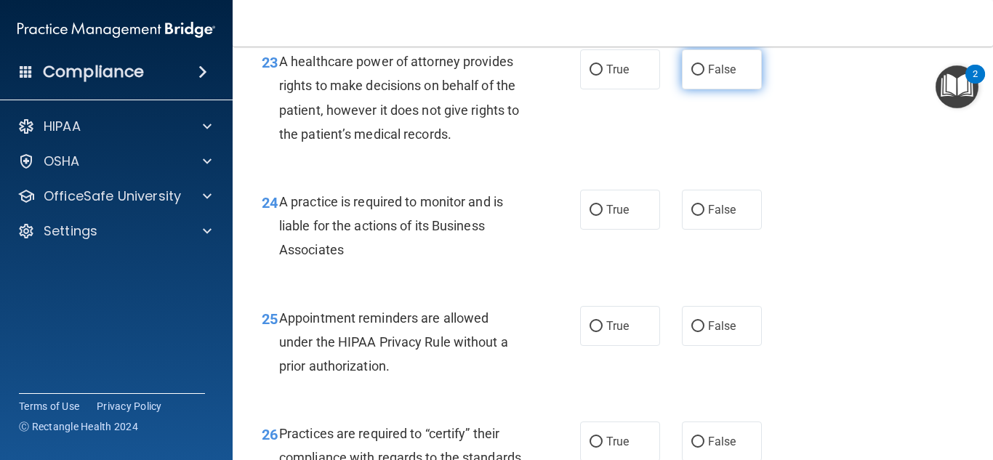
drag, startPoint x: 734, startPoint y: 109, endPoint x: 727, endPoint y: 113, distance: 7.5
click at [730, 89] on label "False" at bounding box center [722, 69] width 80 height 40
click at [705, 76] on input "False" at bounding box center [698, 70] width 13 height 11
radio input "true"
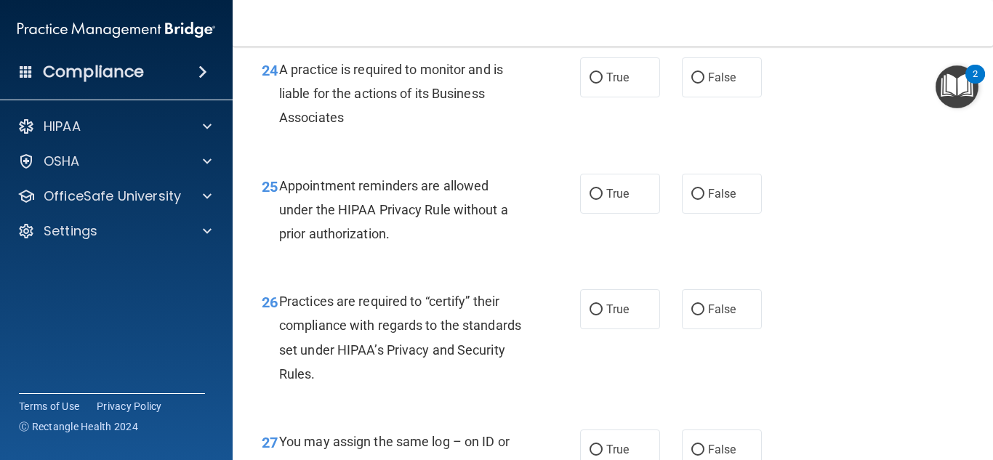
scroll to position [3346, 0]
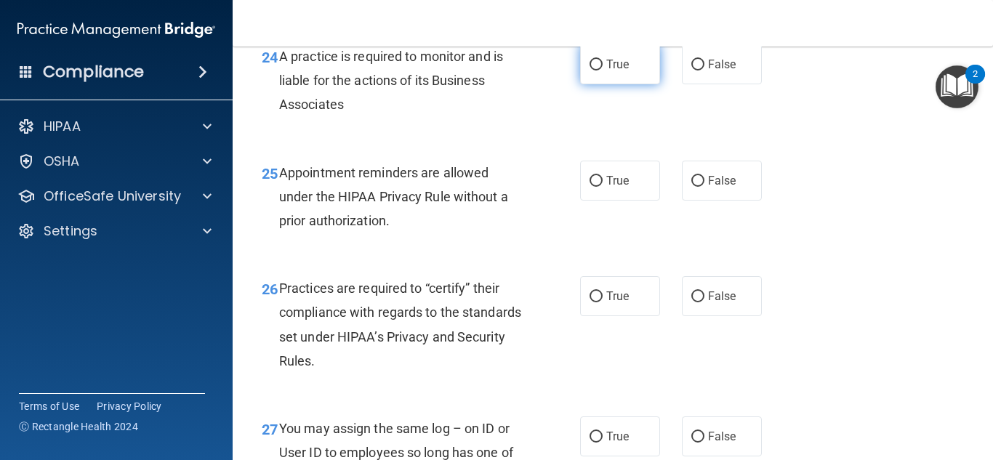
click at [616, 71] on span "True" at bounding box center [618, 64] width 23 height 14
click at [603, 71] on input "True" at bounding box center [596, 65] width 13 height 11
radio input "true"
click at [597, 201] on label "True" at bounding box center [620, 181] width 80 height 40
click at [597, 187] on input "True" at bounding box center [596, 181] width 13 height 11
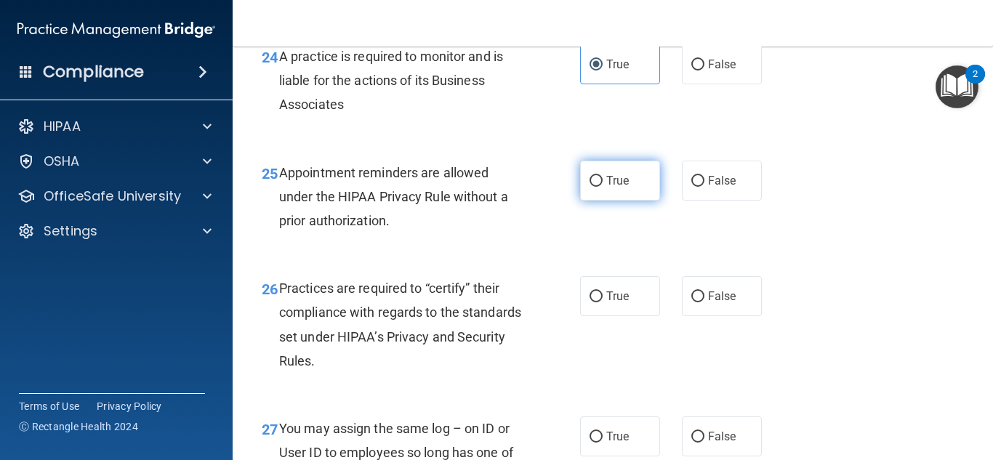
radio input "true"
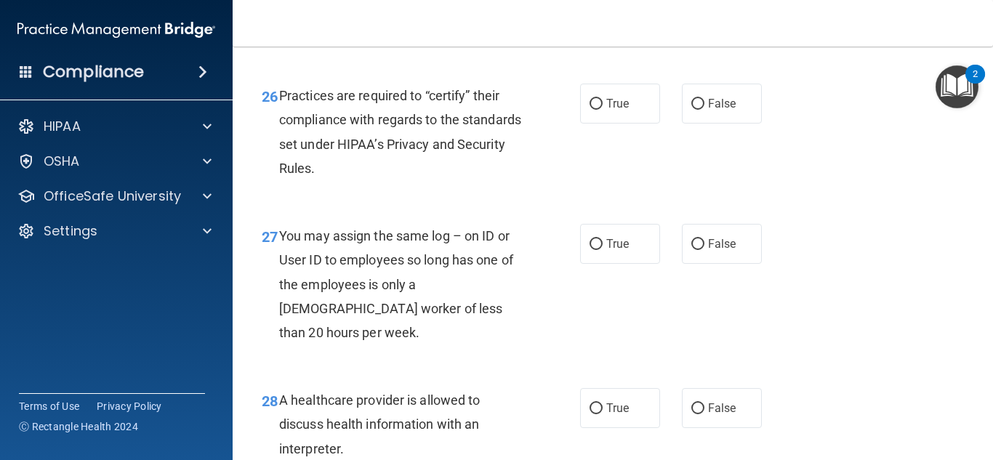
scroll to position [3564, 0]
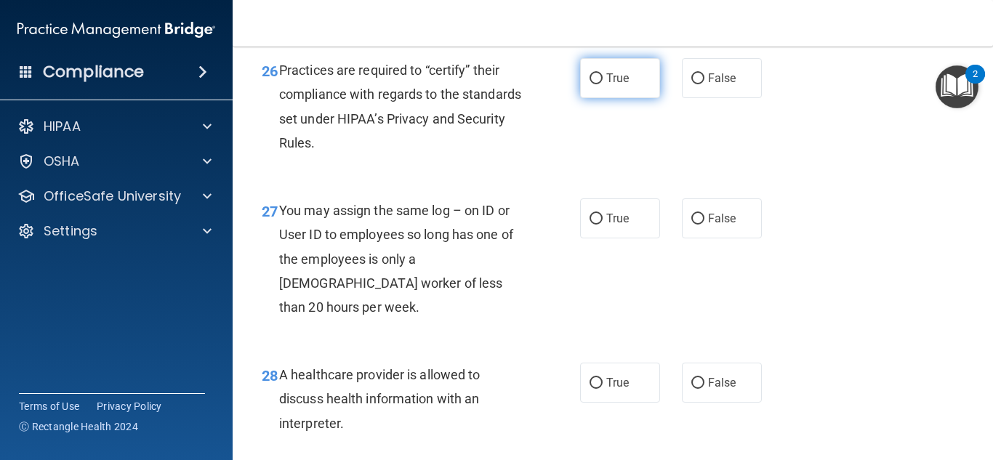
click at [612, 85] on span "True" at bounding box center [618, 78] width 23 height 14
click at [603, 84] on input "True" at bounding box center [596, 78] width 13 height 11
radio input "true"
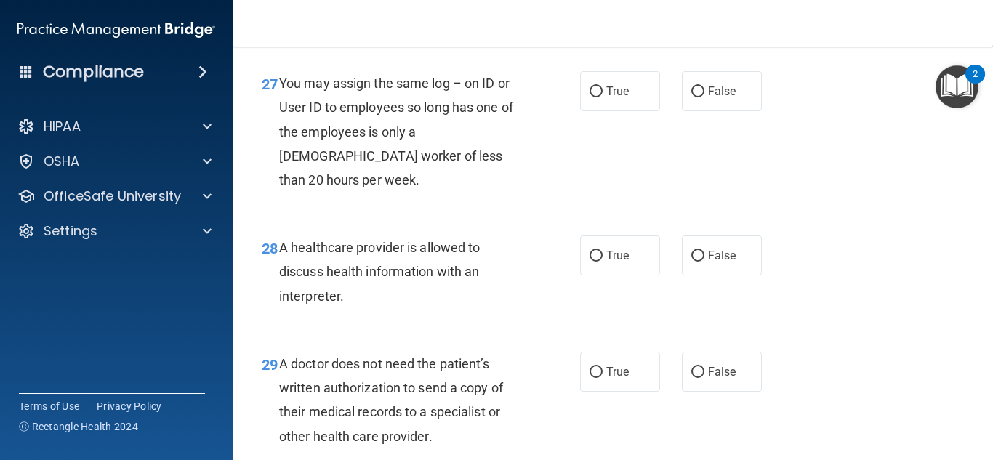
scroll to position [3709, 0]
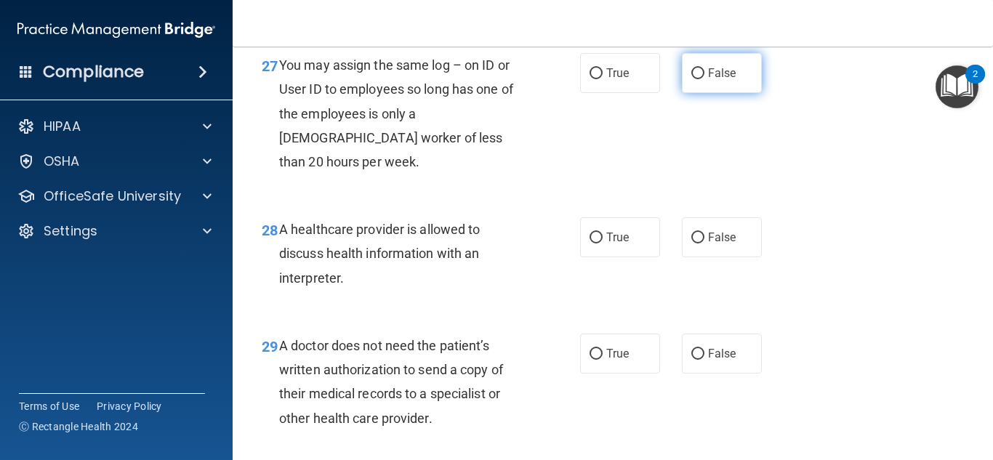
click at [695, 79] on input "False" at bounding box center [698, 73] width 13 height 11
radio input "true"
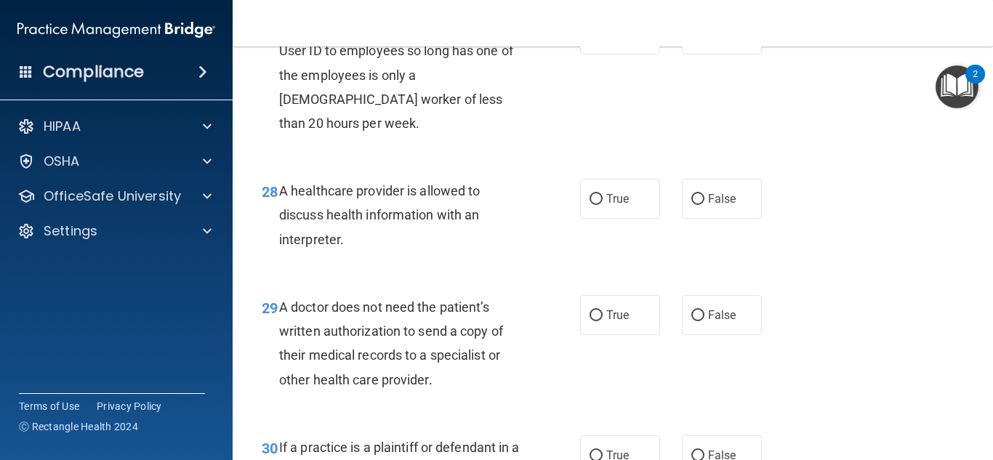
scroll to position [3782, 0]
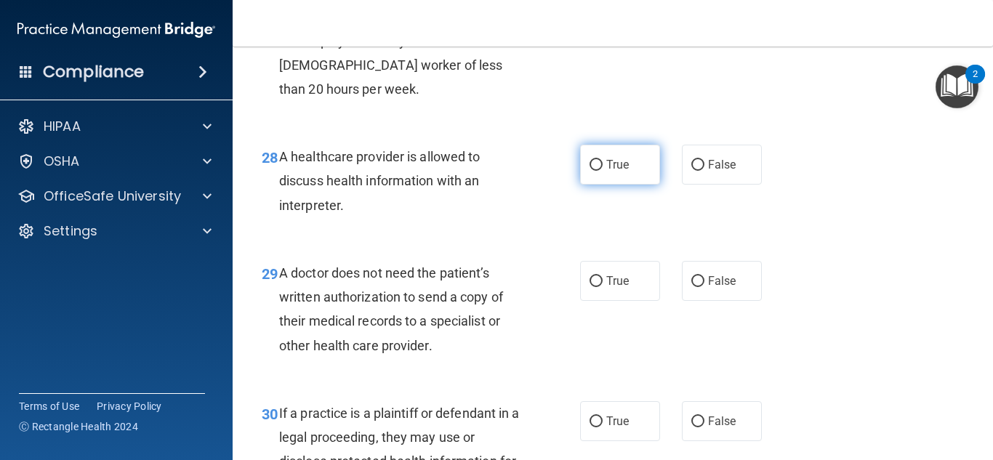
click at [607, 172] on span "True" at bounding box center [618, 165] width 23 height 14
click at [602, 171] on input "True" at bounding box center [596, 165] width 13 height 11
radio input "true"
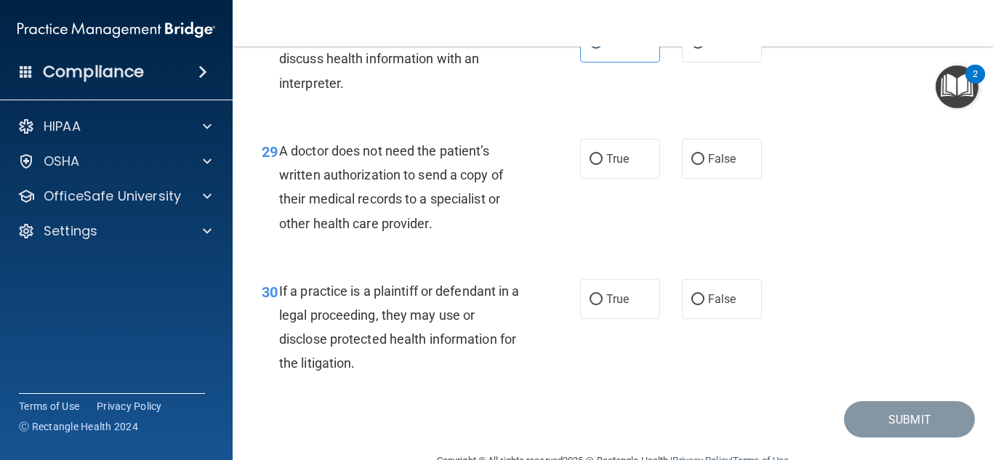
scroll to position [3927, 0]
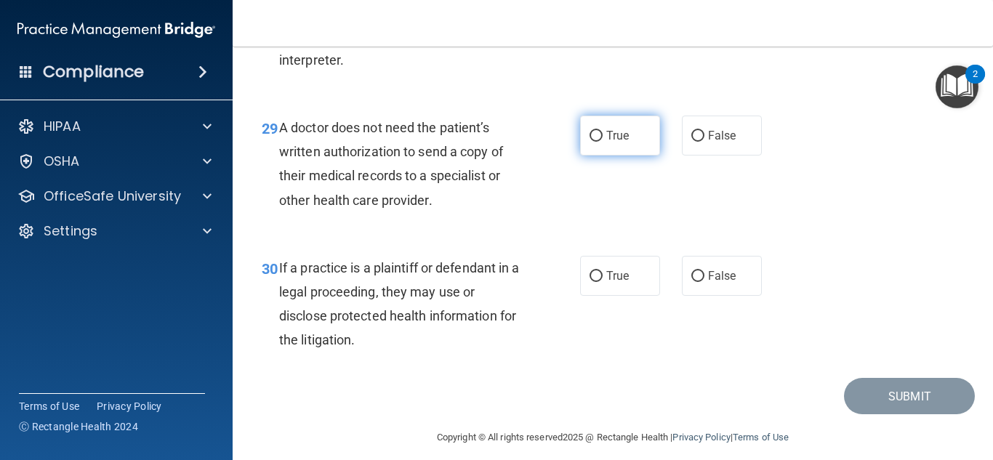
click at [596, 142] on input "True" at bounding box center [596, 136] width 13 height 11
radio input "true"
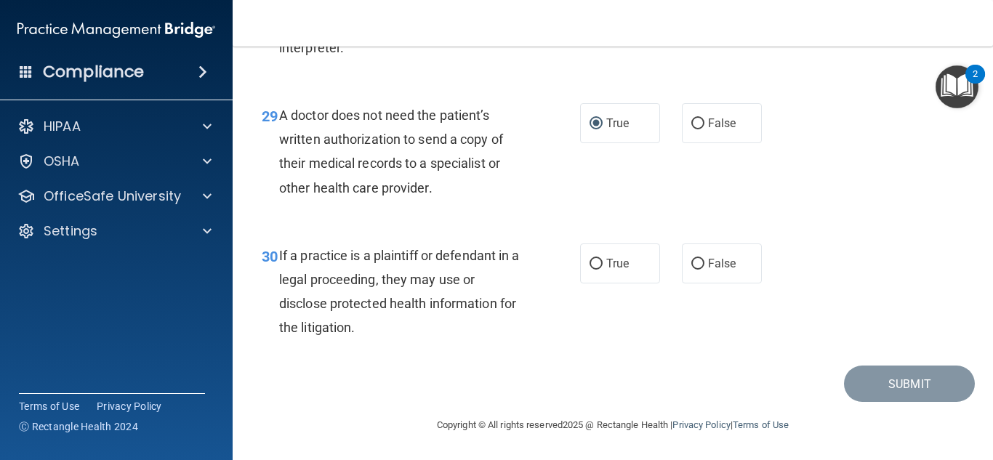
scroll to position [3964, 0]
drag, startPoint x: 570, startPoint y: 265, endPoint x: 612, endPoint y: 270, distance: 42.5
click at [572, 266] on div "30 If a practice is a plaintiff or defendant in a legal proceeding, they may us…" at bounding box center [421, 296] width 362 height 104
click at [613, 269] on span "True" at bounding box center [618, 264] width 23 height 14
click at [603, 269] on input "True" at bounding box center [596, 264] width 13 height 11
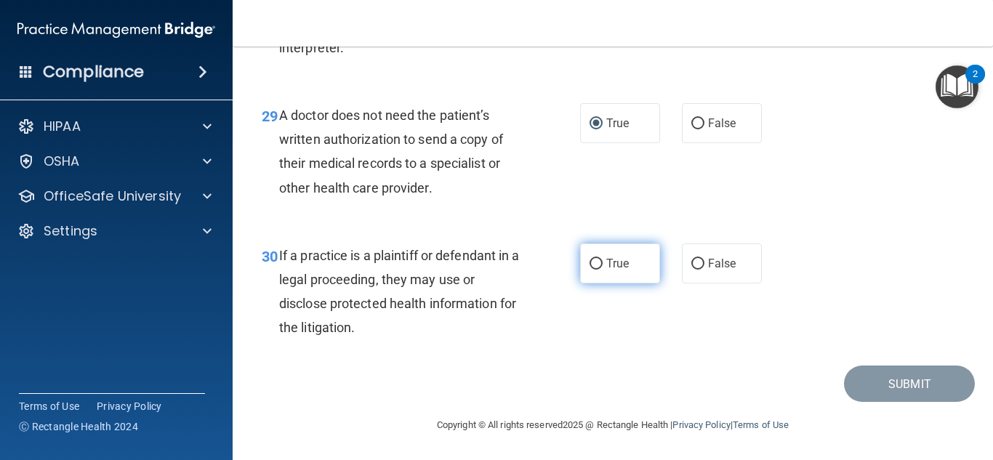
radio input "true"
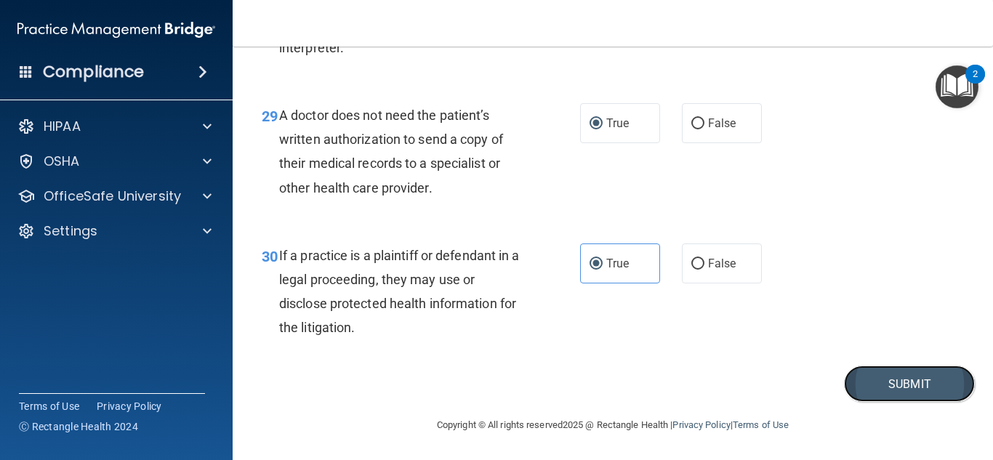
click at [914, 391] on button "Submit" at bounding box center [909, 384] width 131 height 37
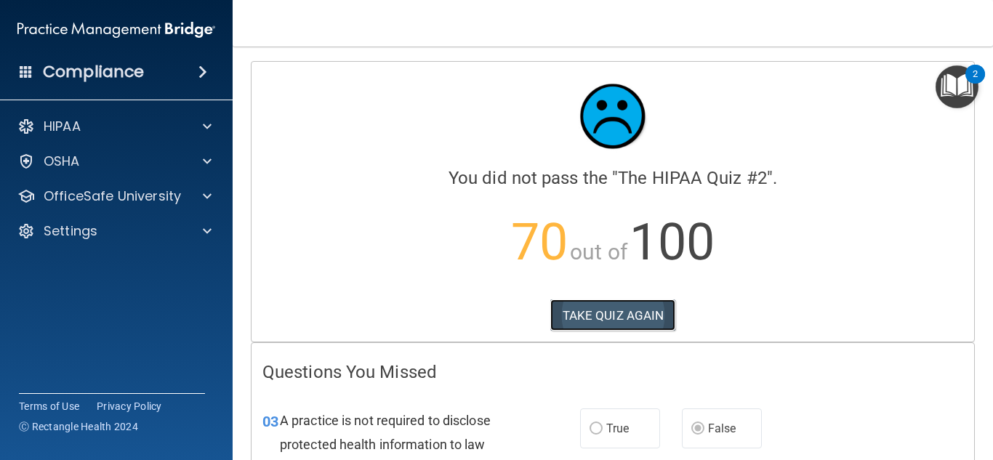
click at [604, 311] on button "TAKE QUIZ AGAIN" at bounding box center [614, 316] width 126 height 32
